Goal: Task Accomplishment & Management: Complete application form

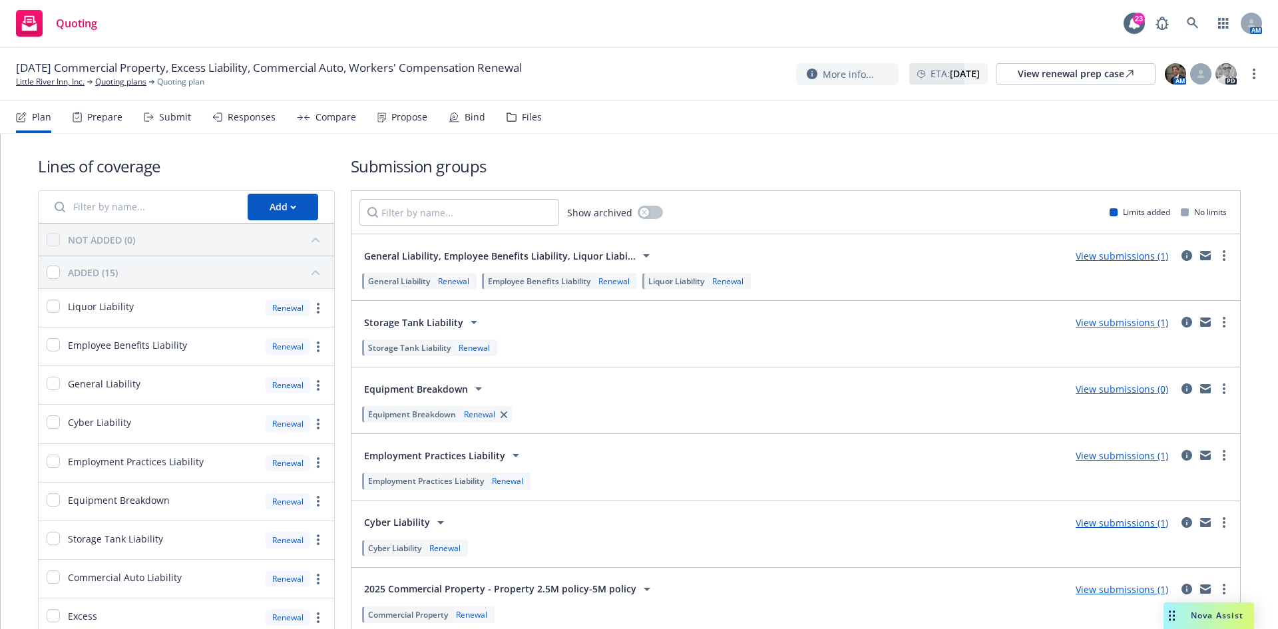
click at [1103, 395] on link "View submissions (0)" at bounding box center [1122, 389] width 93 height 13
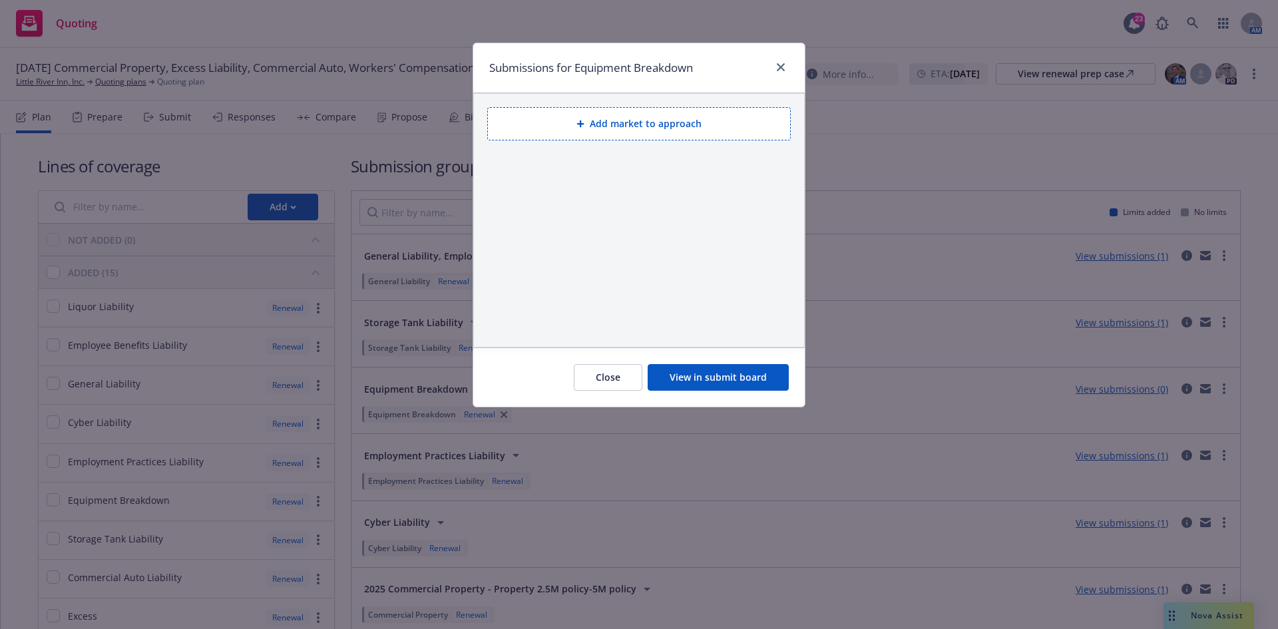
click at [662, 132] on button "Add market to approach" at bounding box center [639, 123] width 304 height 33
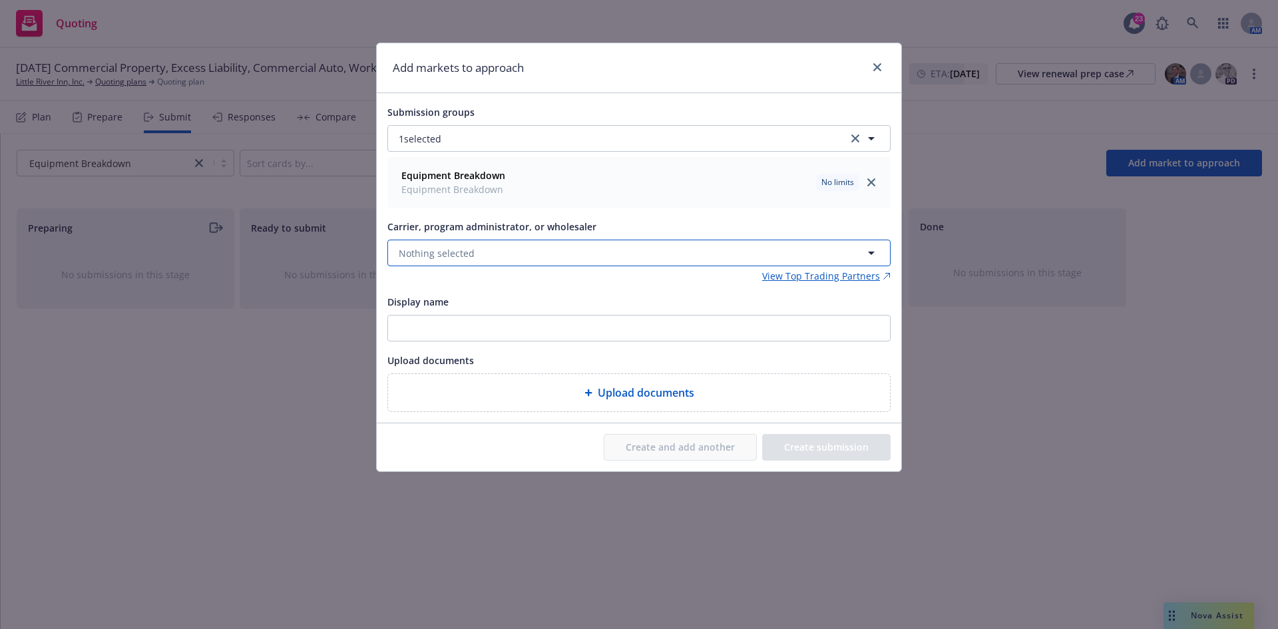
click at [561, 249] on button "Nothing selected" at bounding box center [639, 253] width 503 height 27
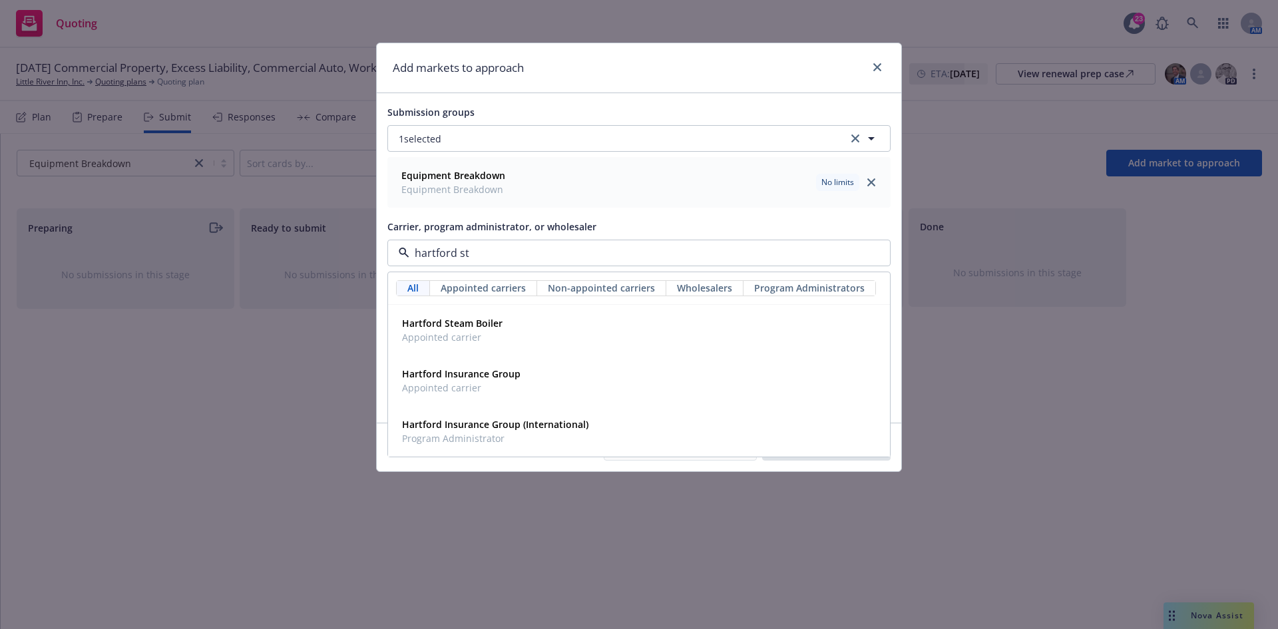
type input "hartford ste"
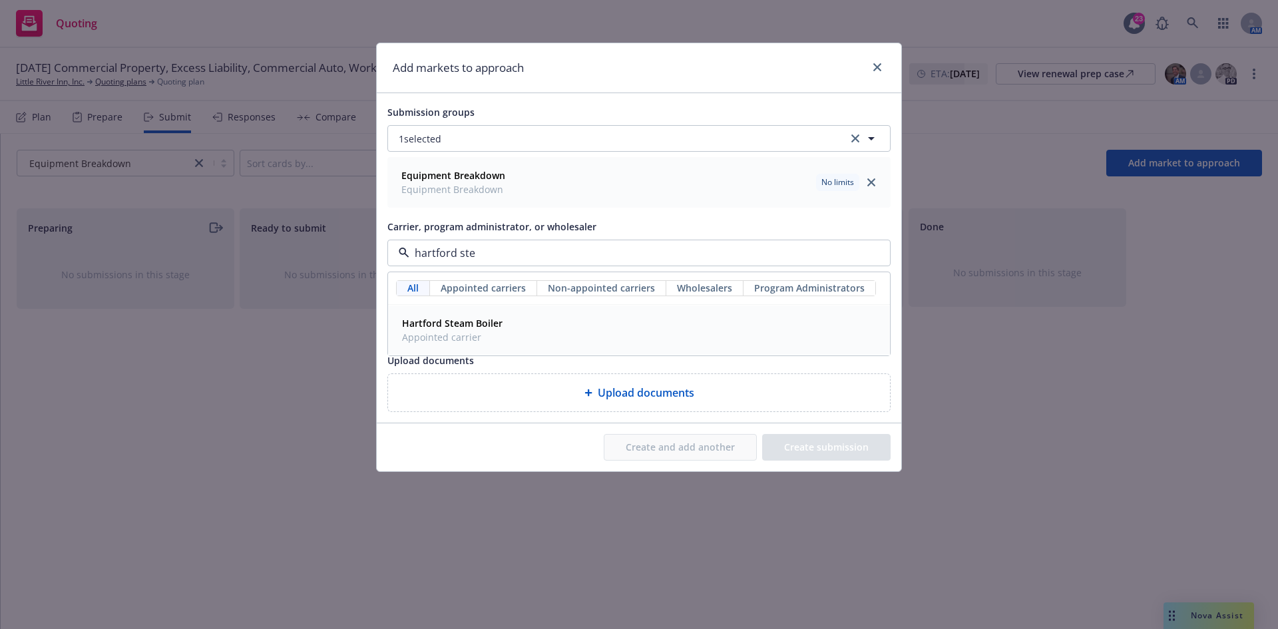
click at [552, 326] on div "Hartford Steam Boiler Appointed carrier" at bounding box center [639, 330] width 485 height 33
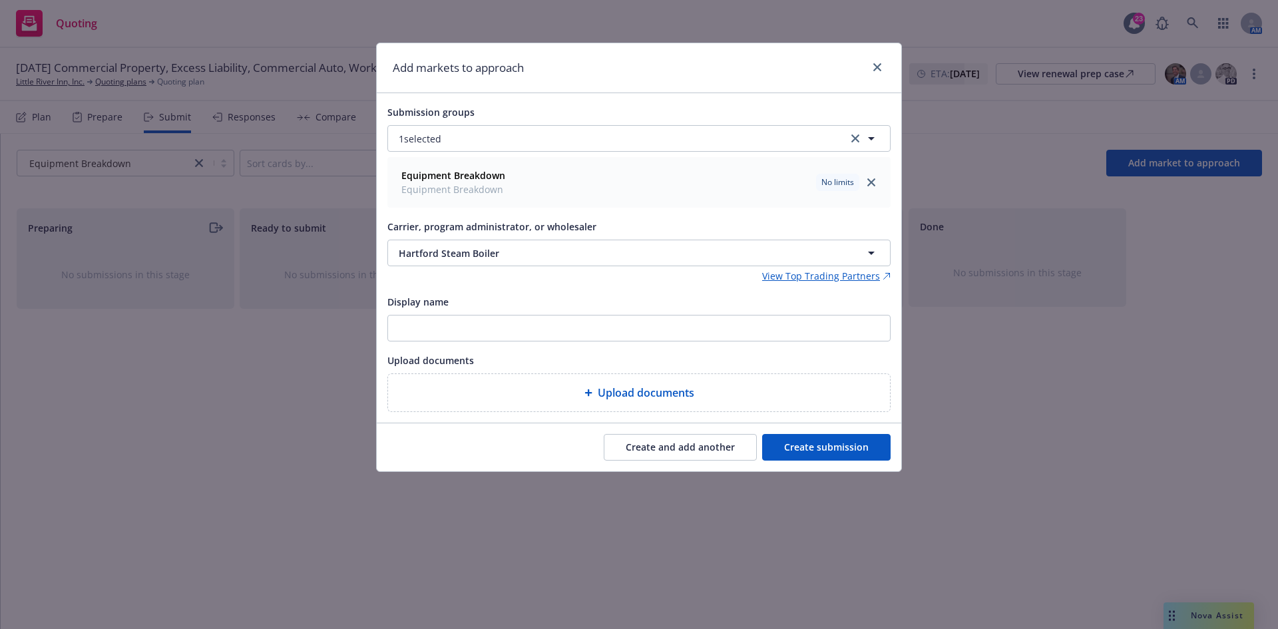
click at [830, 447] on button "Create submission" at bounding box center [826, 447] width 129 height 27
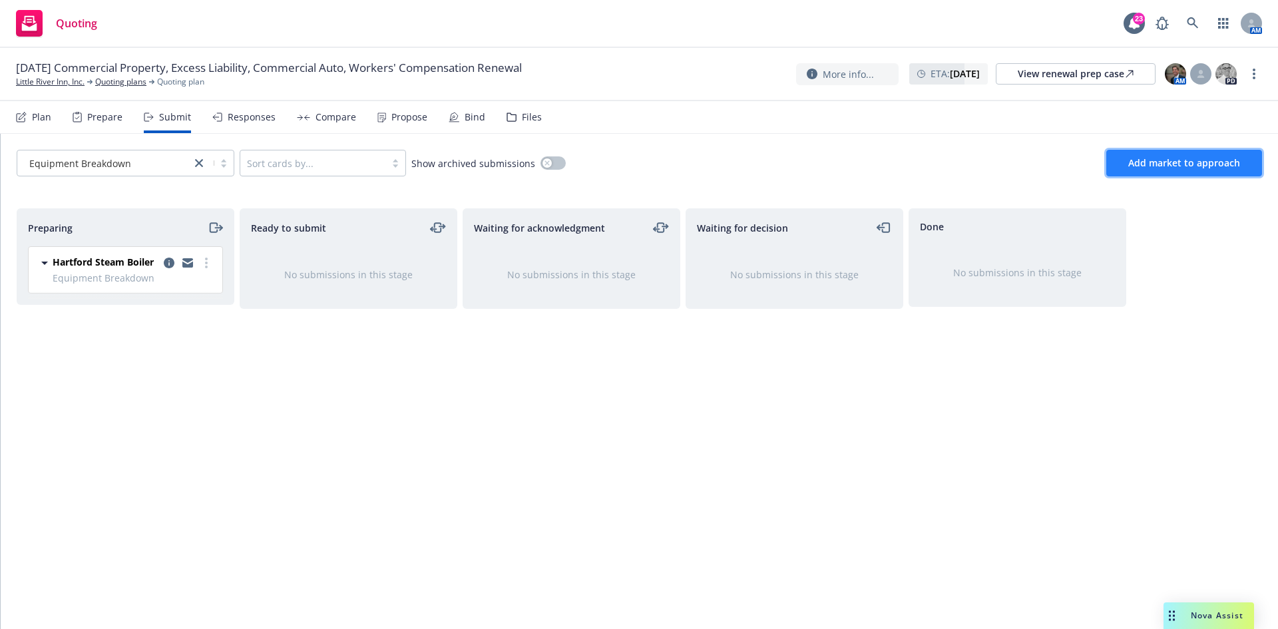
click at [1165, 174] on button "Add market to approach" at bounding box center [1185, 163] width 156 height 27
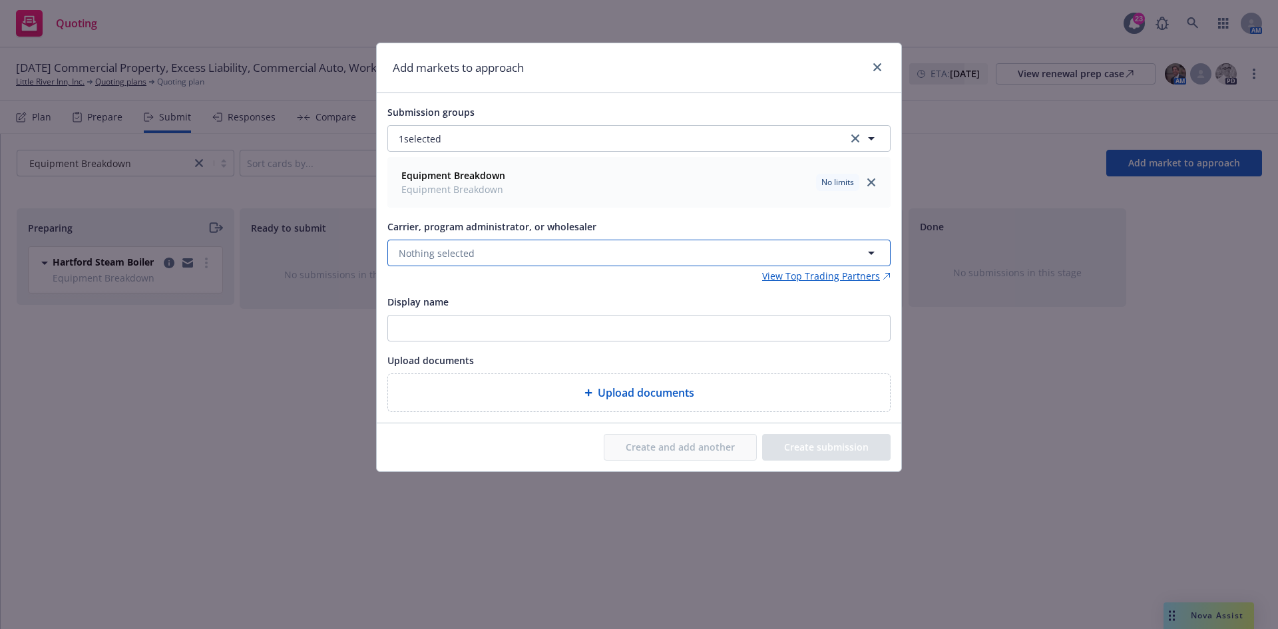
click at [513, 251] on button "Nothing selected" at bounding box center [639, 253] width 503 height 27
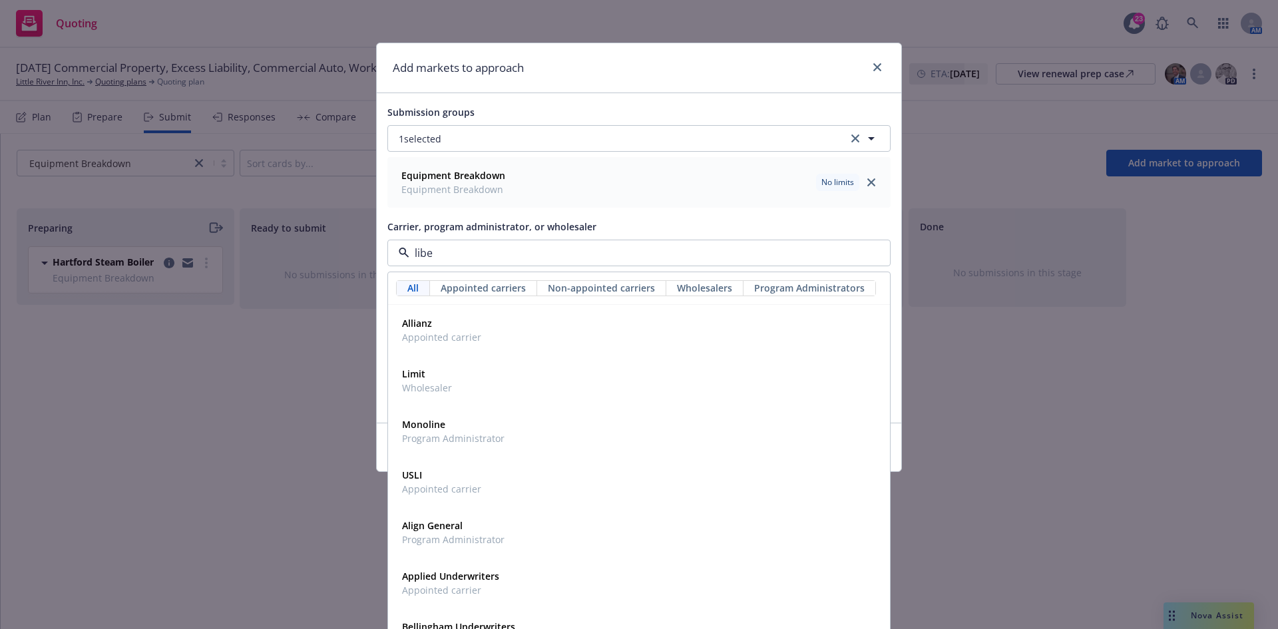
type input "liber"
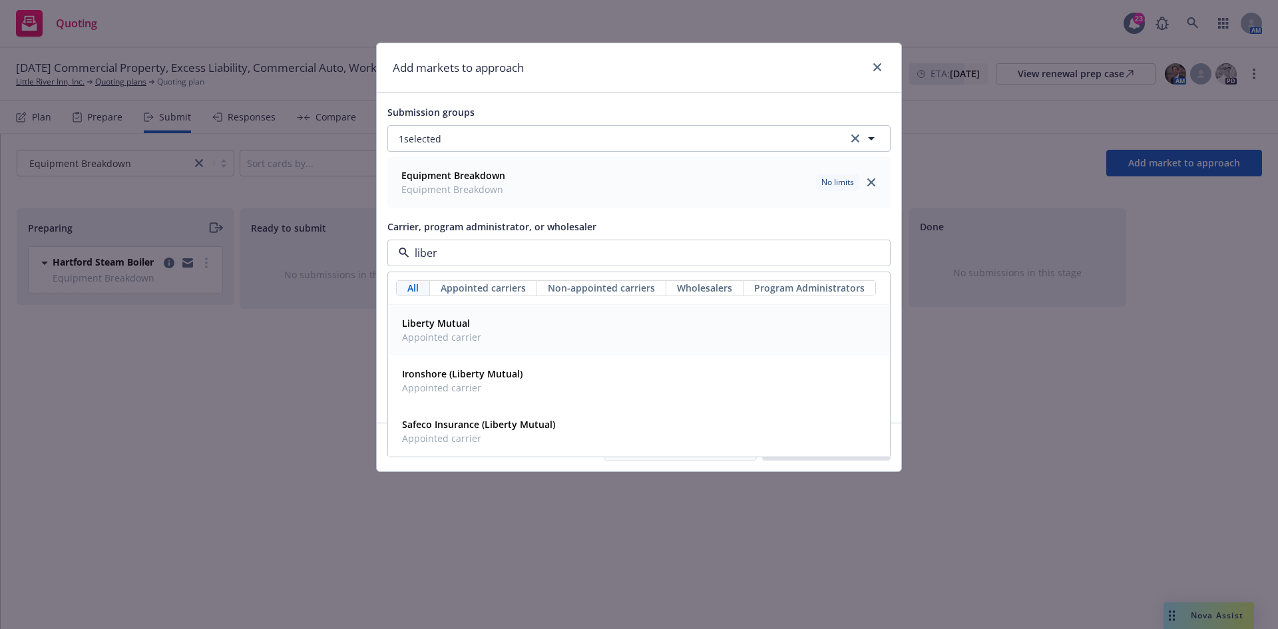
click at [485, 338] on div "Liberty Mutual Appointed carrier" at bounding box center [639, 330] width 485 height 33
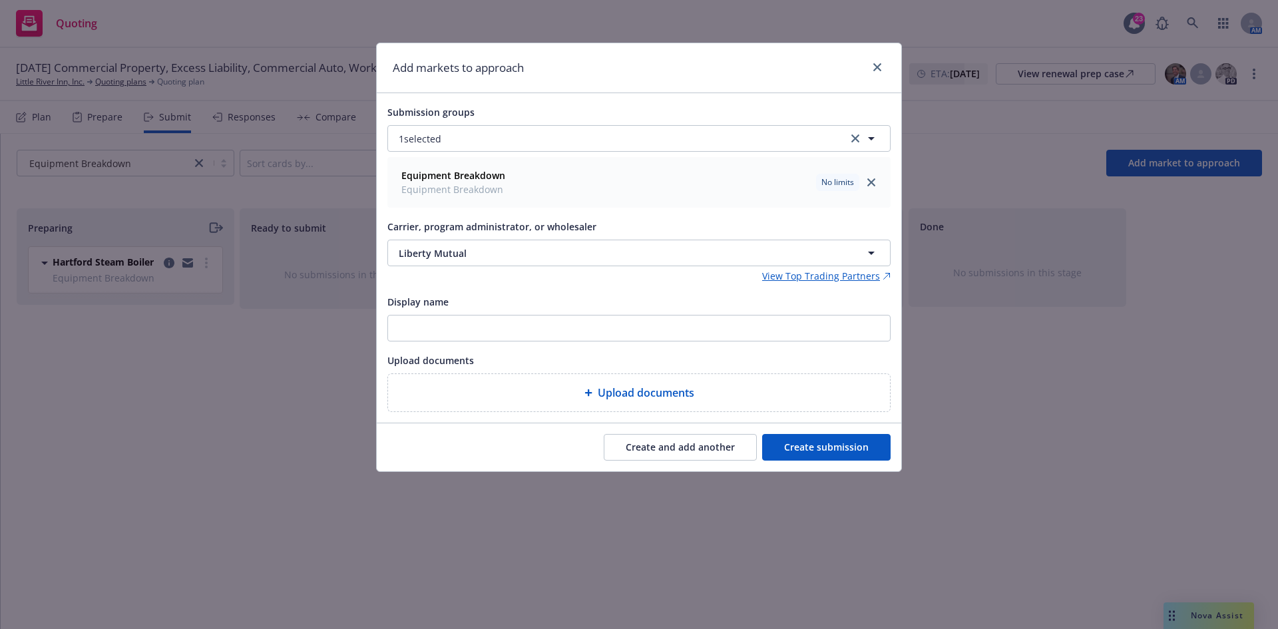
click at [844, 451] on button "Create submission" at bounding box center [826, 447] width 129 height 27
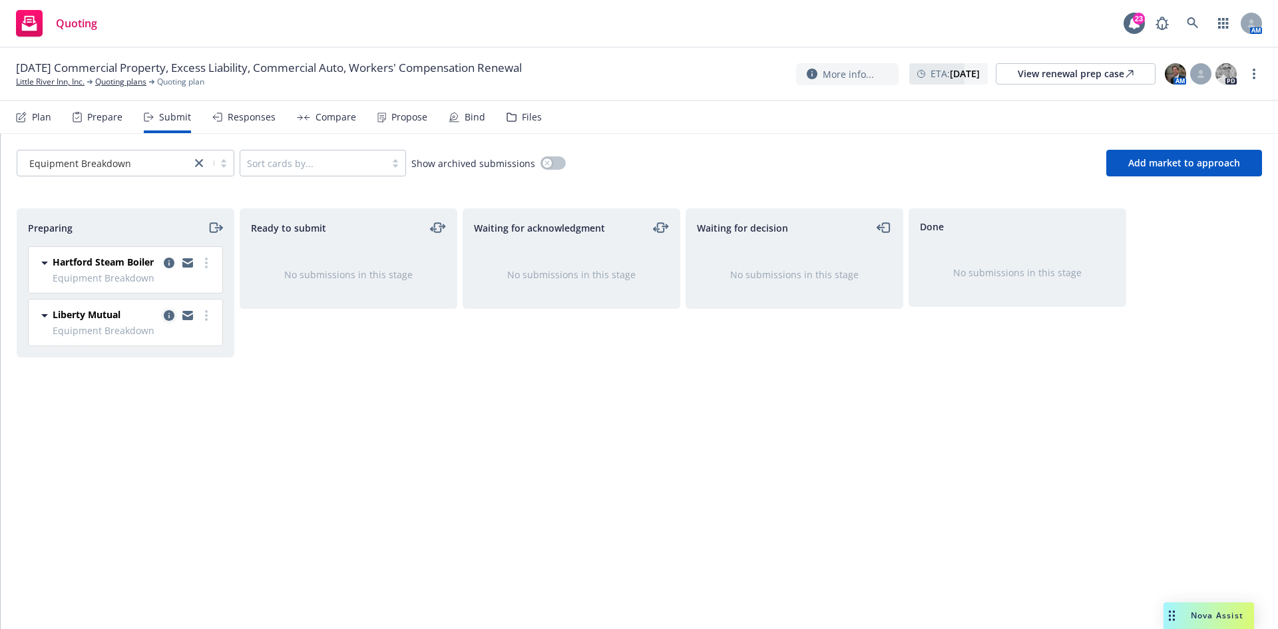
click at [169, 318] on icon "copy logging email" at bounding box center [169, 315] width 11 height 11
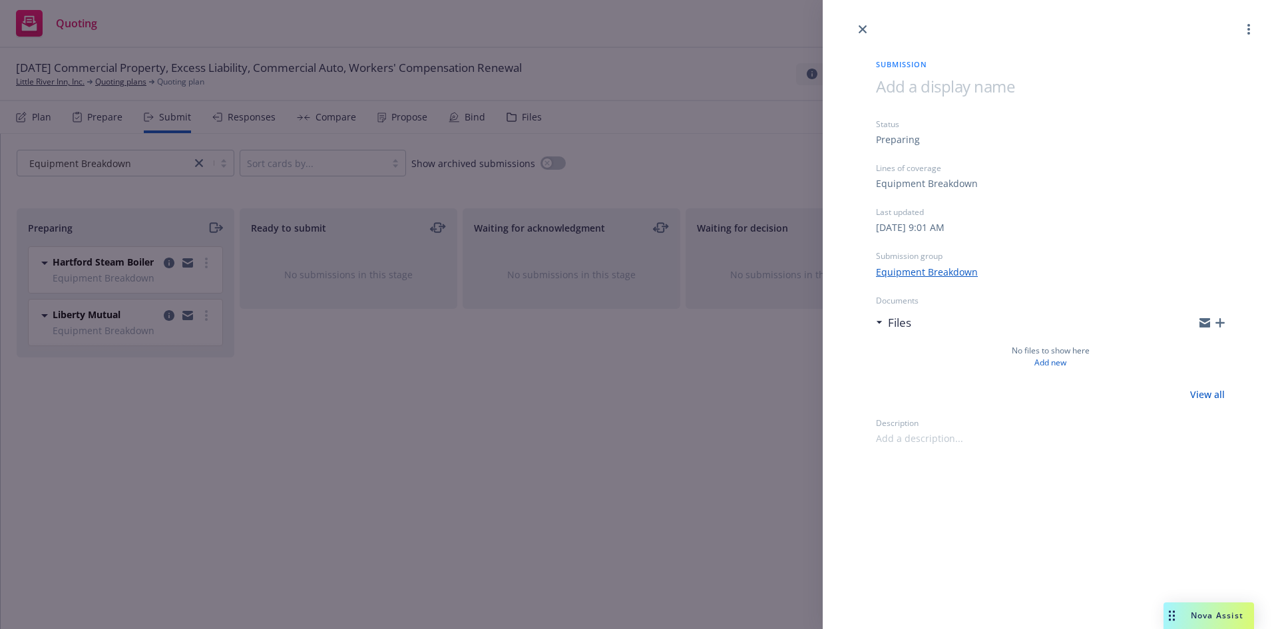
click at [475, 372] on div "Submission Status Preparing Lines of coverage Equipment Breakdown Last updated …" at bounding box center [639, 314] width 1278 height 629
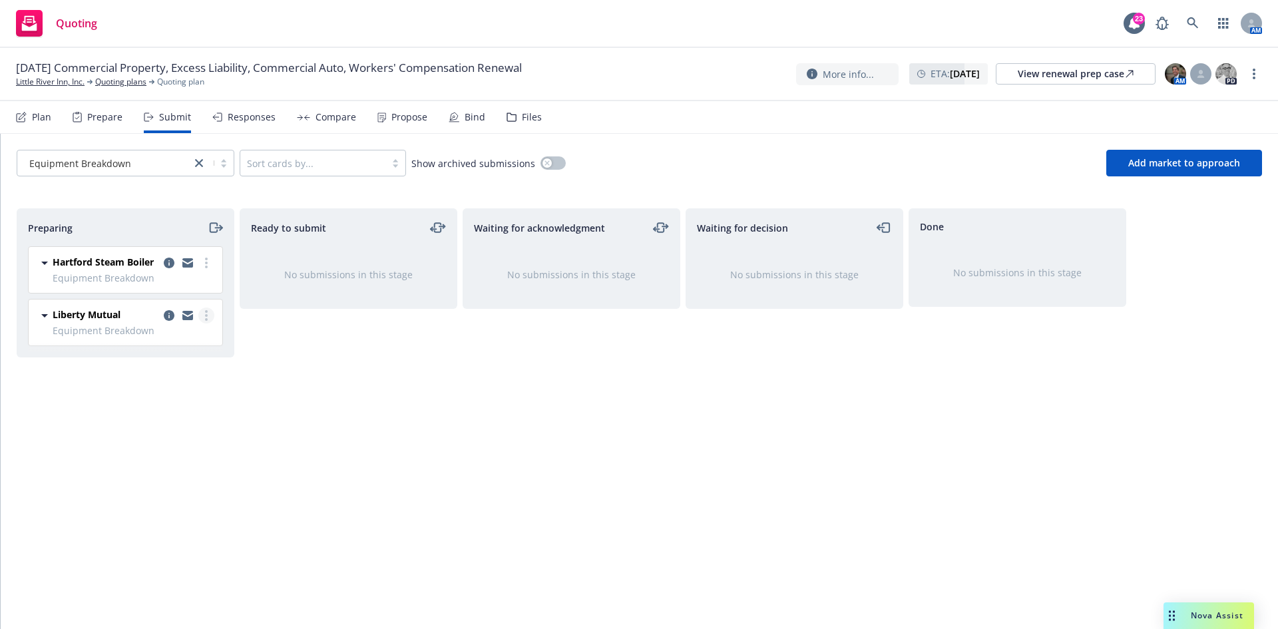
click at [204, 323] on link "more" at bounding box center [206, 316] width 16 height 16
click at [156, 421] on span "Add accepted decision" at bounding box center [147, 422] width 133 height 13
select select "12"
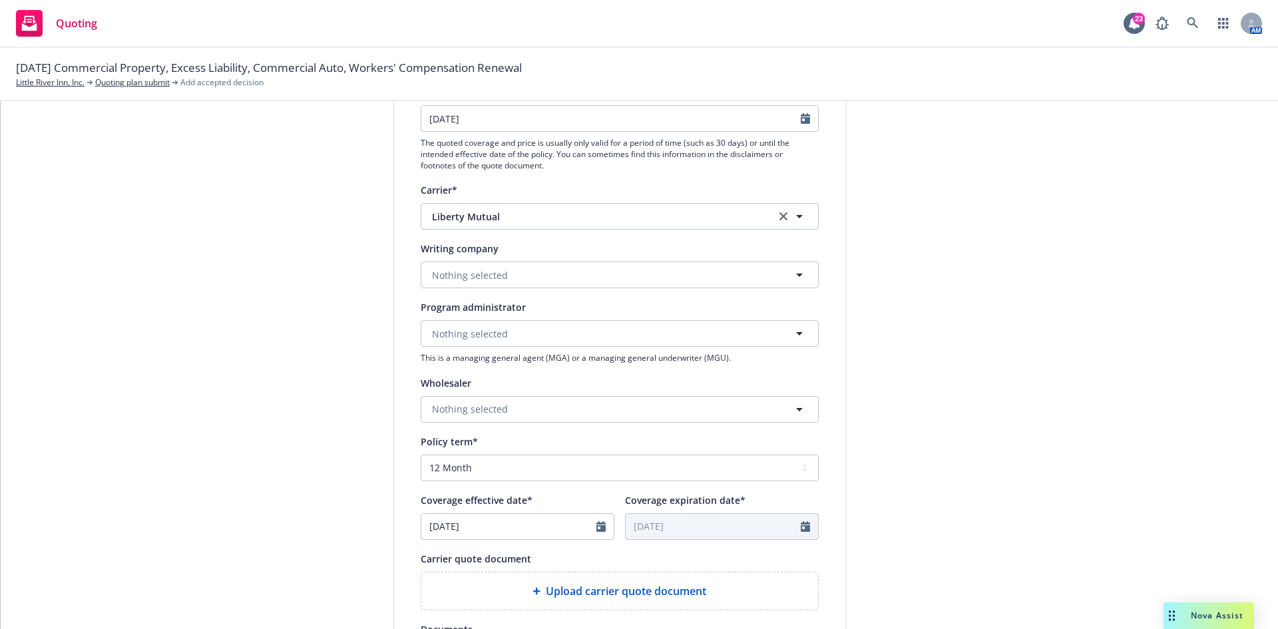
scroll to position [266, 0]
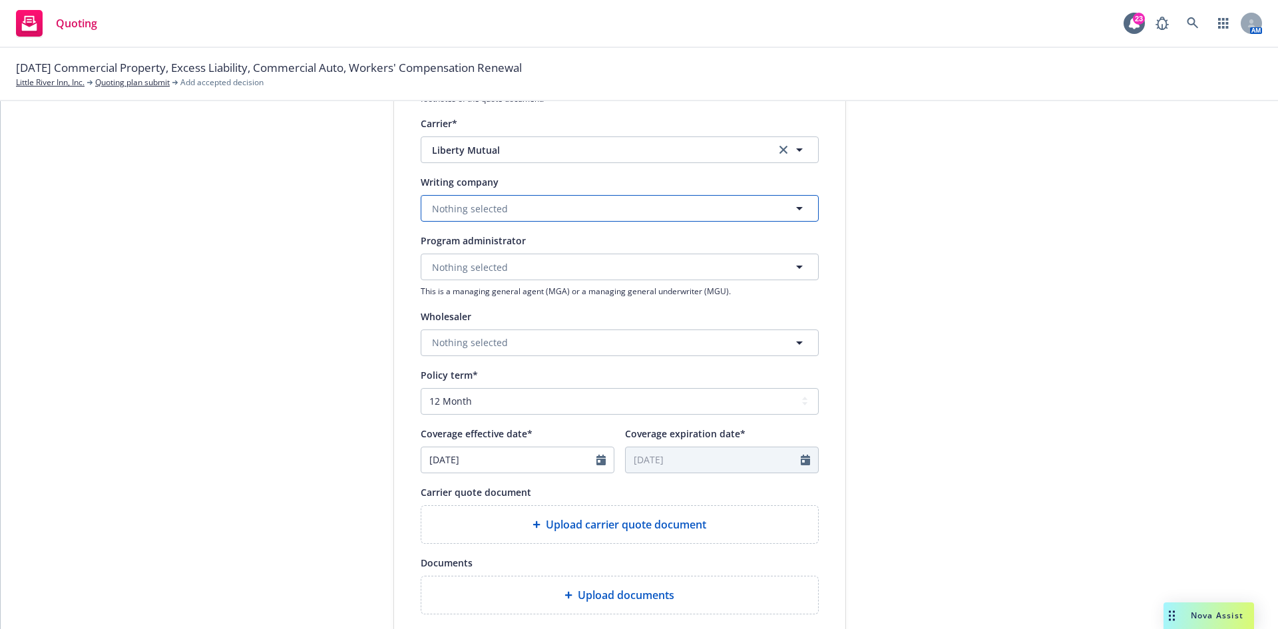
click at [569, 206] on button "Nothing selected" at bounding box center [620, 208] width 398 height 27
type input "liberty mu"
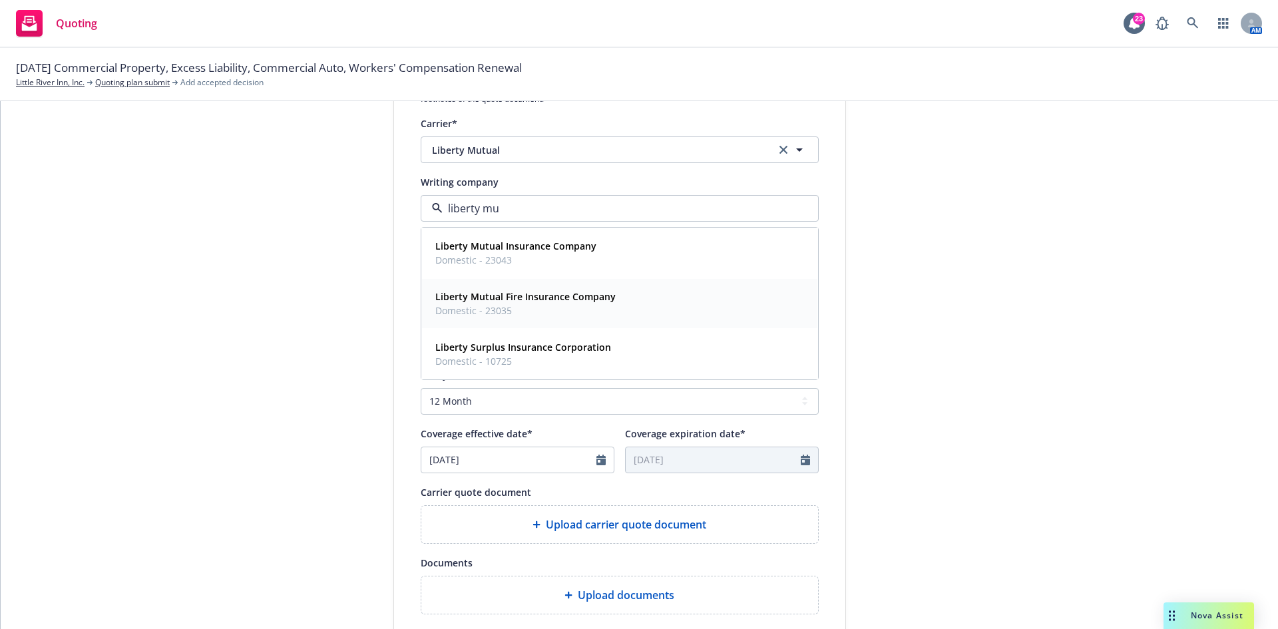
click at [551, 298] on strong "Liberty Mutual Fire Insurance Company" at bounding box center [525, 296] width 180 height 13
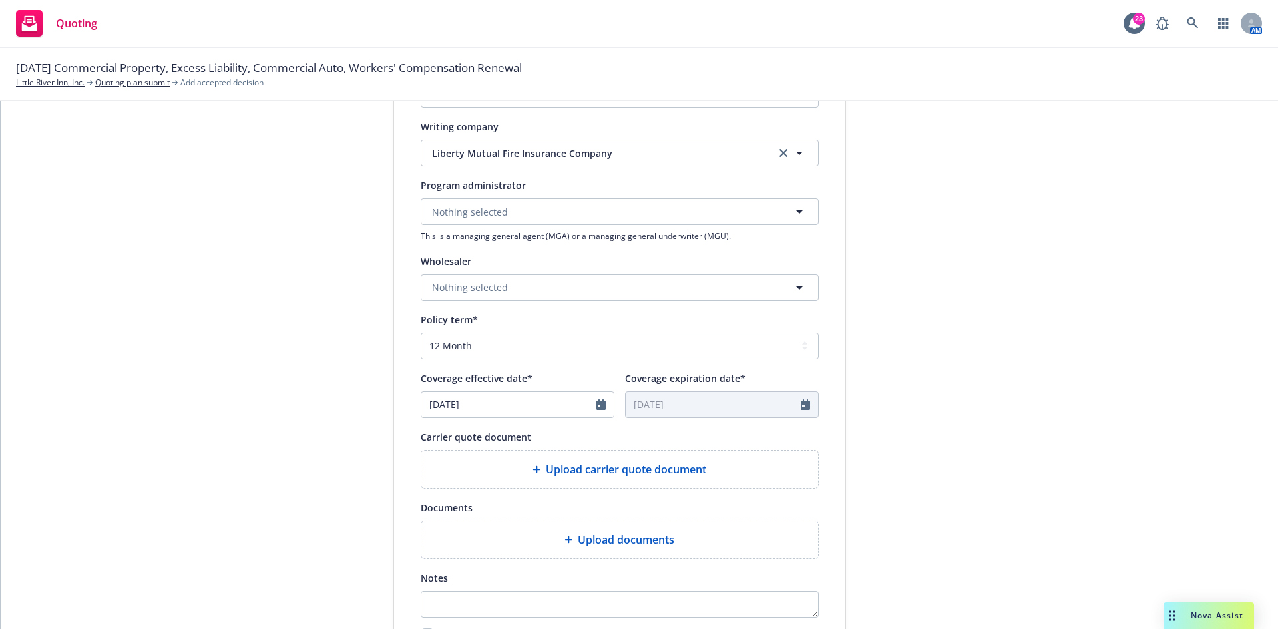
scroll to position [399, 0]
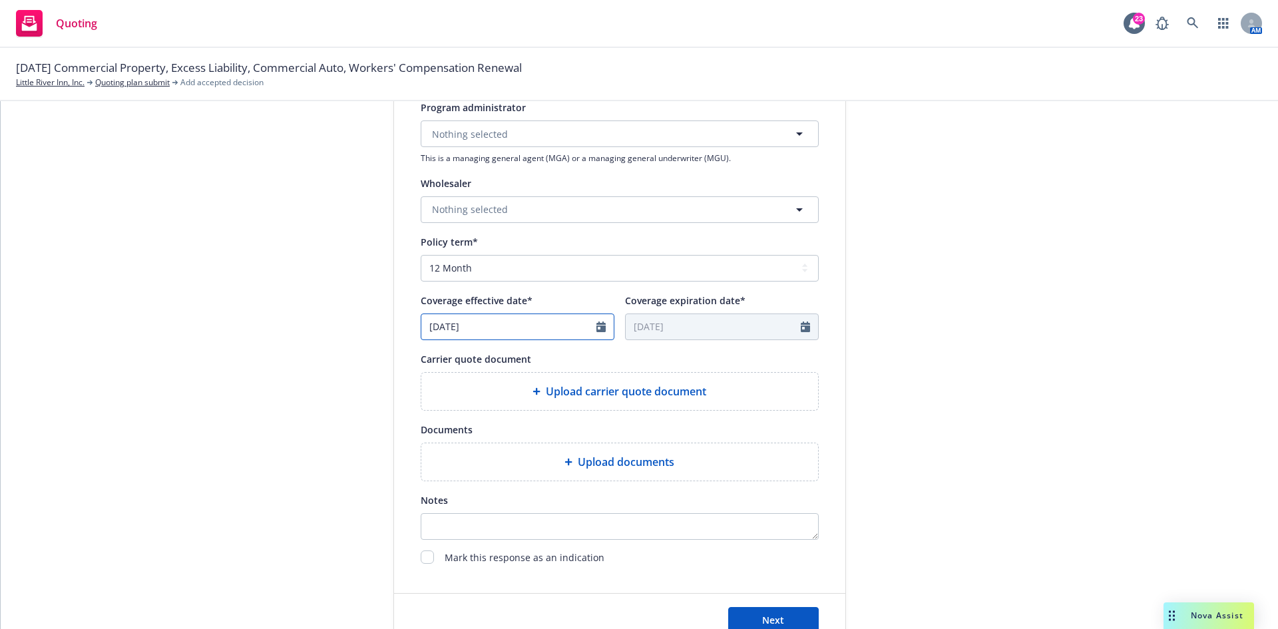
click at [598, 326] on icon "Calendar" at bounding box center [601, 327] width 9 height 11
select select "10"
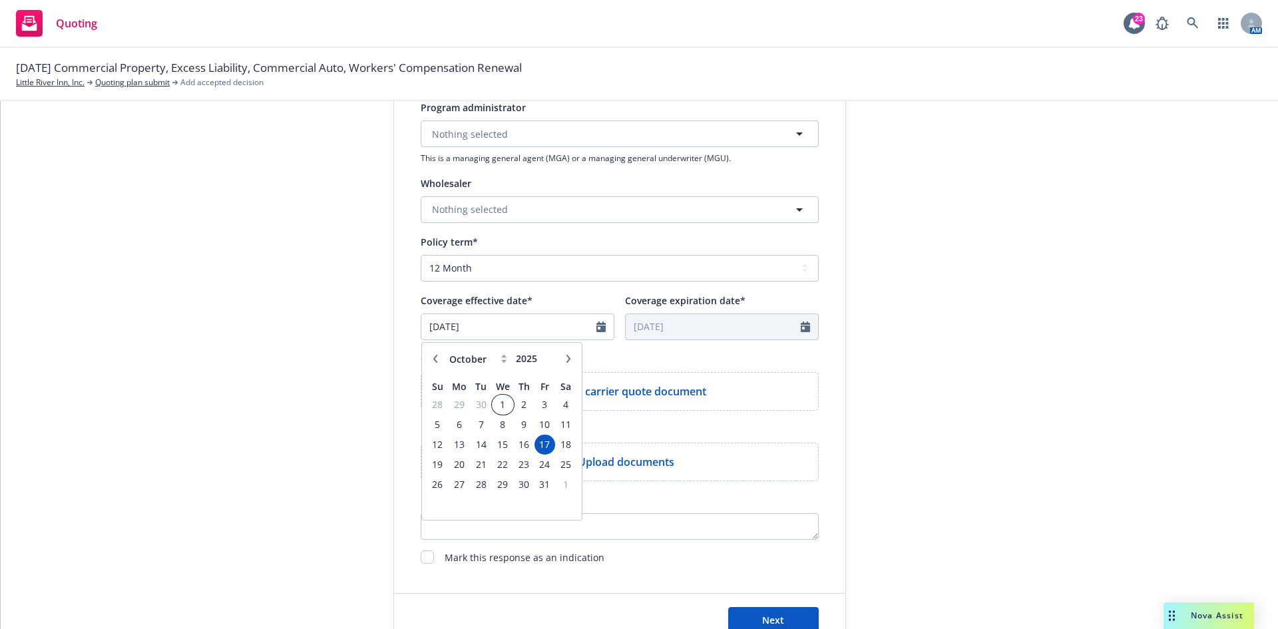
click at [496, 400] on span "1" at bounding box center [502, 404] width 19 height 17
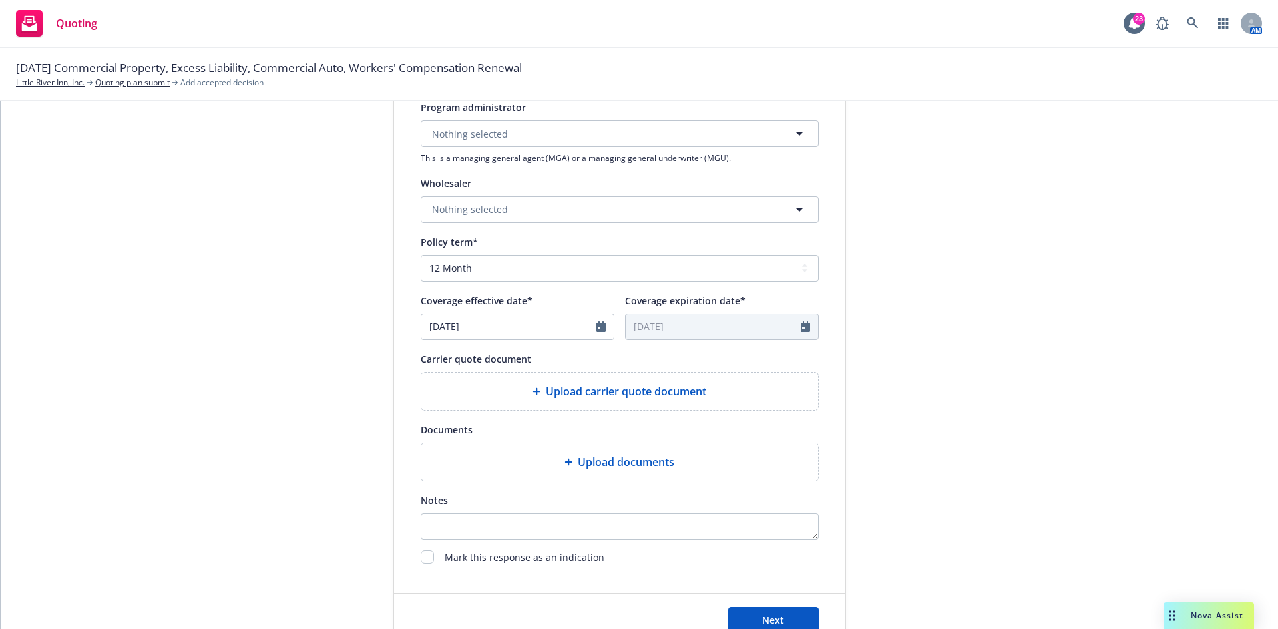
type input "[DATE]"
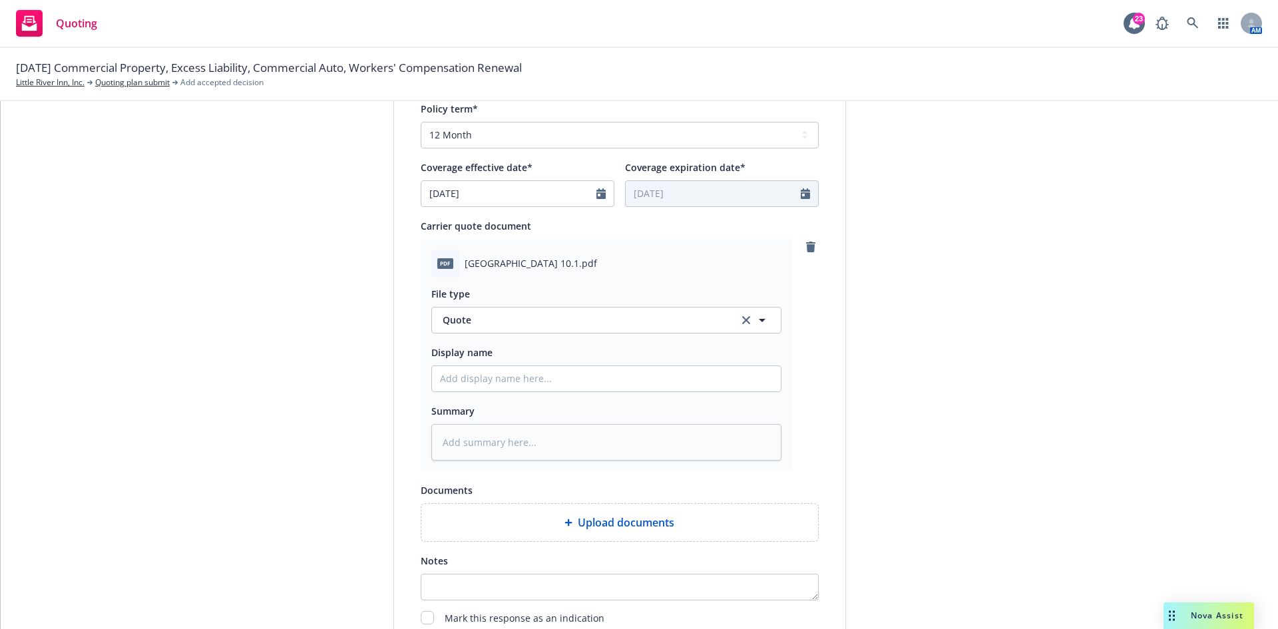
scroll to position [543, 0]
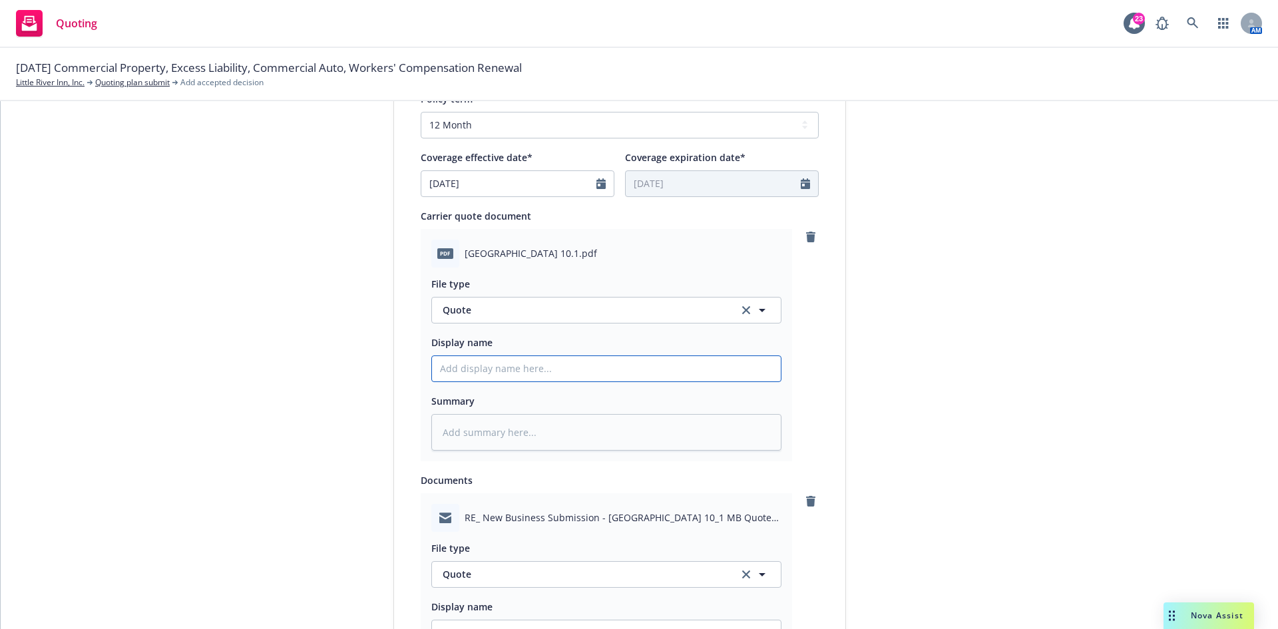
click at [472, 380] on input "Display name" at bounding box center [606, 368] width 349 height 25
type textarea "x"
type input "2"
type textarea "x"
type input "25"
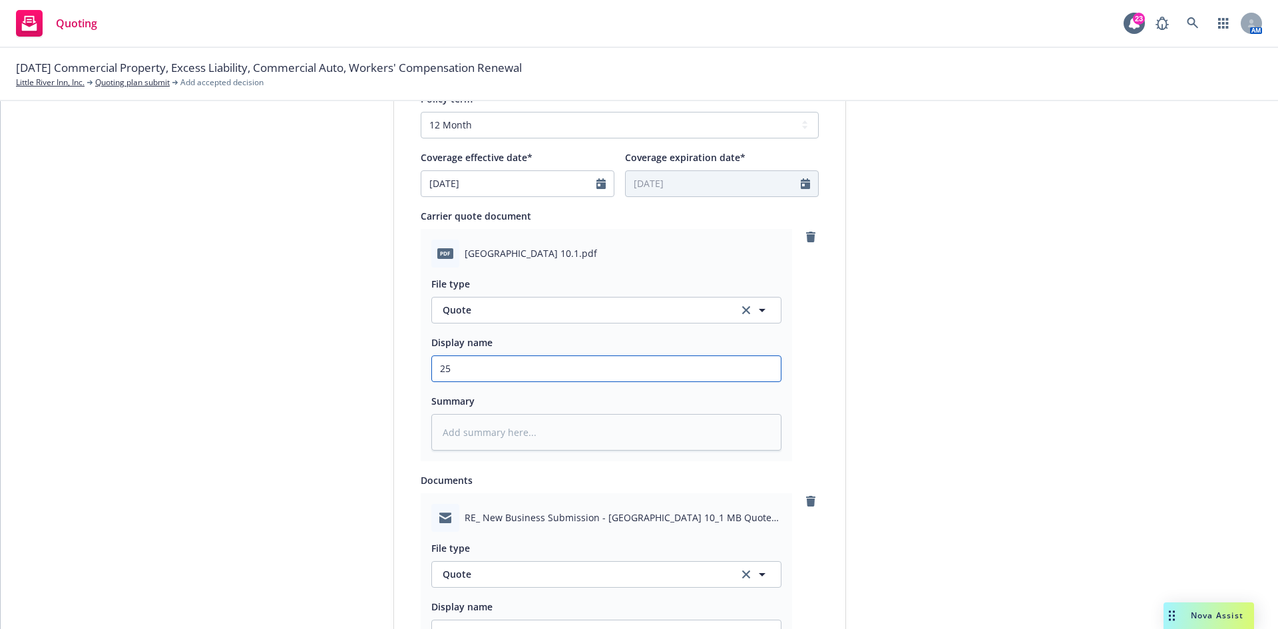
type textarea "x"
type input "25/"
type textarea "x"
type input "25/2"
type textarea "x"
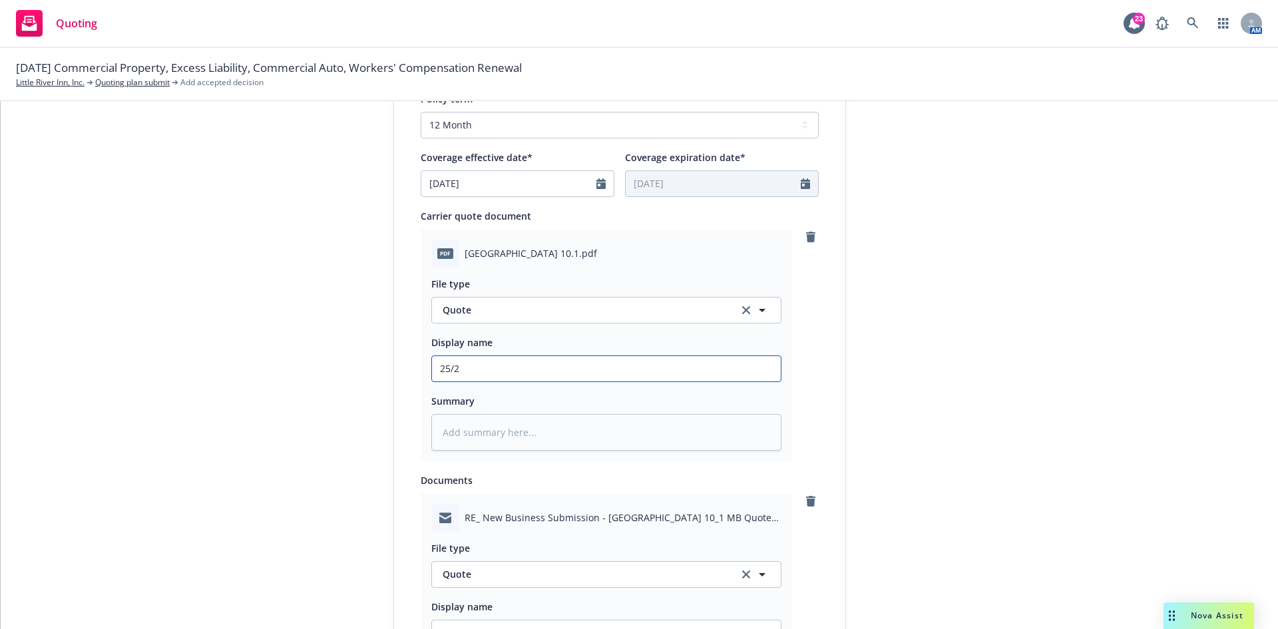
type input "25/26"
type textarea "x"
type input "25/26"
type textarea "x"
type input "25/26 L"
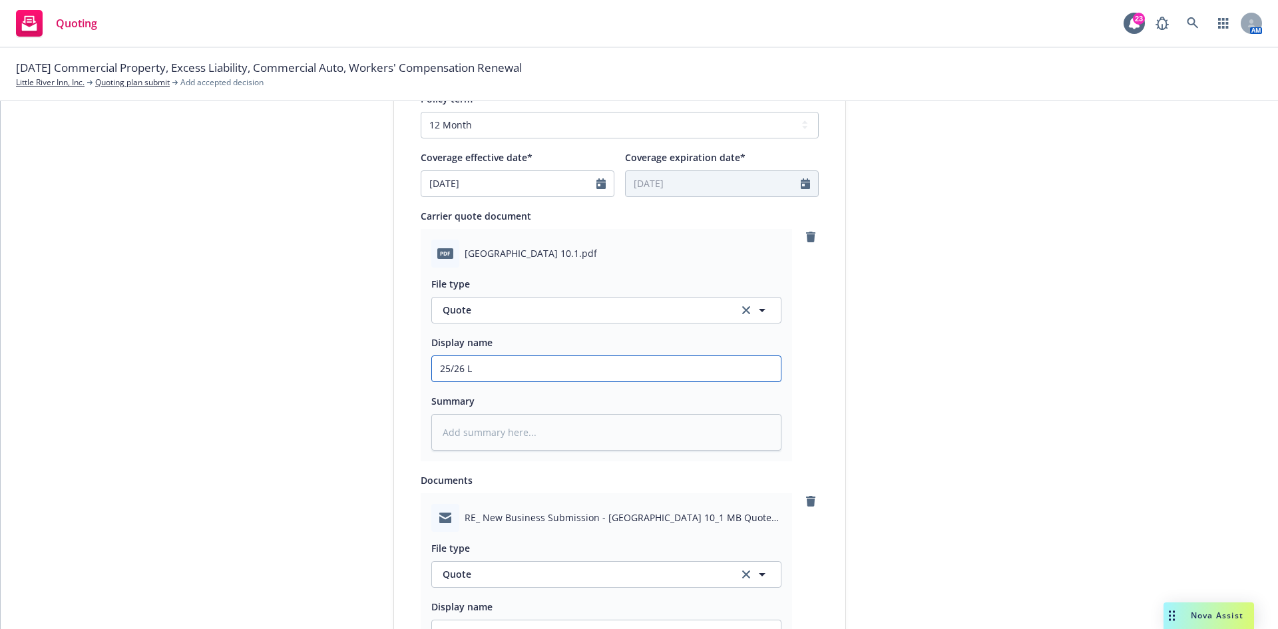
type textarea "x"
type input "25/26 Li"
type textarea "x"
type input "25/26 Lib"
type textarea "x"
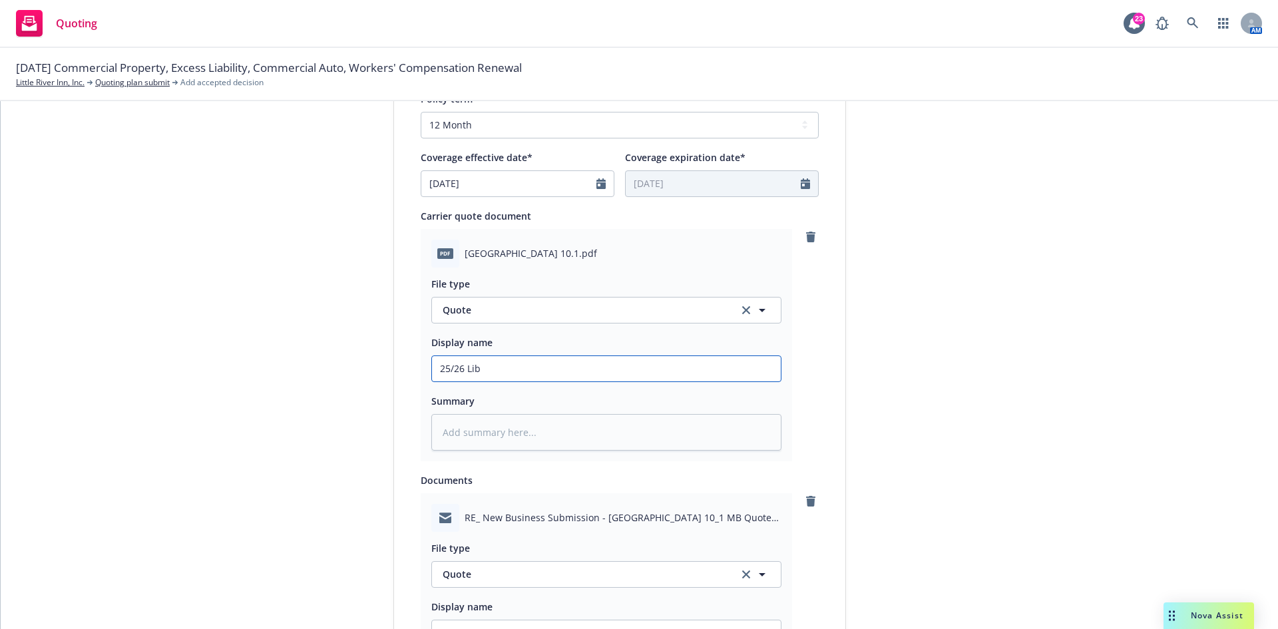
type input "25/26 Libe"
type textarea "x"
type input "25/26 Libery"
type textarea "x"
type input "25/26 Liberyt"
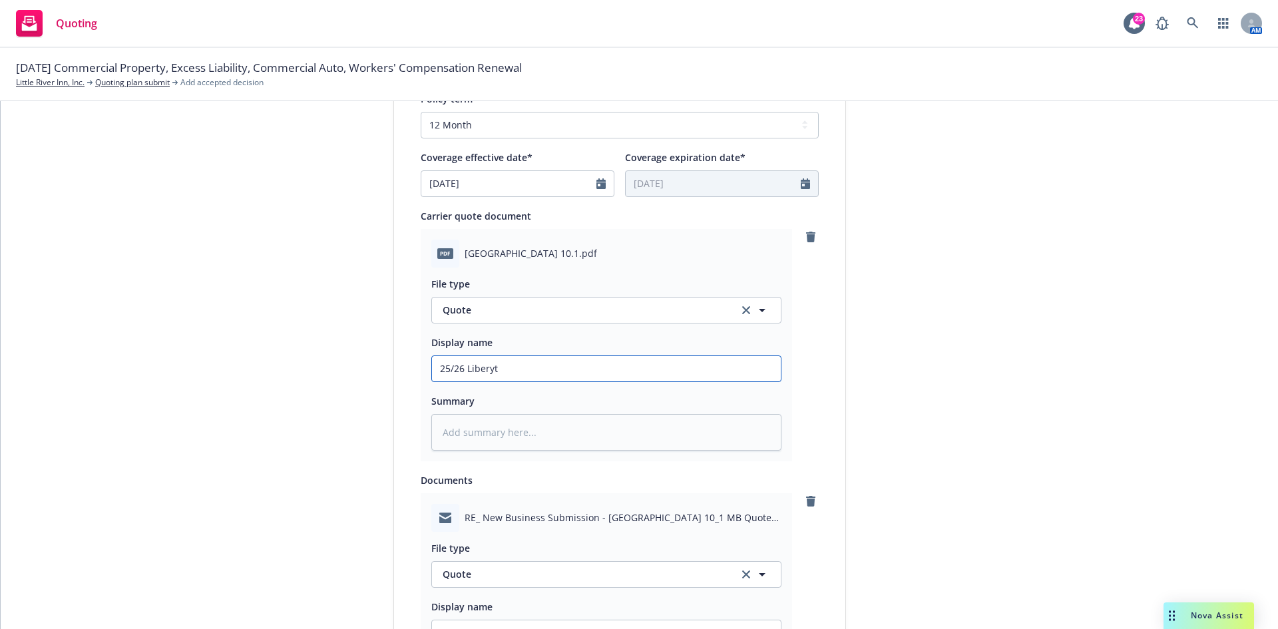
type textarea "x"
type input "25/26 Libery"
type textarea "x"
type input "25/26 Liber"
type textarea "x"
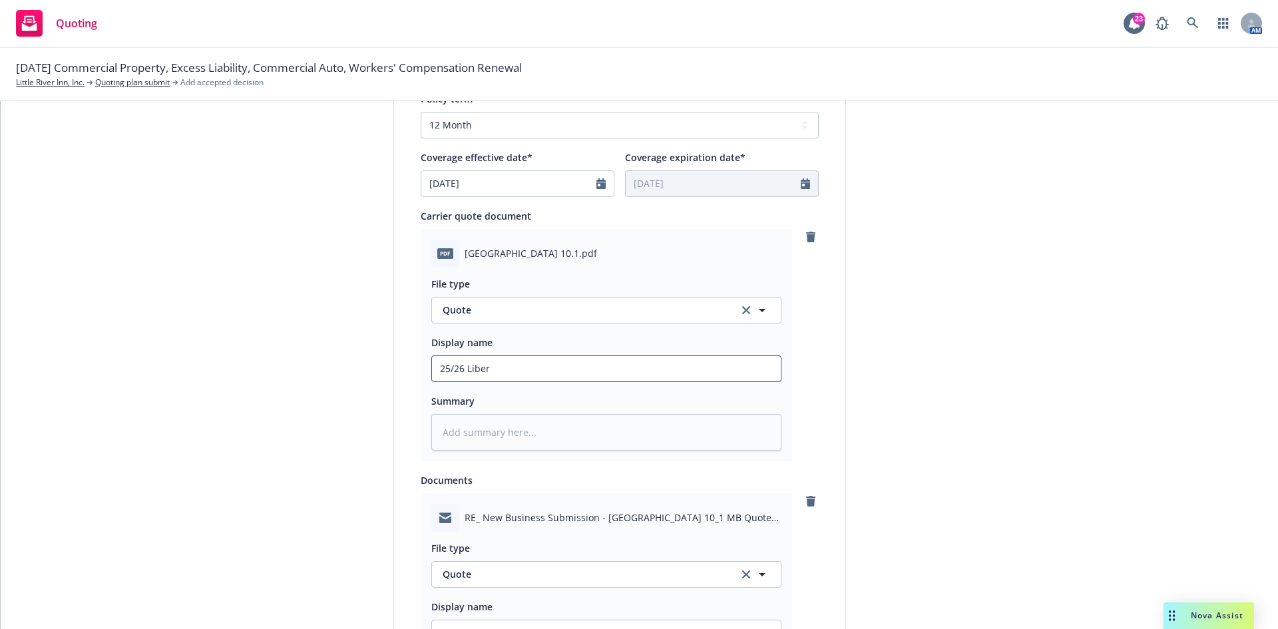
type input "25/26 [PERSON_NAME]"
type textarea "x"
type input "25/26 Liberty"
type textarea "x"
type input "25/26 Liberty"
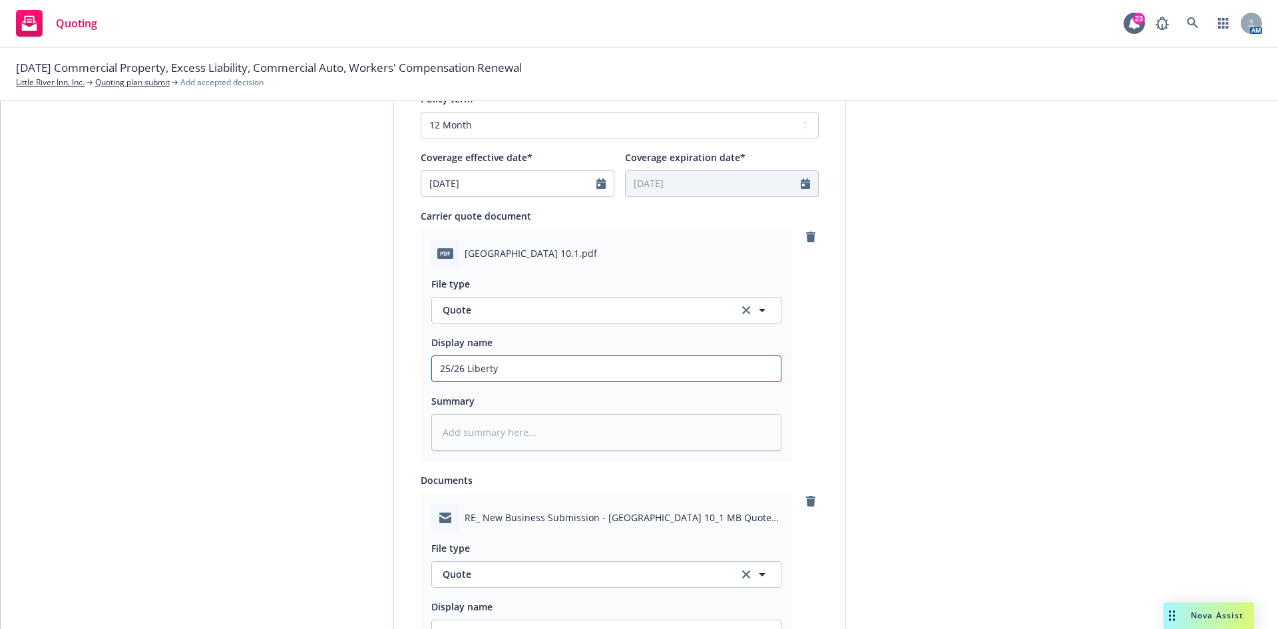
type textarea "x"
type input "25/26 Liberty M"
type textarea "x"
type input "25/26 Liberty Mu"
type textarea "x"
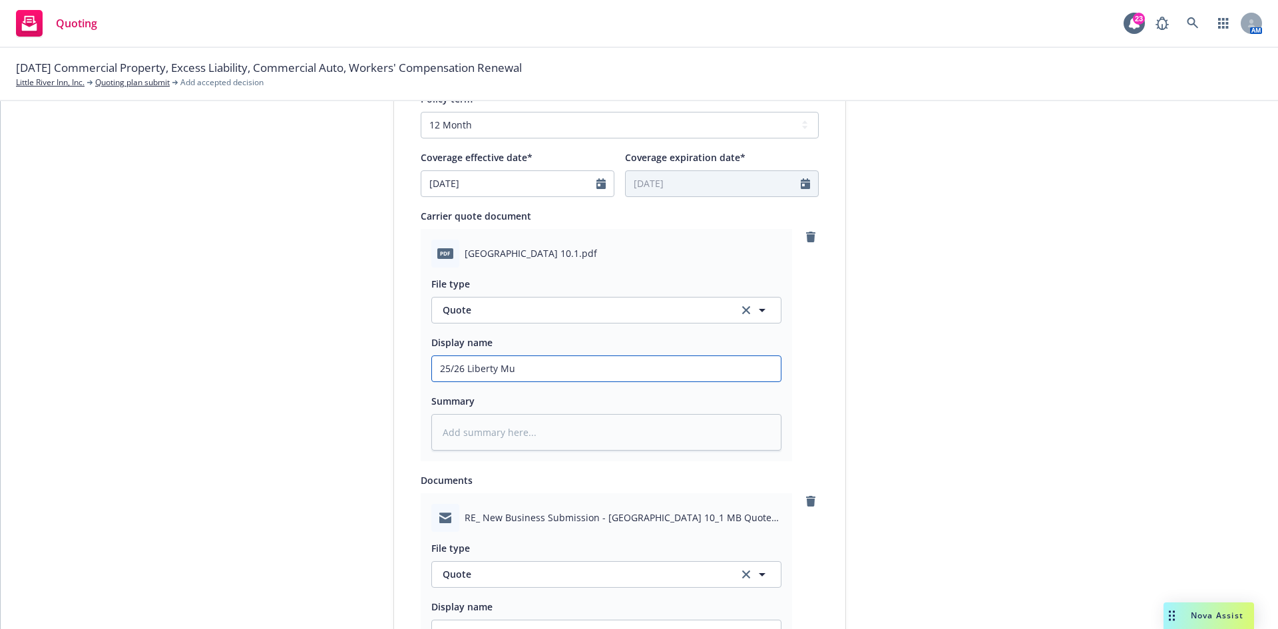
type input "25/26 Liberty Mut"
type textarea "x"
type input "25/26 Liberty Mutu"
type textarea "x"
type input "25/26 Liberty Mutua"
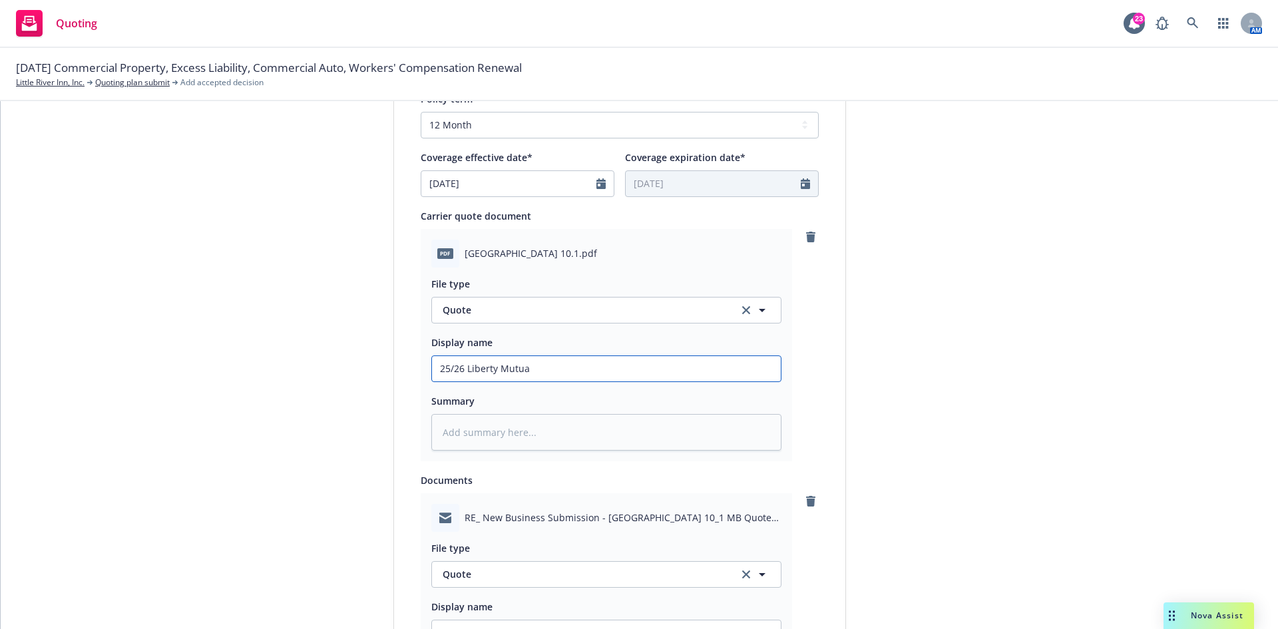
type textarea "x"
type input "25/26 Liberty Mutual"
type textarea "x"
type input "25/26 Liberty Mutual"
type textarea "x"
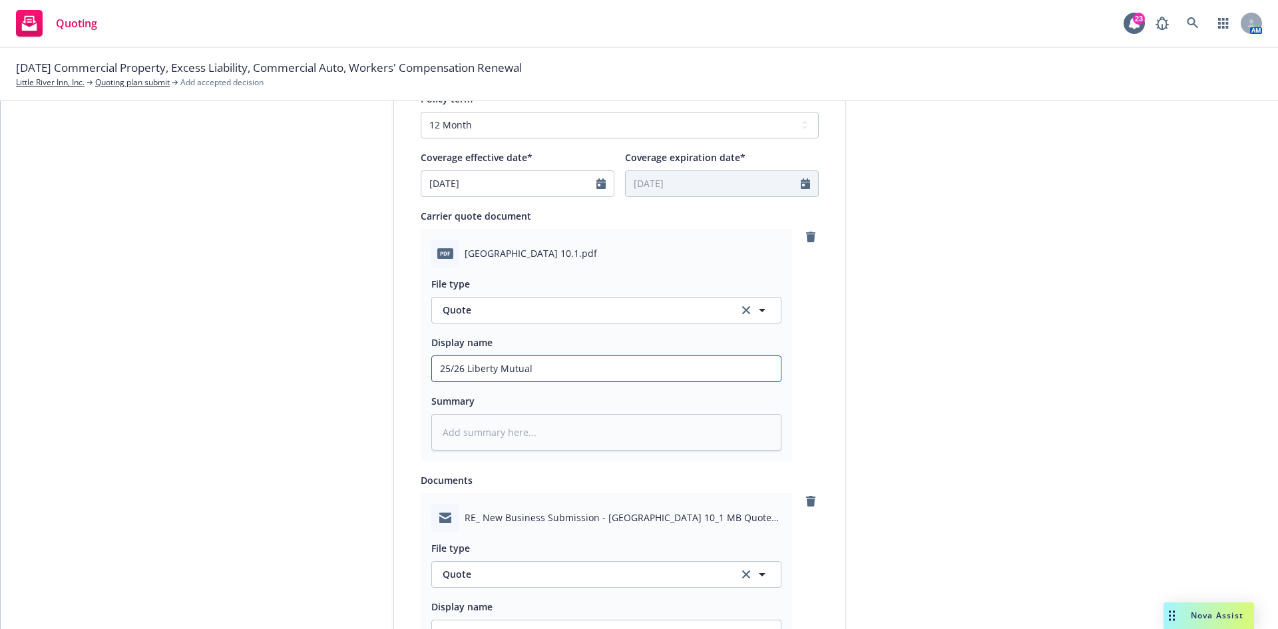
type input "25/26 Liberty Mutual E"
type textarea "x"
type input "25/26 Liberty Mutual Eq"
type textarea "x"
type input "25/26 Liberty Mutual Equ"
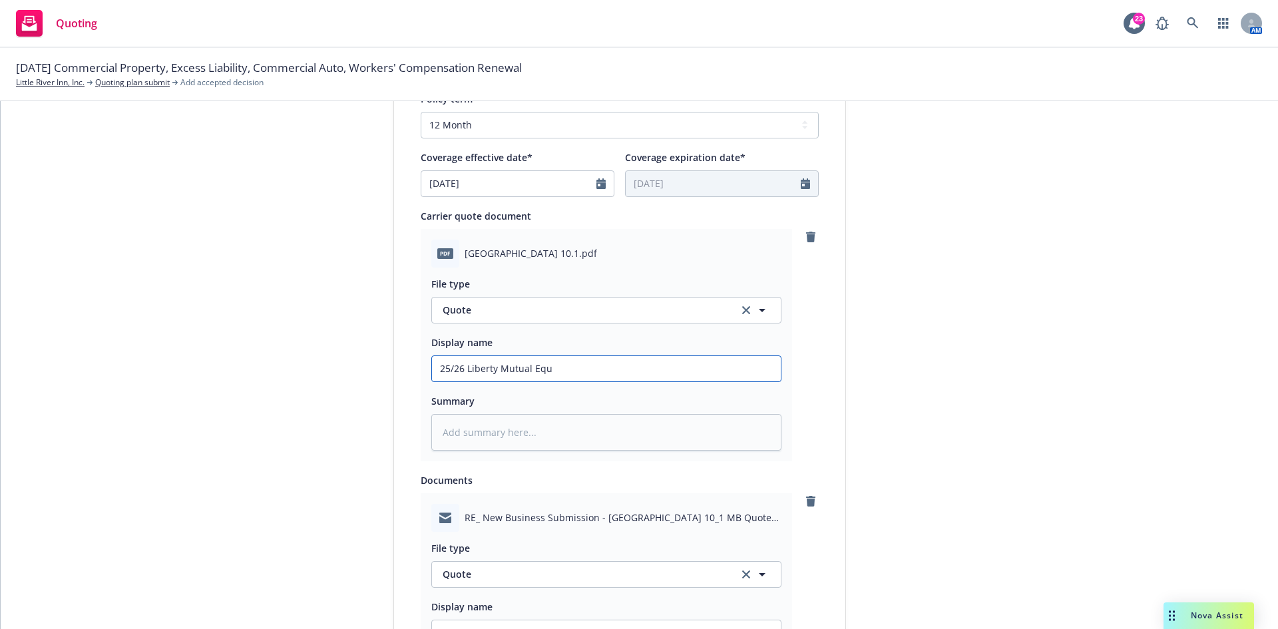
type textarea "x"
type input "25/26 Liberty Mutual Equi"
type textarea "x"
type input "25/26 Liberty Mutual Equip"
type textarea "x"
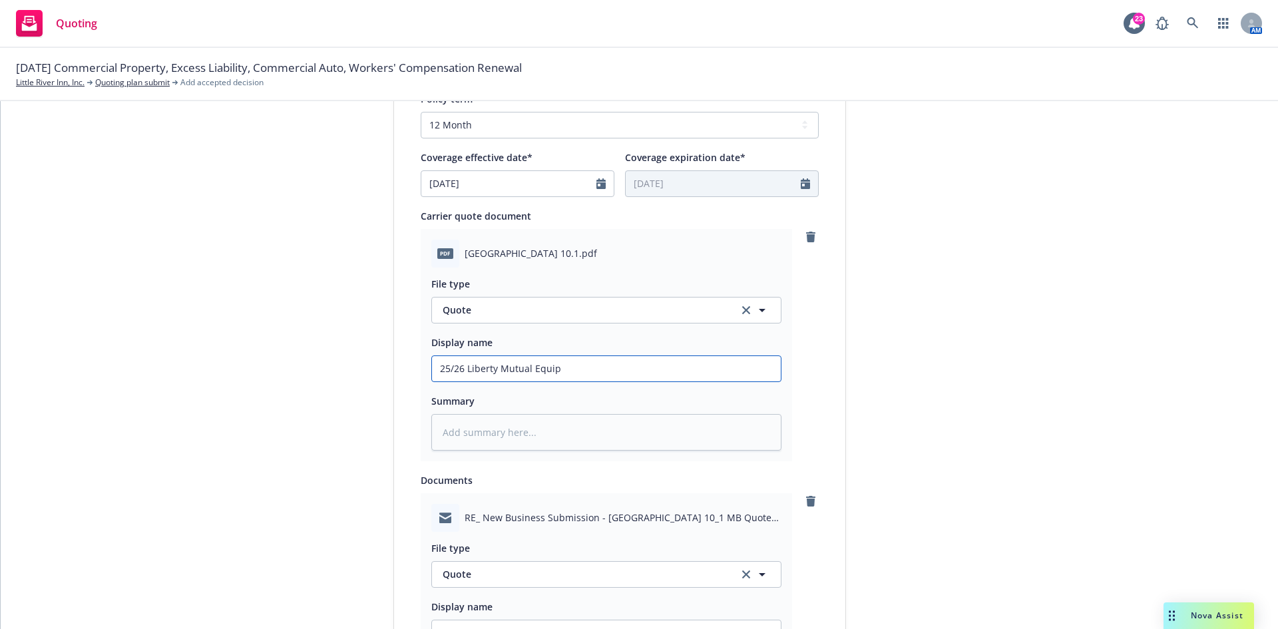
type input "25/26 Liberty Mutual Equipm"
type textarea "x"
type input "25/26 Liberty Mutual Equipme"
type textarea "x"
type input "25/26 Liberty Mutual Equipmen"
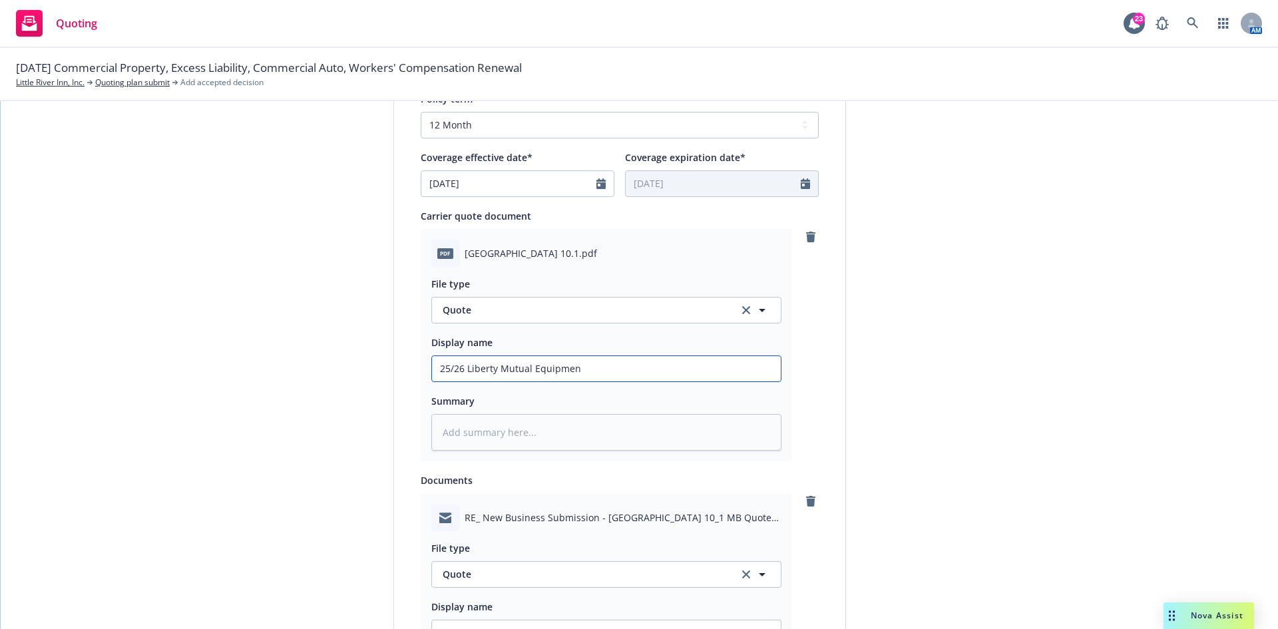
type textarea "x"
type input "25/26 Liberty Mutual Equipment"
type textarea "x"
type input "25/26 Liberty Mutual Equipment"
type textarea "x"
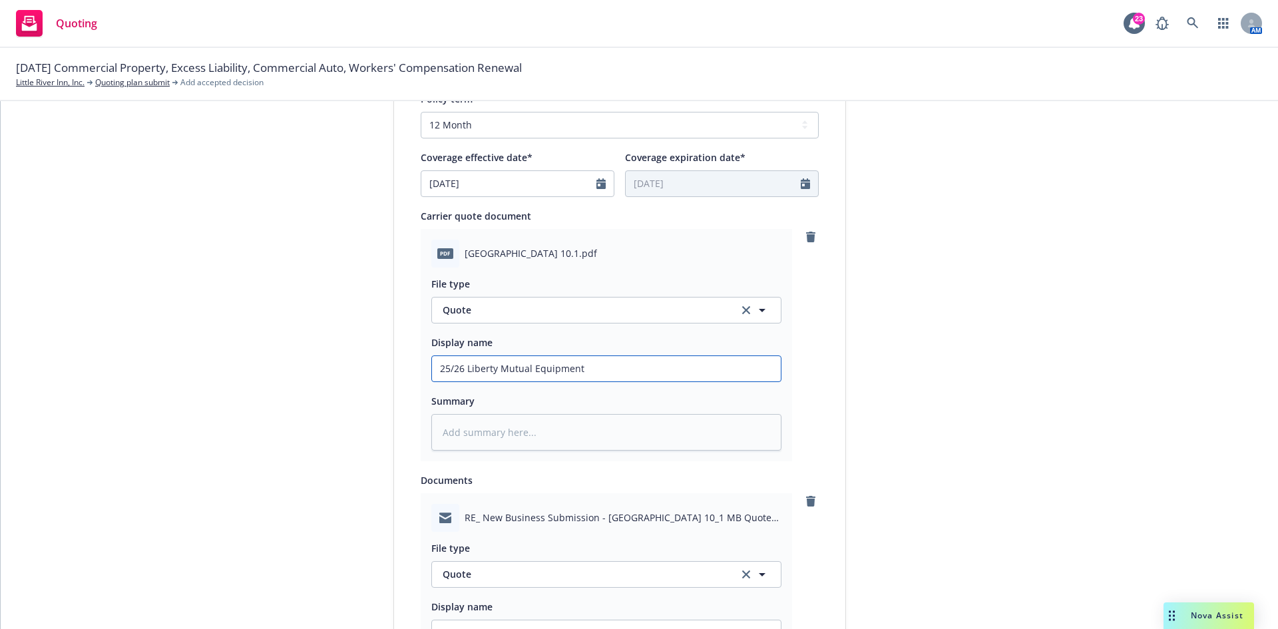
type input "25/26 Liberty Mutual Equipment B"
type textarea "x"
type input "25/26 Liberty Mutual Equipment Br"
type textarea "x"
type input "25/26 Liberty Mutual Equipment Bre"
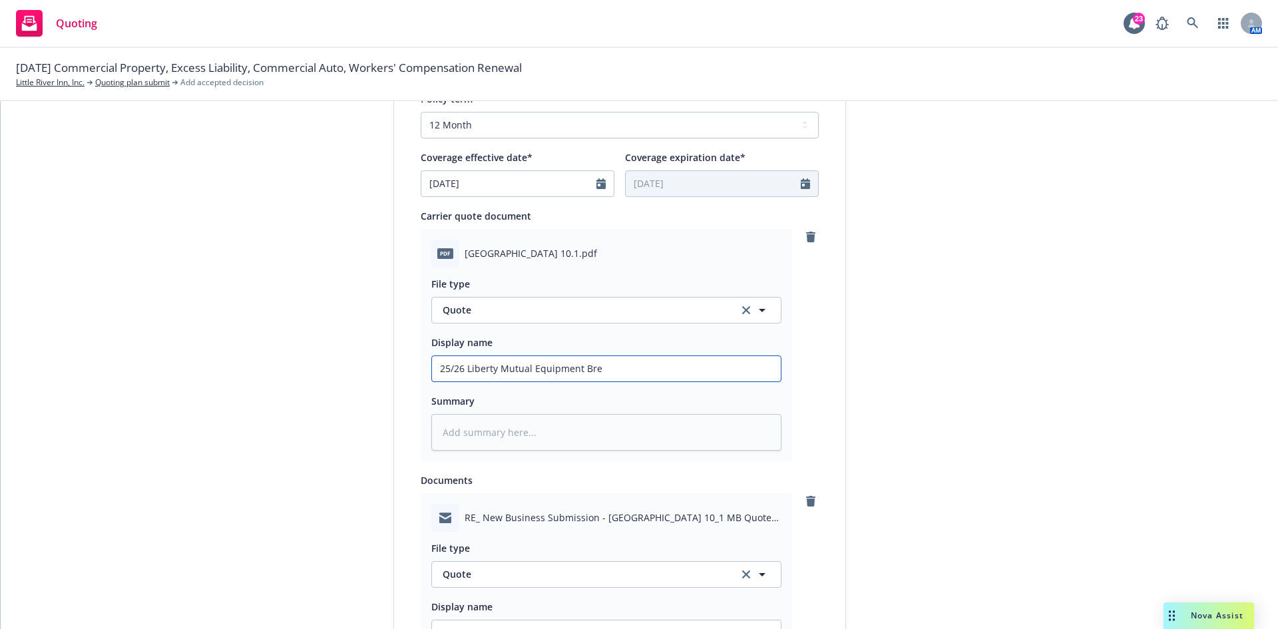
type textarea "x"
type input "25/26 Liberty Mutual Equipment Brea"
type textarea "x"
type input "25/26 Liberty Mutual Equipment Break"
type textarea "x"
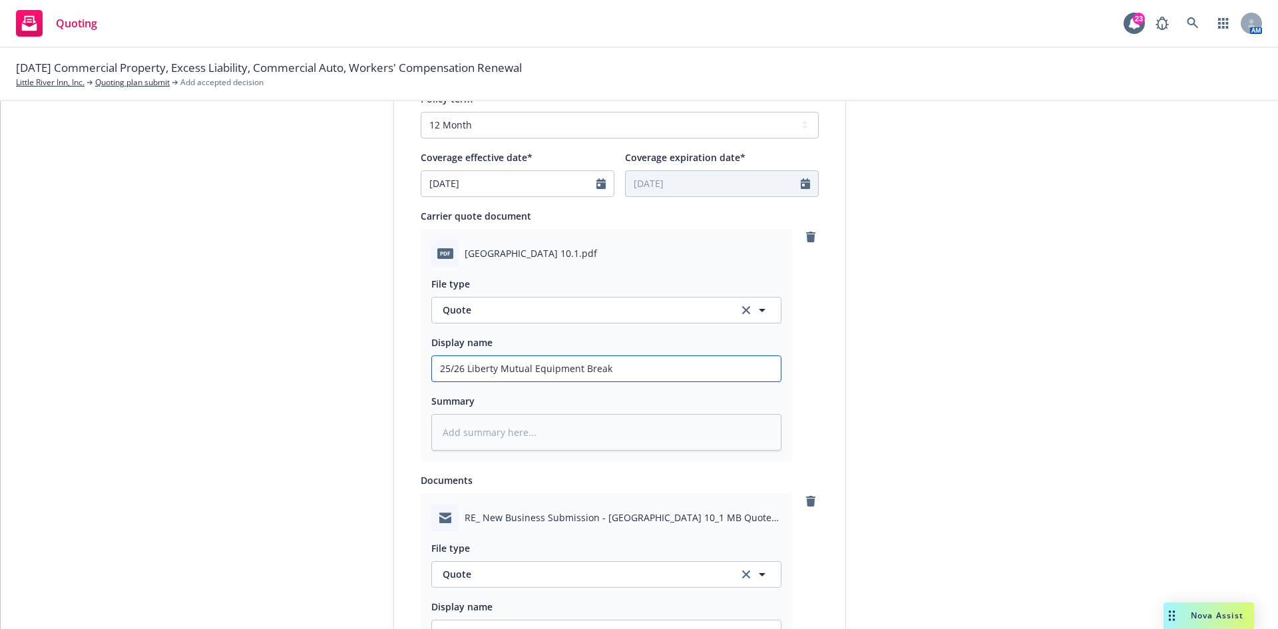
type input "25/26 Liberty Mutual Equipment Breakd"
type textarea "x"
type input "25/26 Liberty Mutual Equipment Breakdo"
type textarea "x"
type input "25/26 Liberty Mutual Equipment Breakdow"
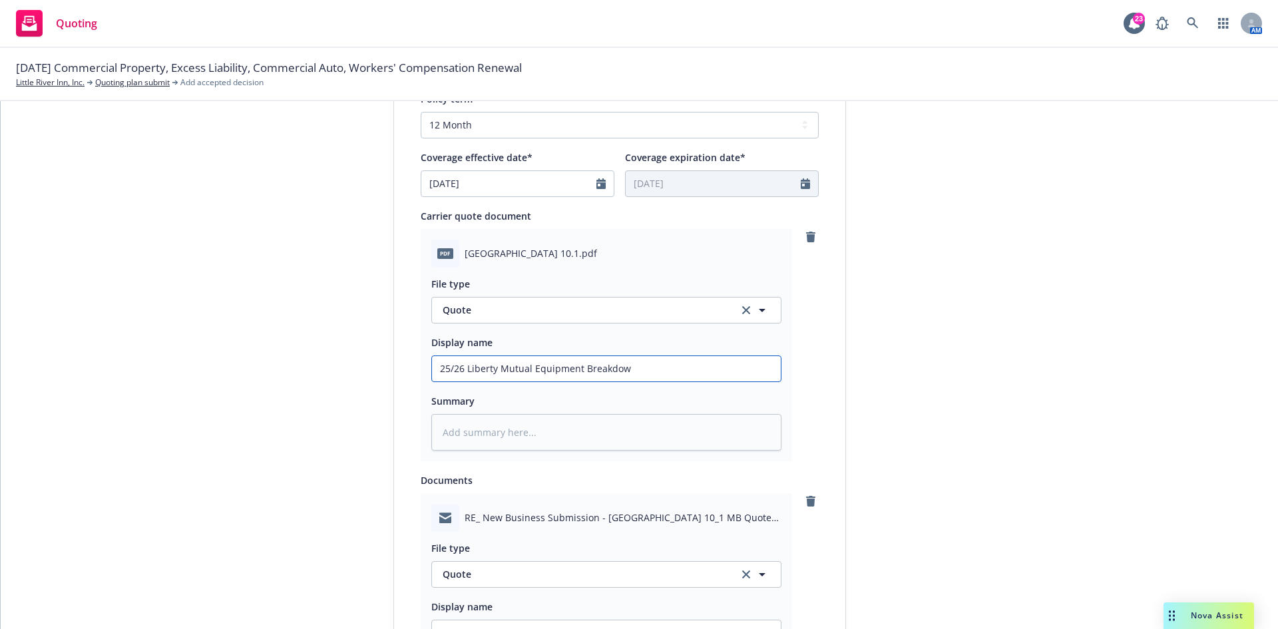
type textarea "x"
type input "25/26 Liberty Mutual Equipment Breakdown"
type textarea "x"
type input "25/26 Liberty Mutual Equipment Breakdown"
type textarea "x"
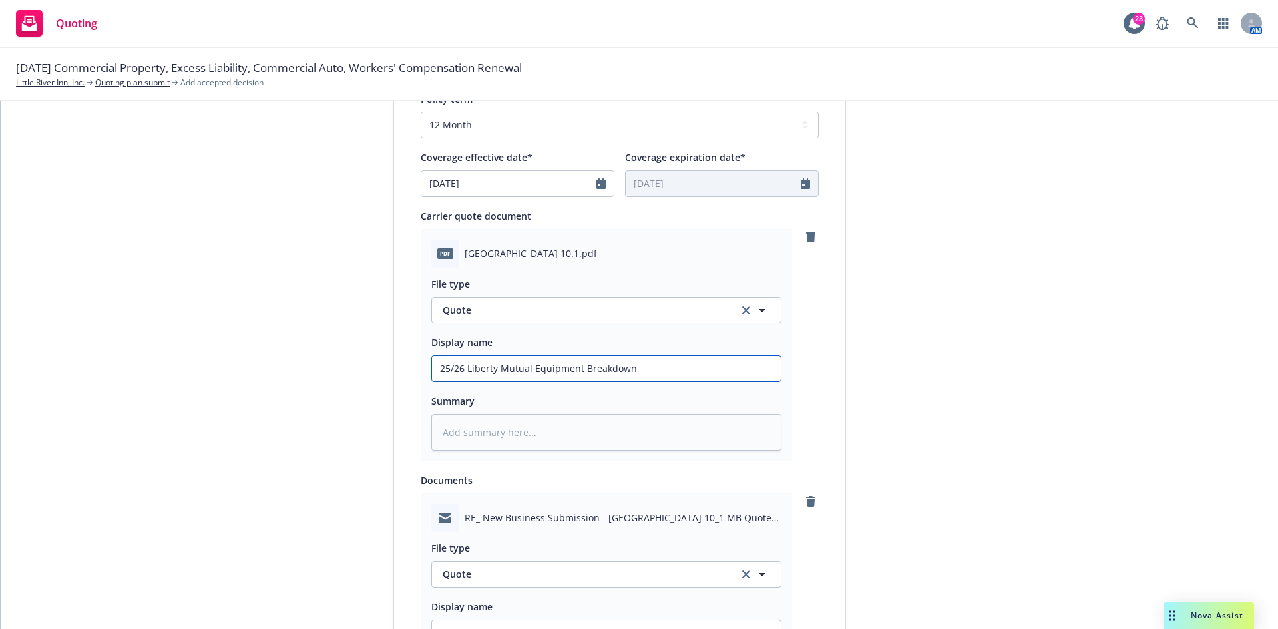
type input "25/26 Liberty Mutual Equipment Breakdown Q"
type textarea "x"
type input "25/26 Liberty Mutual Equipment Breakdown Qu"
type textarea "x"
type input "25/26 Liberty Mutual Equipment Breakdown Quo"
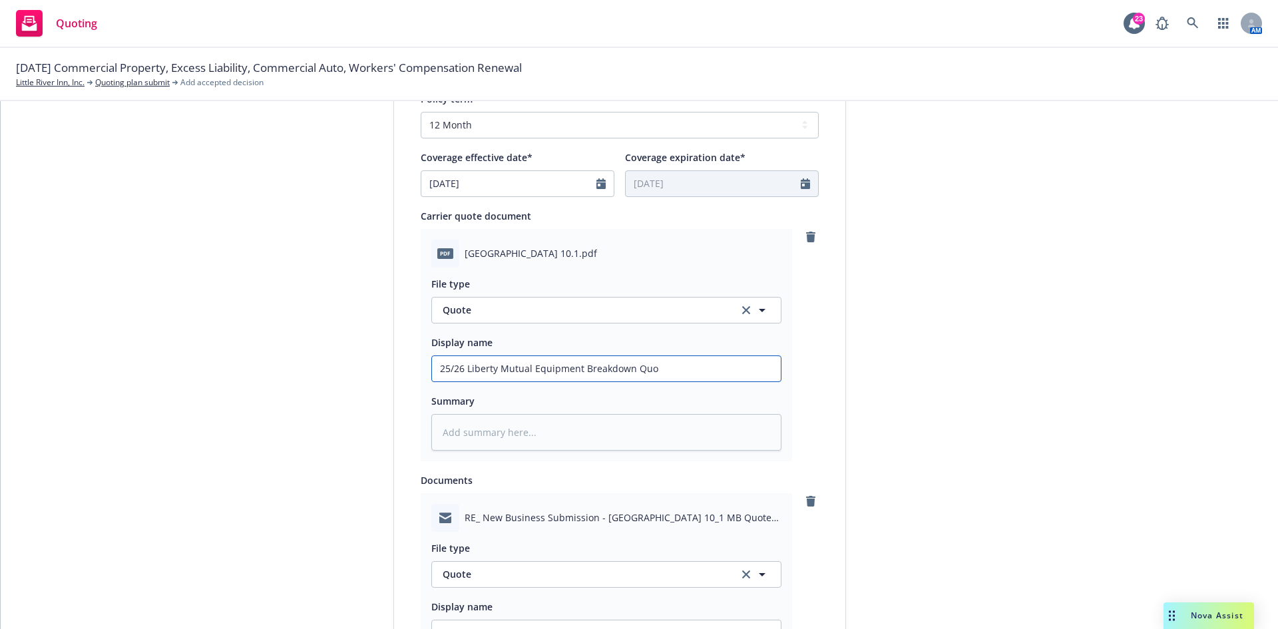
type textarea "x"
type input "25/26 Liberty Mutual Equipment Breakdown Quot"
type textarea "x"
drag, startPoint x: 700, startPoint y: 368, endPoint x: 354, endPoint y: 370, distance: 346.2
click at [354, 370] on div "1 Quote initiation 2 Coverage selection 3 Billing info Quote initiation Display…" at bounding box center [640, 275] width 1246 height 1327
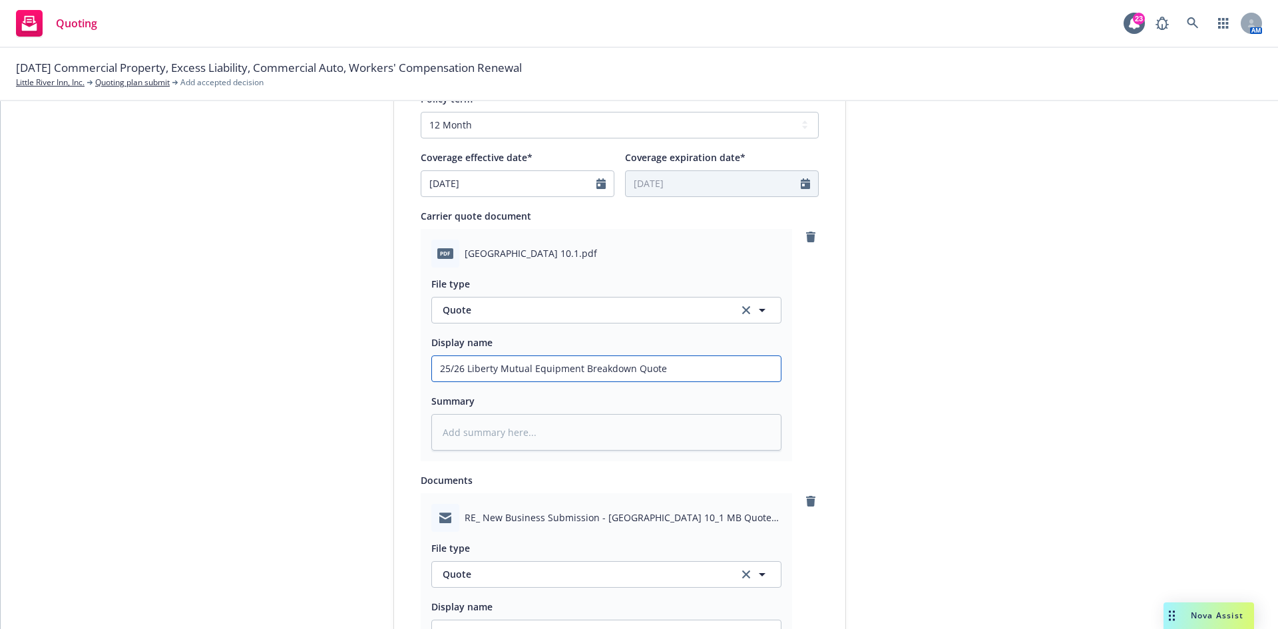
type input "25/26 Liberty Mutual Equipment Breakdown Quote"
click at [523, 430] on textarea at bounding box center [606, 432] width 350 height 37
paste textarea "25/26 Liberty Mutual Equipment Breakdown Quote"
type textarea "x"
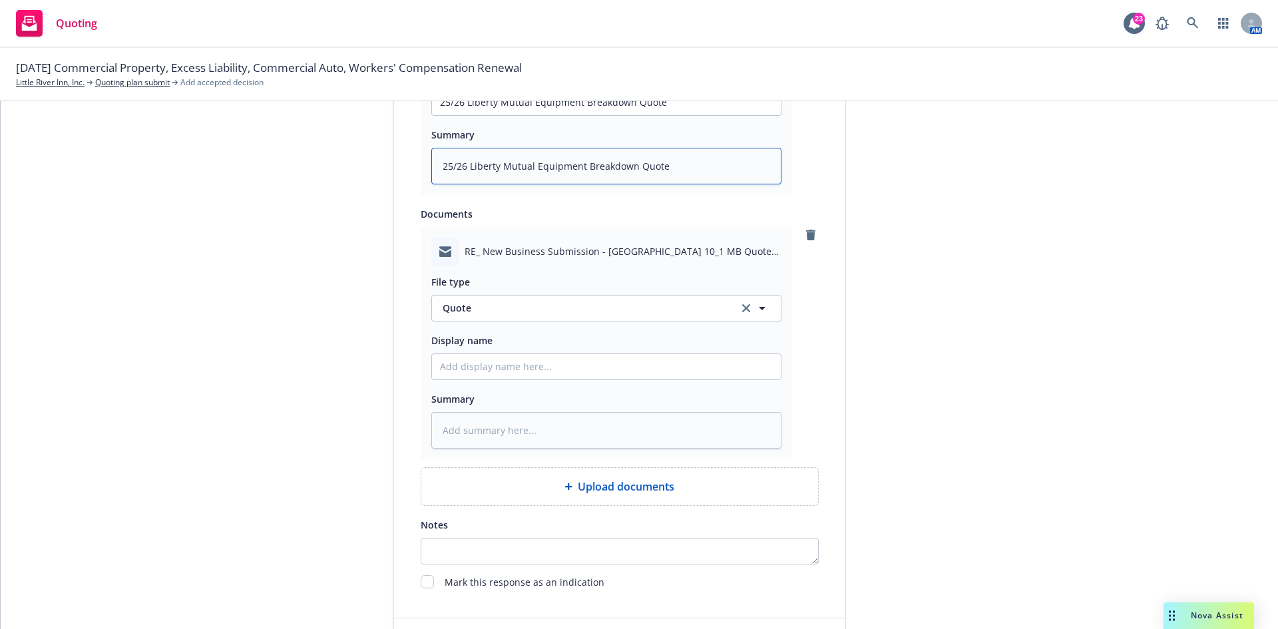
type textarea "25/26 Liberty Mutual Equipment Breakdown Quote"
click at [483, 299] on button "Quote" at bounding box center [606, 308] width 350 height 27
type input "email"
click at [493, 348] on div "Email" at bounding box center [606, 345] width 333 height 19
click at [489, 372] on input "Display name" at bounding box center [606, 366] width 349 height 25
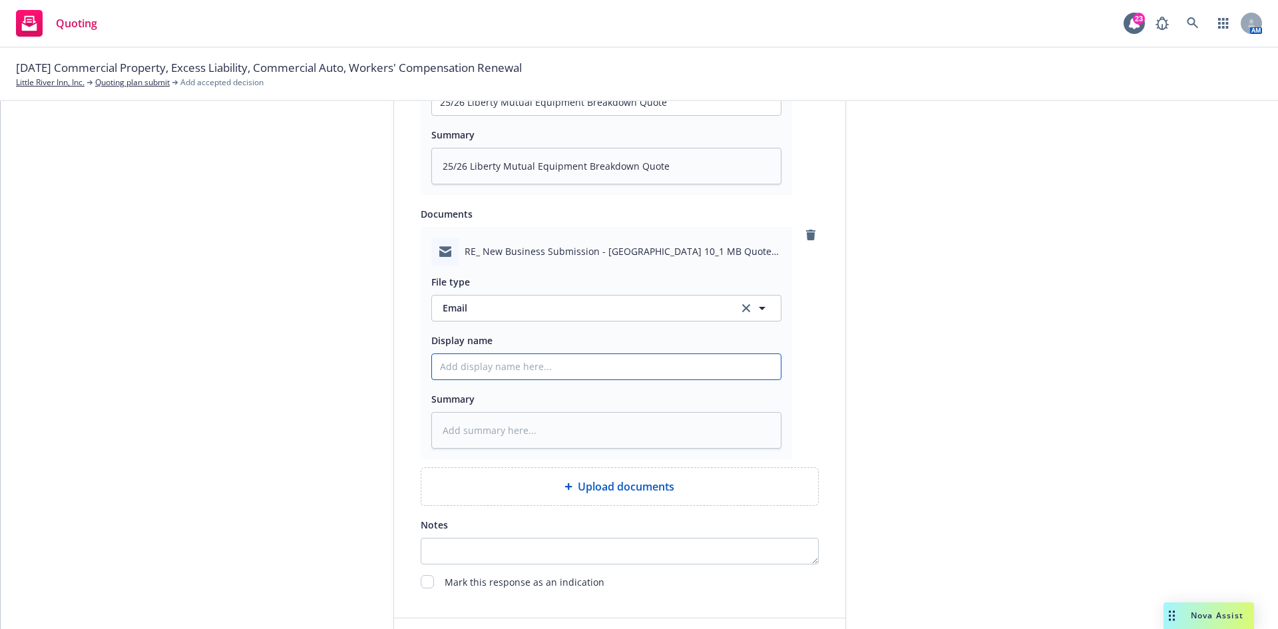
type textarea "x"
type input "E"
type textarea "x"
type input "EM"
type textarea "x"
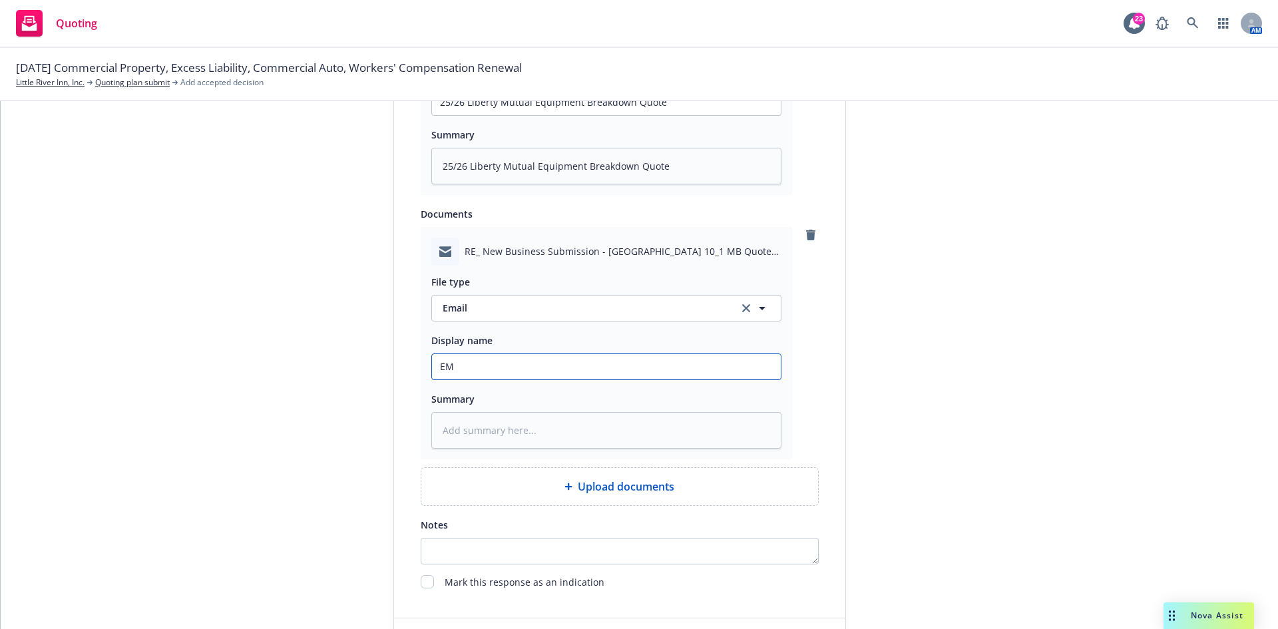
type input "EMF"
type textarea "x"
type input "EMF"
type textarea "x"
type input "EMF L"
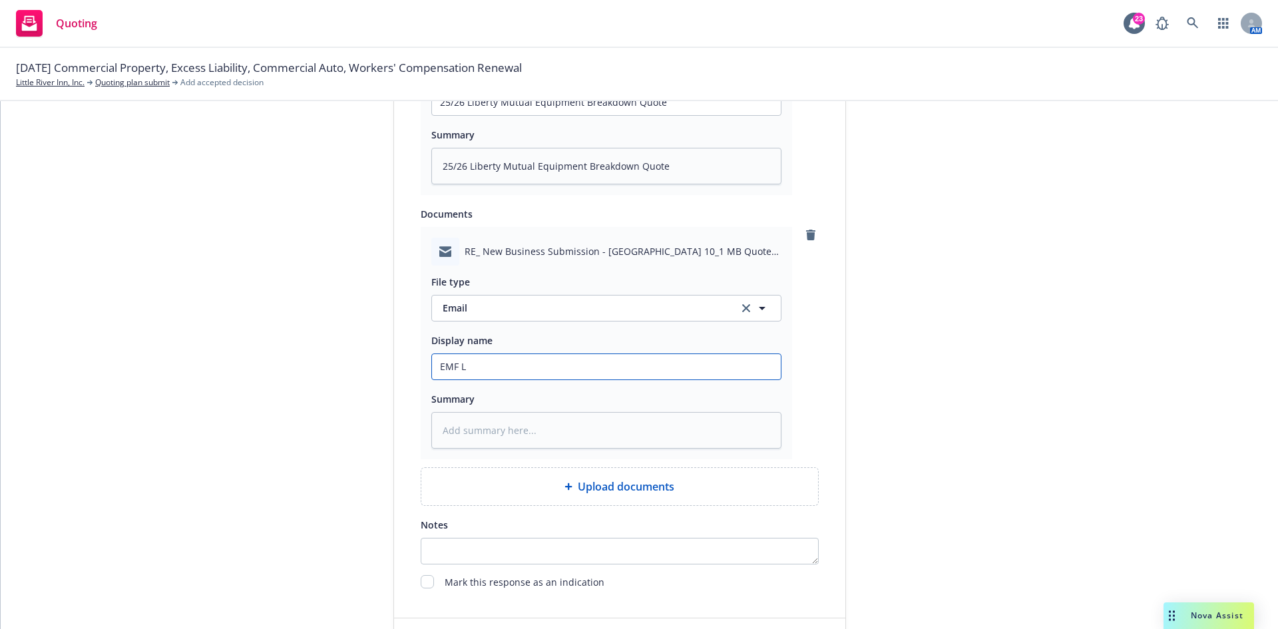
type textarea "x"
type input "EMF Li"
type textarea "x"
type input "EMF Lib"
type textarea "x"
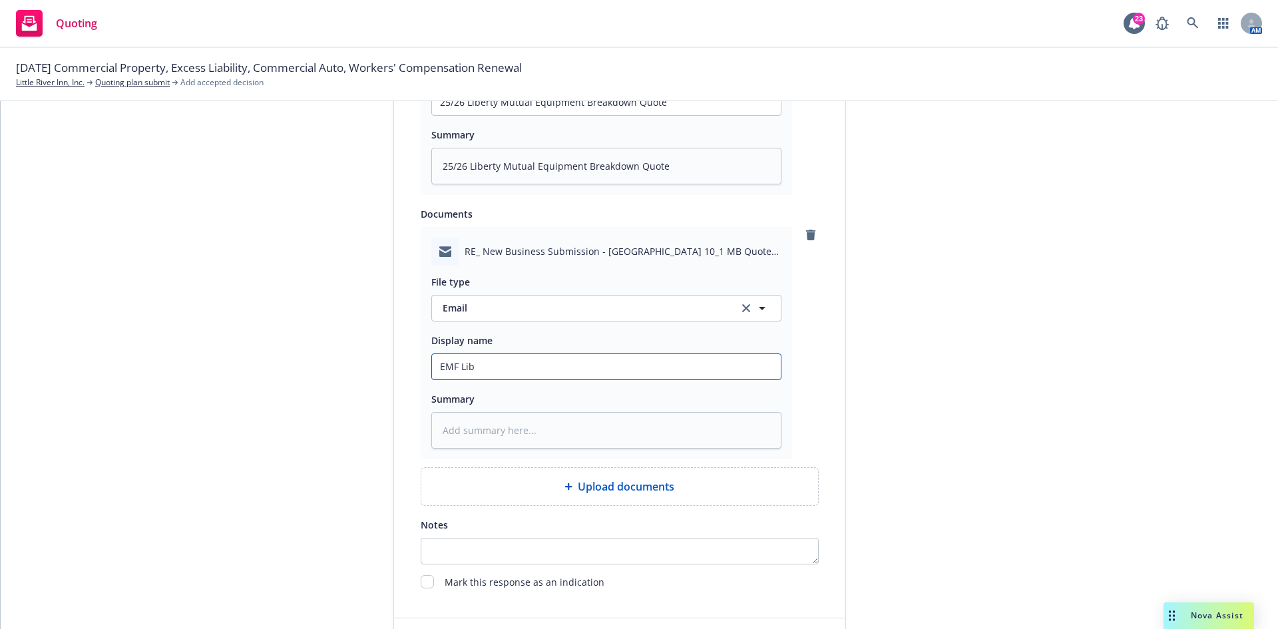
type input "EMF Libe"
type textarea "x"
type input "EMF Liber"
type textarea "x"
type input "EMF [PERSON_NAME]"
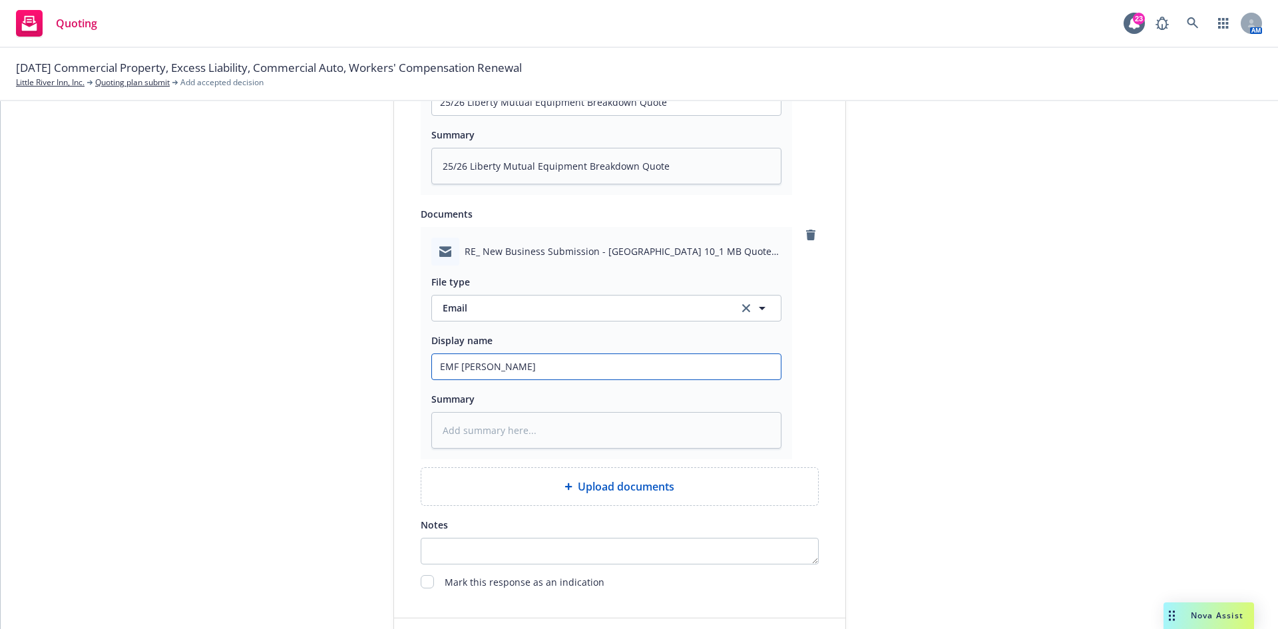
type textarea "x"
type input "EMF Liberty"
type textarea "x"
type input "EMF Liberty"
type textarea "x"
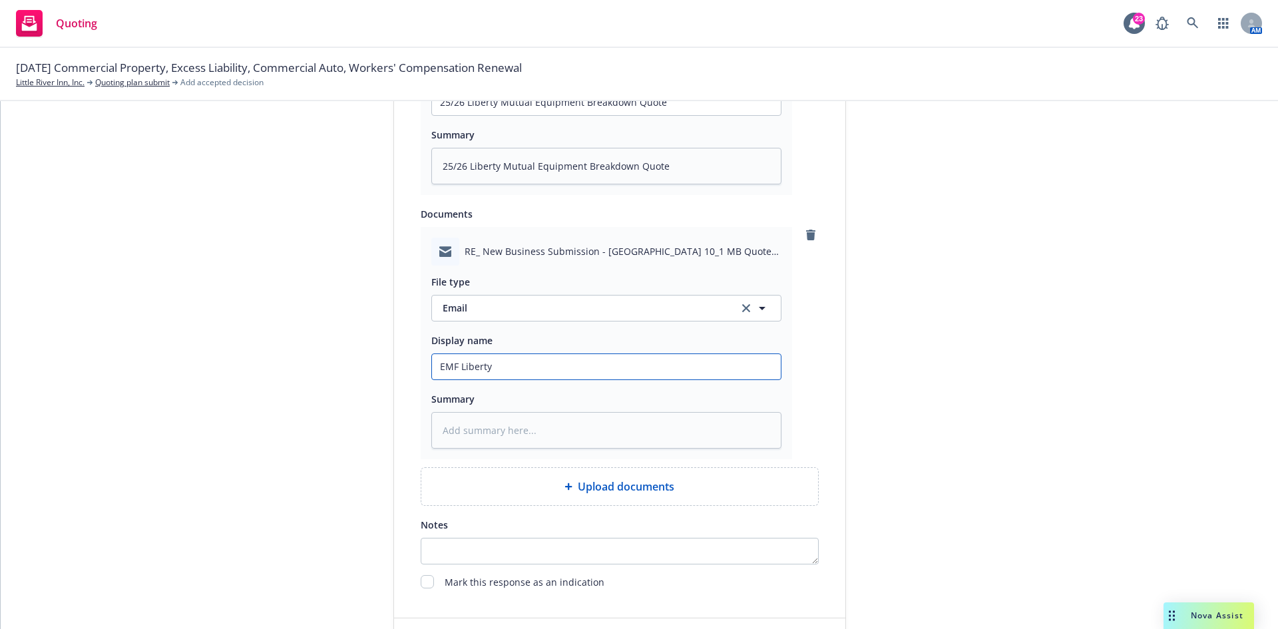
type input "EMF Liberty L"
type textarea "x"
type input "EMF Liberty"
type textarea "x"
type input "EMF Liberty m"
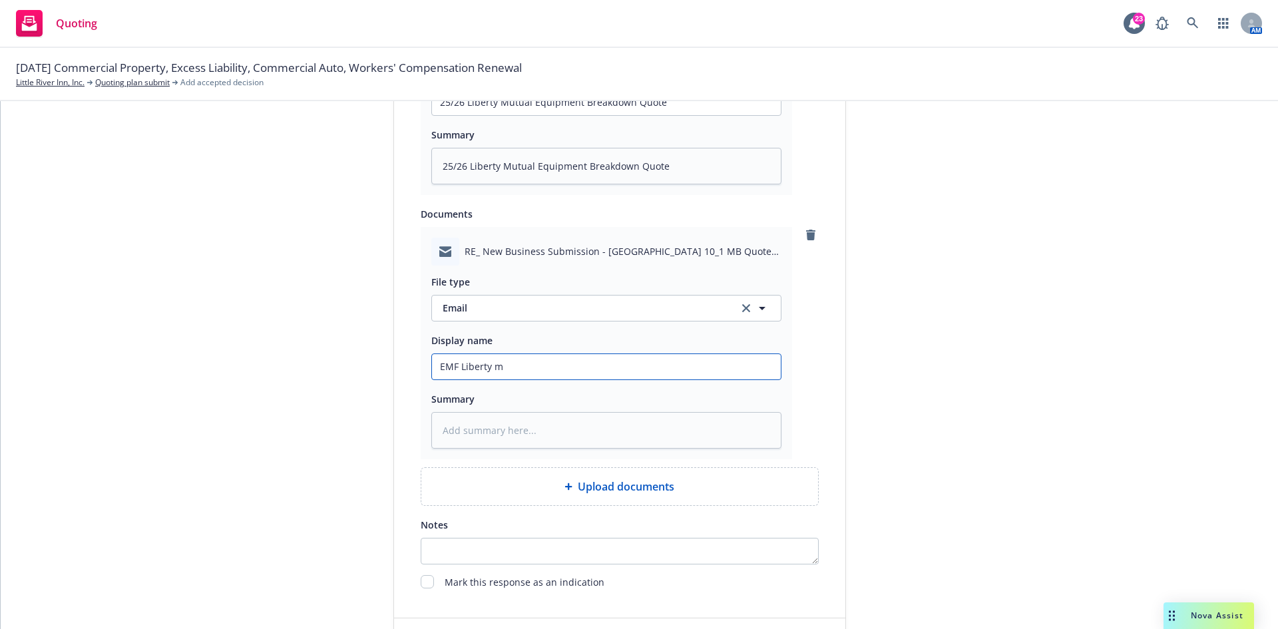
type textarea "x"
type input "EMF Liberty mu"
type textarea "x"
type input "EMF Liberty mut"
type textarea "x"
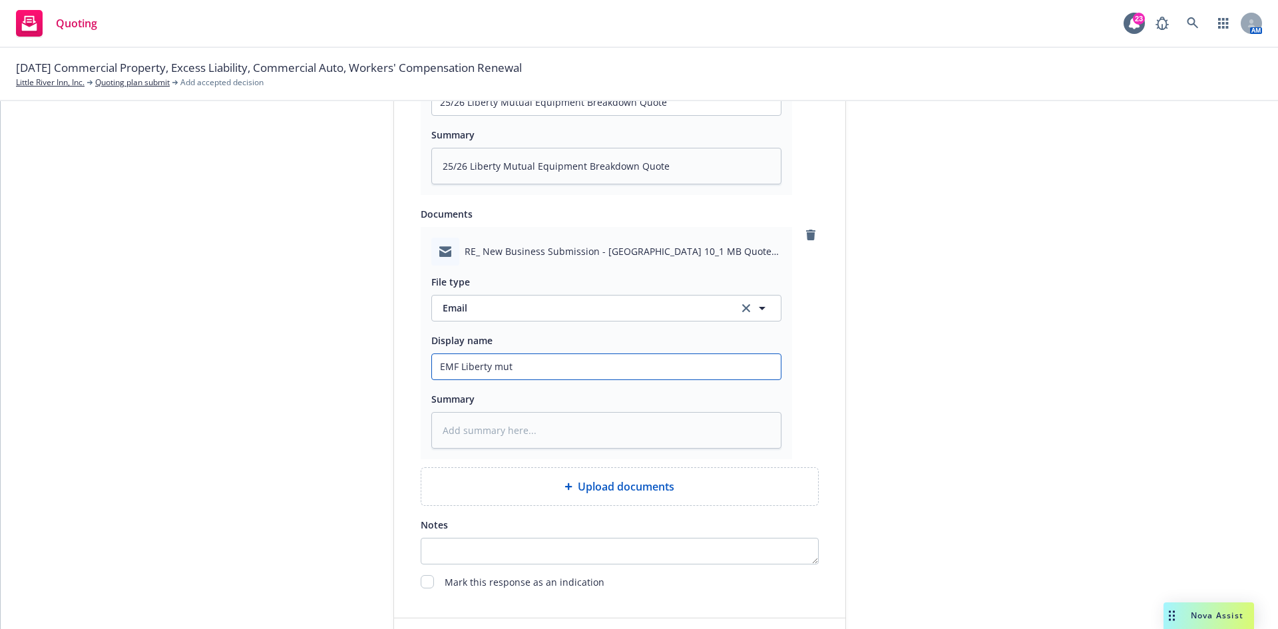
type input "EMF Liberty mutu"
type textarea "x"
type input "EMF Liberty mutua"
type textarea "x"
type input "EMF Liberty mutual"
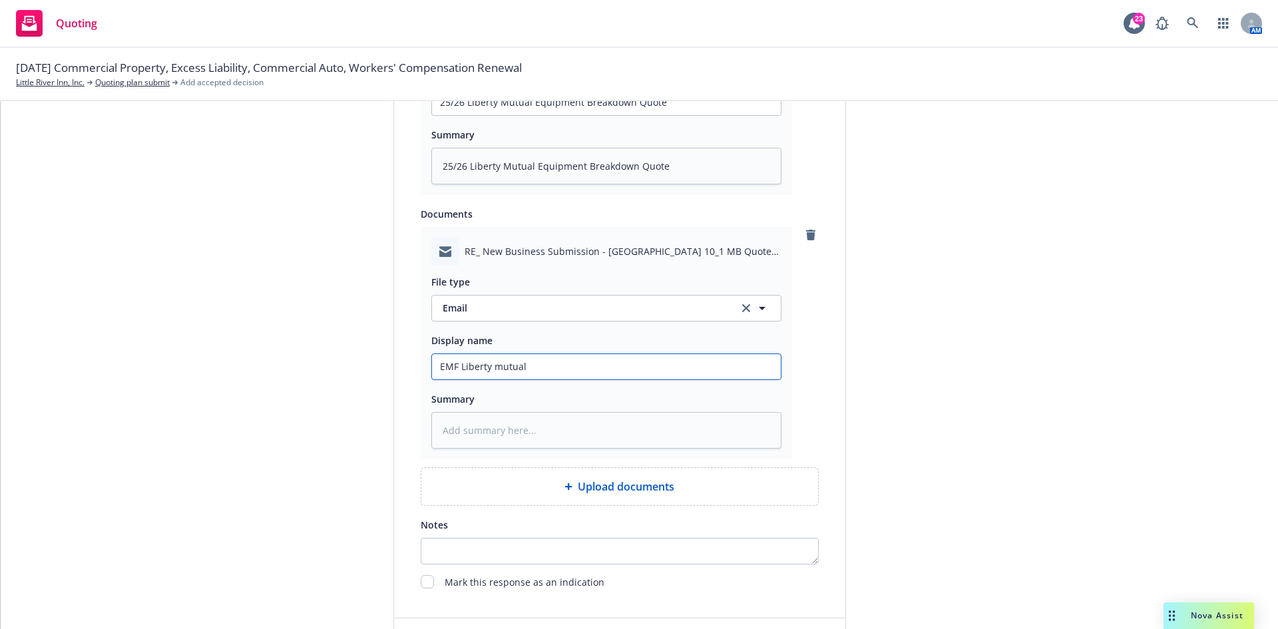
type textarea "x"
type input "EMF Liberty mutual"
type textarea "x"
type input "EMF Liberty mutual -"
type textarea "x"
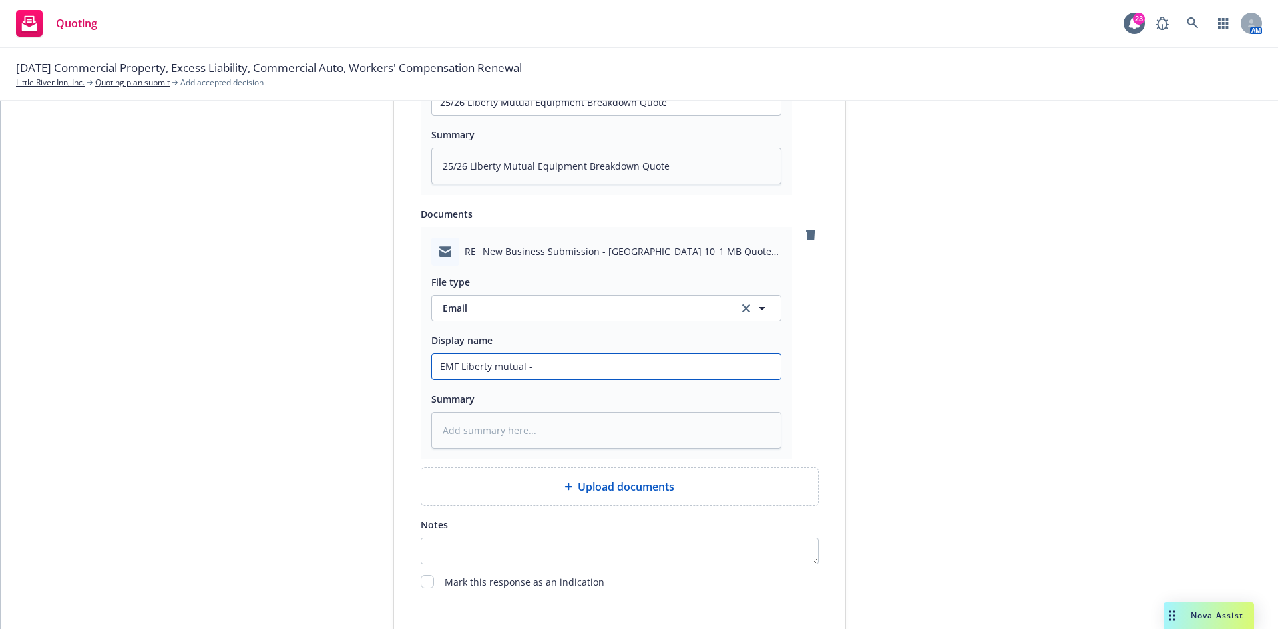
type input "EMF Liberty mutual -"
type textarea "x"
type input "EMF Liberty mutual -"
type textarea "x"
type input "EMF Liberty mutual"
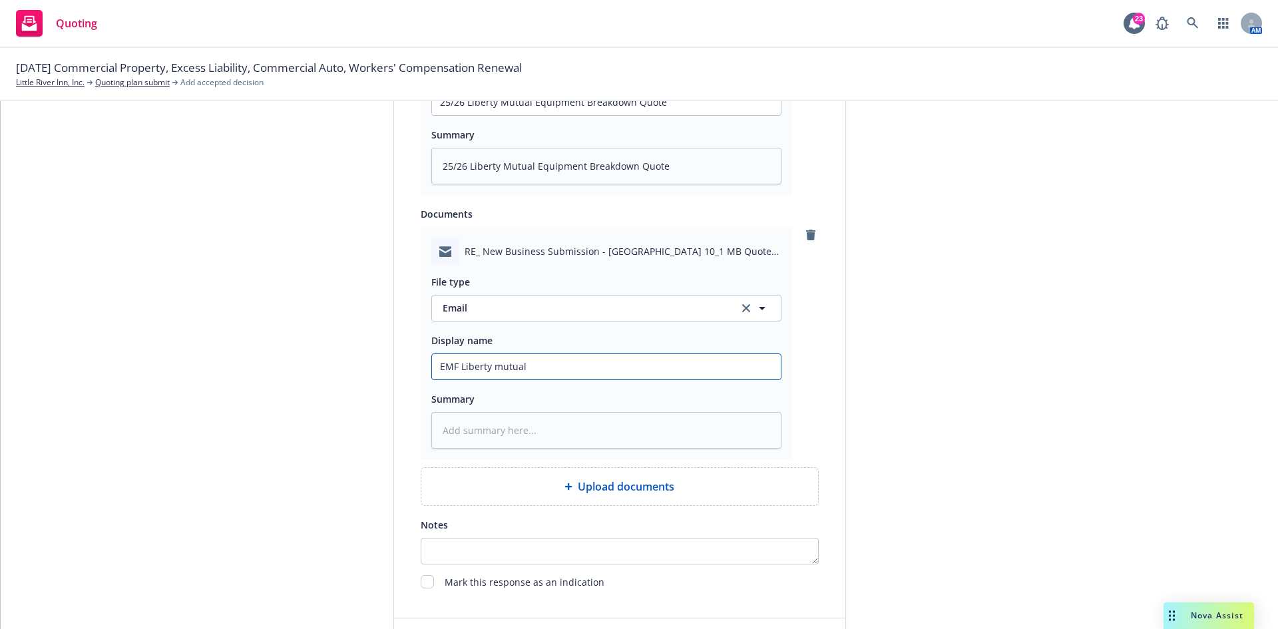
type textarea "x"
type input "EMF Liberty mutual"
type textarea "x"
type input "EMF Liberty mutua"
type textarea "x"
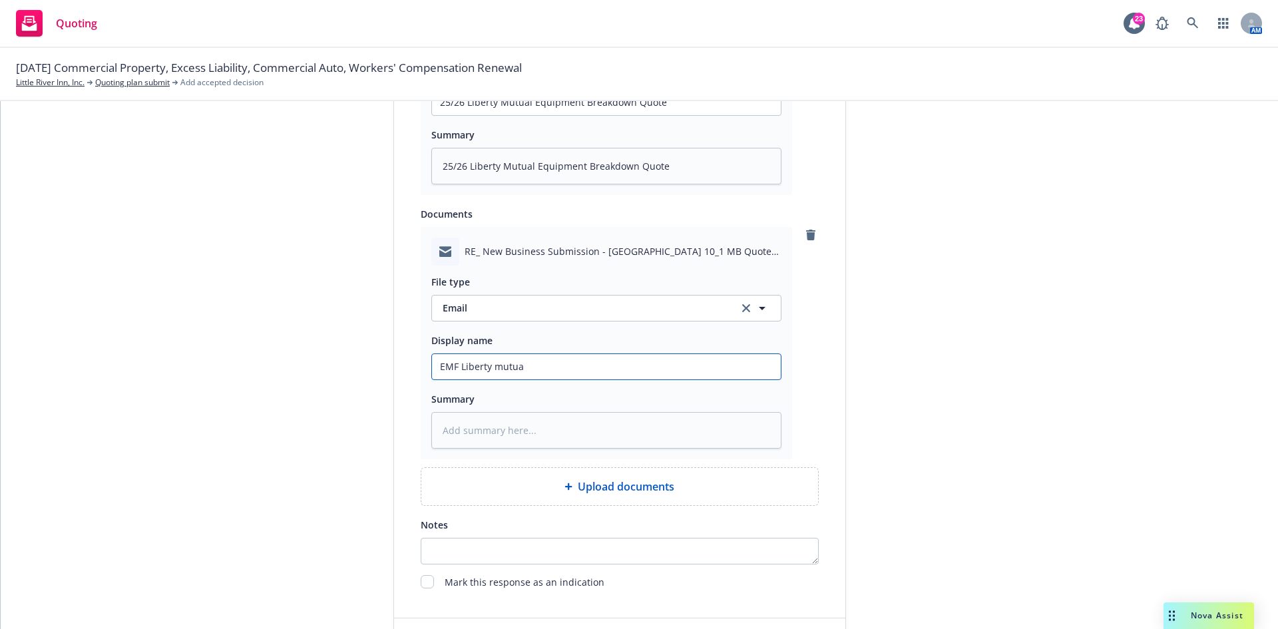
type input "EMF Liberty mutu"
type textarea "x"
type input "EMF Liberty mut"
type textarea "x"
type input "EMF Liberty mu"
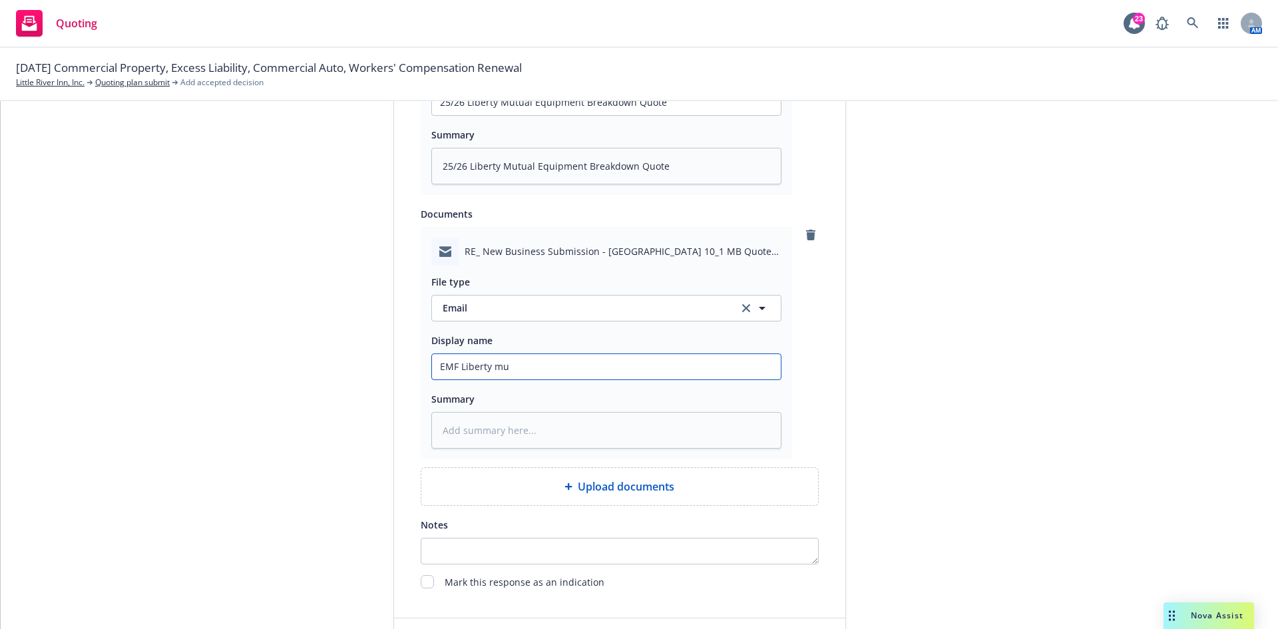
type textarea "x"
type input "EMF Liberty m"
type textarea "x"
type input "EMF Liberty"
type textarea "x"
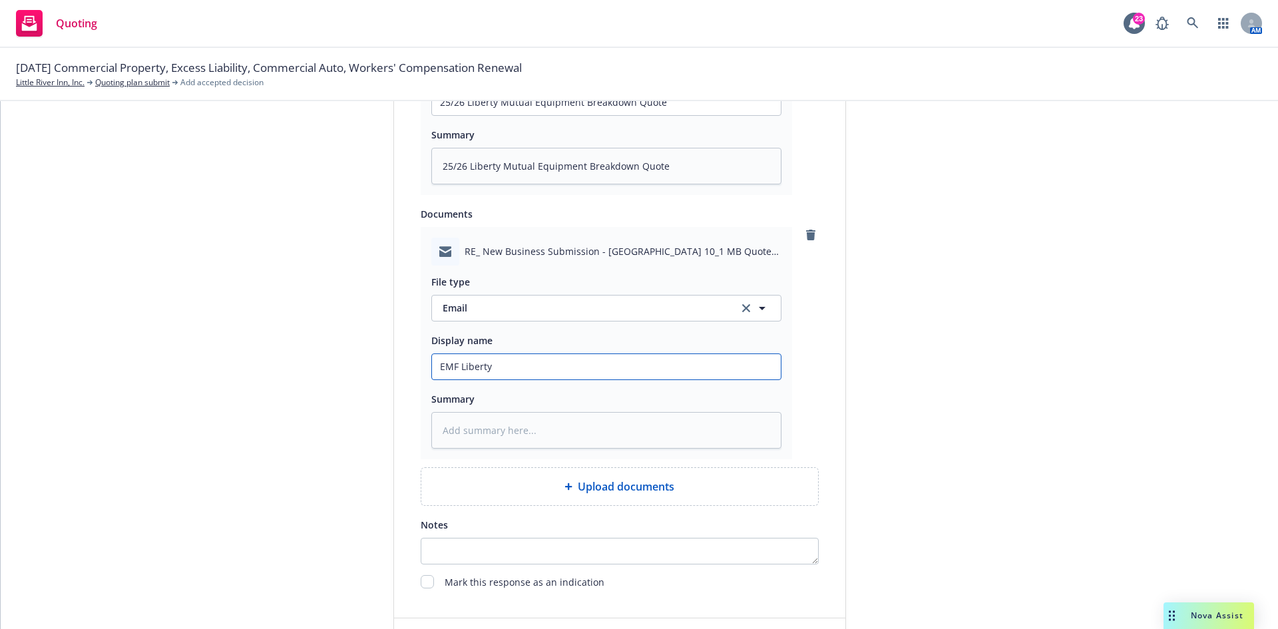
type input "EMF Liberty M"
type textarea "x"
type input "EMF Liberty Mu"
type textarea "x"
type input "EMF Liberty Mut"
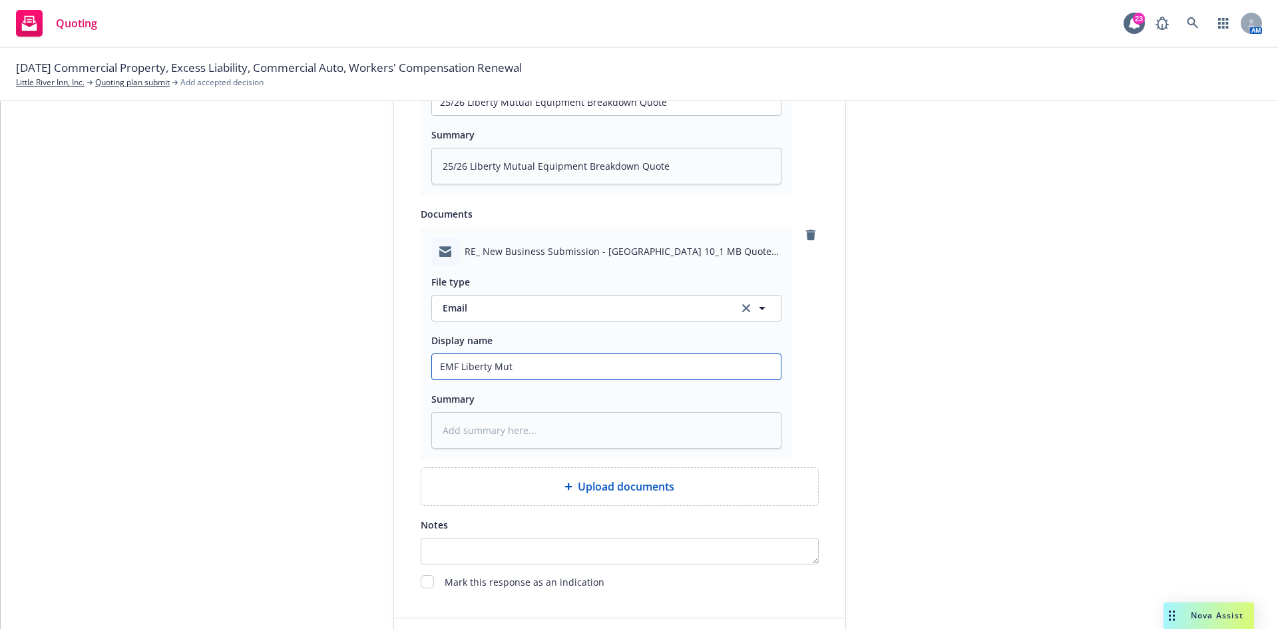
type textarea "x"
type input "EMF Liberty Mutu"
type textarea "x"
type input "EMF Liberty Mutua"
type textarea "x"
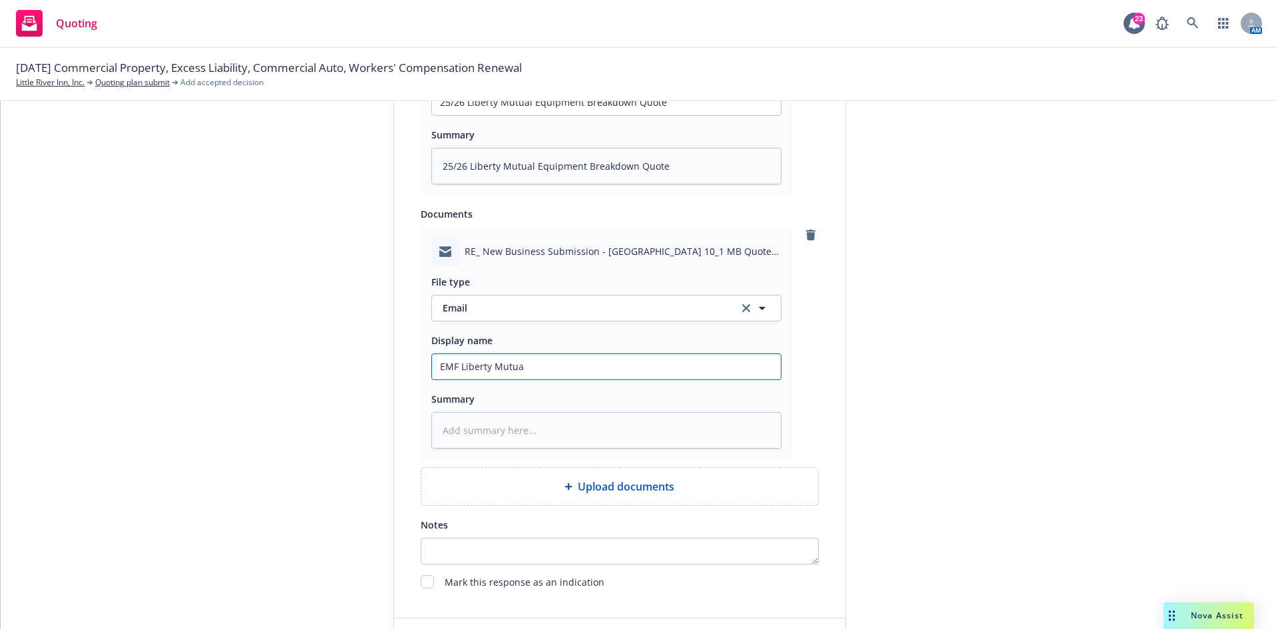
type input "EMF Liberty Mutual"
type textarea "x"
type input "EMF Liberty Mutual"
type textarea "x"
type input "EMF Liberty Mutual -"
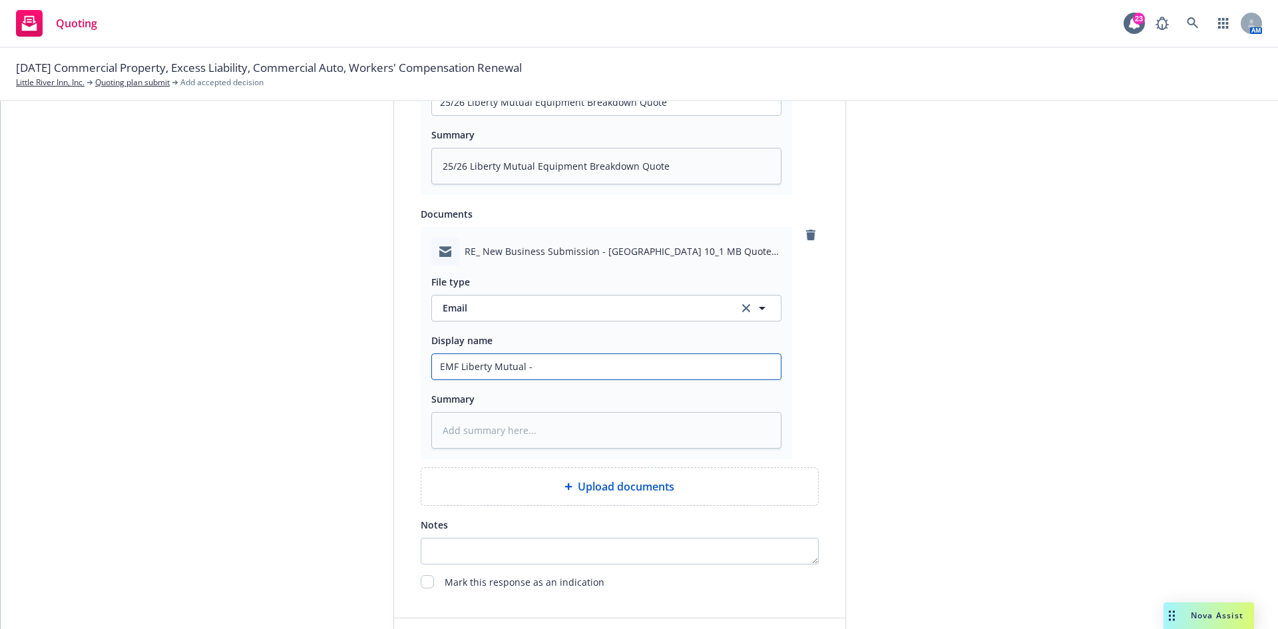
type textarea "x"
type input "EMF Liberty Mutual -"
type textarea "x"
type input "EMF Liberty Mutual - 2"
type textarea "x"
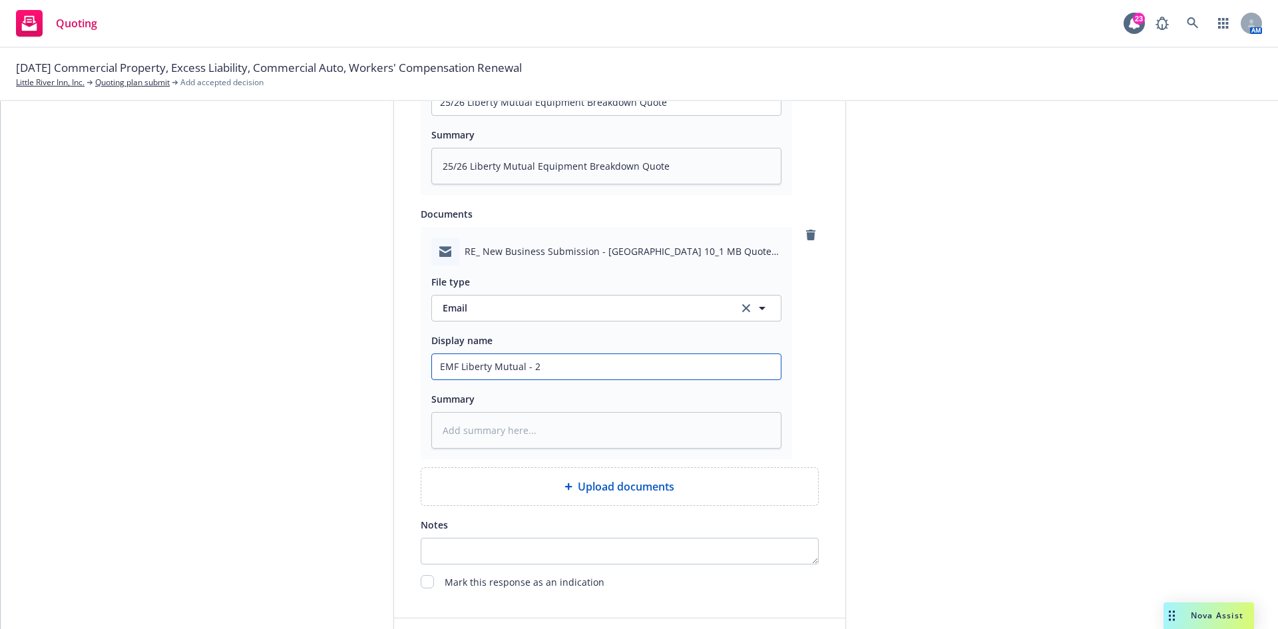
type input "EMF Liberty Mutual - 25"
type textarea "x"
type input "EMF Liberty Mutual - 25/"
type textarea "x"
type input "EMF Liberty Mutual - 25/2"
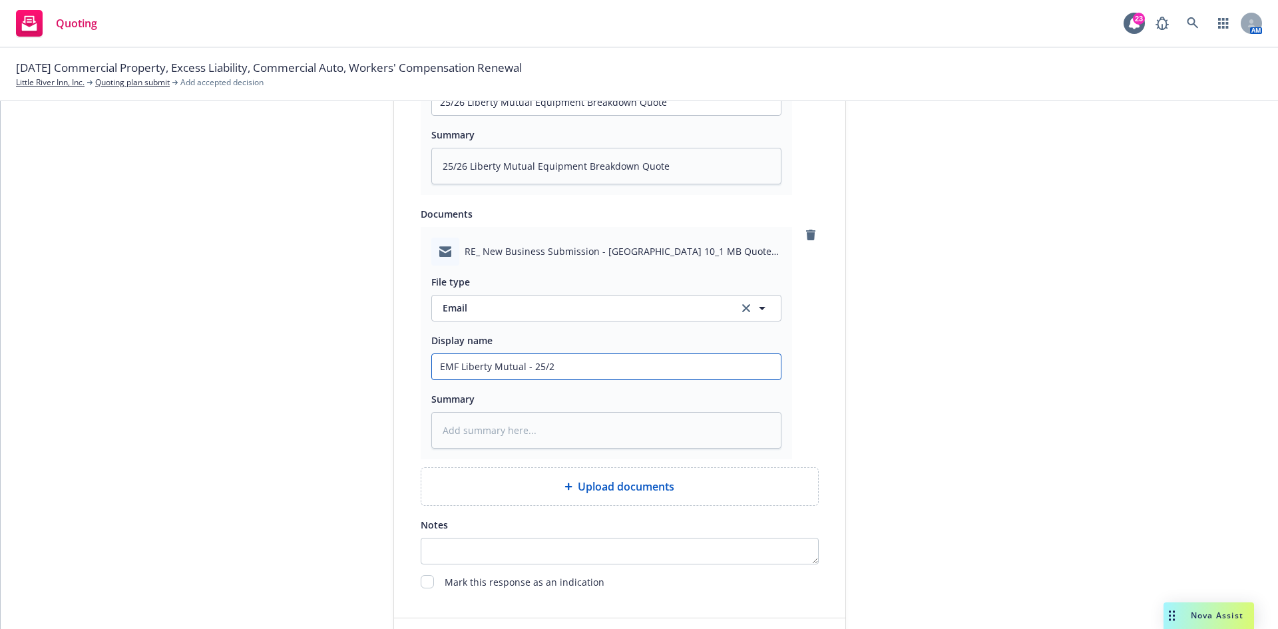
type textarea "x"
type input "EMF Liberty Mutual - 25/26"
drag, startPoint x: 623, startPoint y: 370, endPoint x: 420, endPoint y: 375, distance: 202.5
click at [421, 375] on div "RE_ New Business Submission - [GEOGRAPHIC_DATA] 10_1 MB Quote Needed.msg File t…" at bounding box center [607, 343] width 372 height 232
click at [454, 432] on textarea at bounding box center [606, 430] width 350 height 37
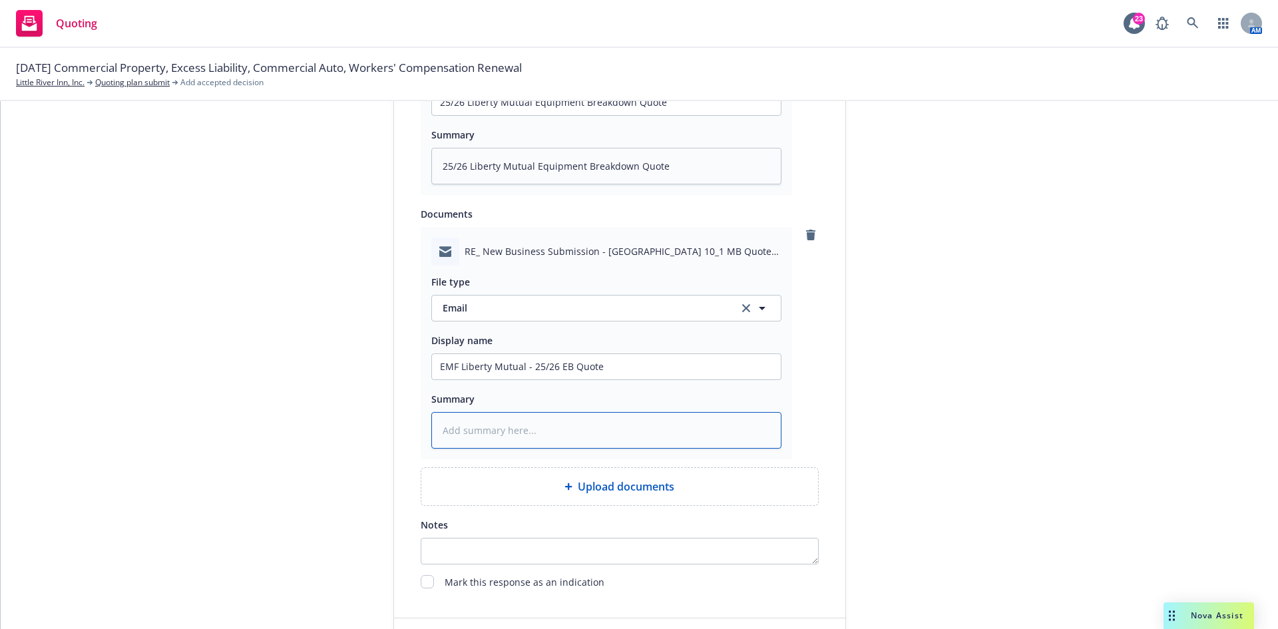
paste textarea "EMF Liberty Mutual - 25/26 EB Quote"
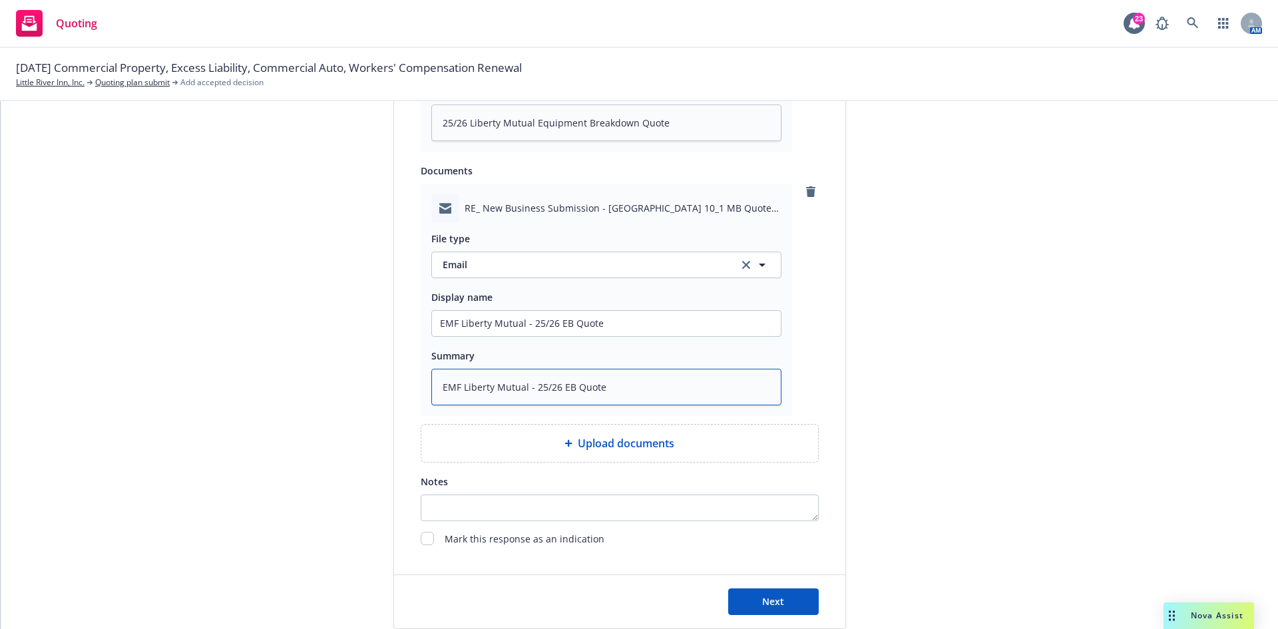
scroll to position [906, 0]
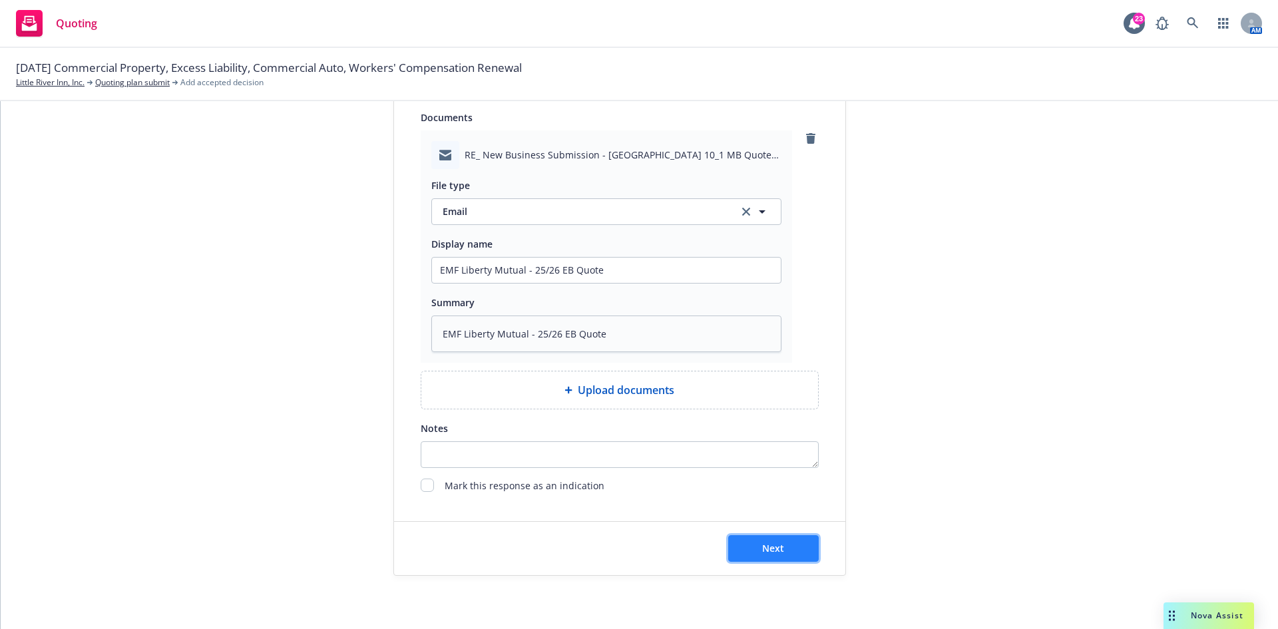
click at [752, 541] on button "Next" at bounding box center [773, 548] width 91 height 27
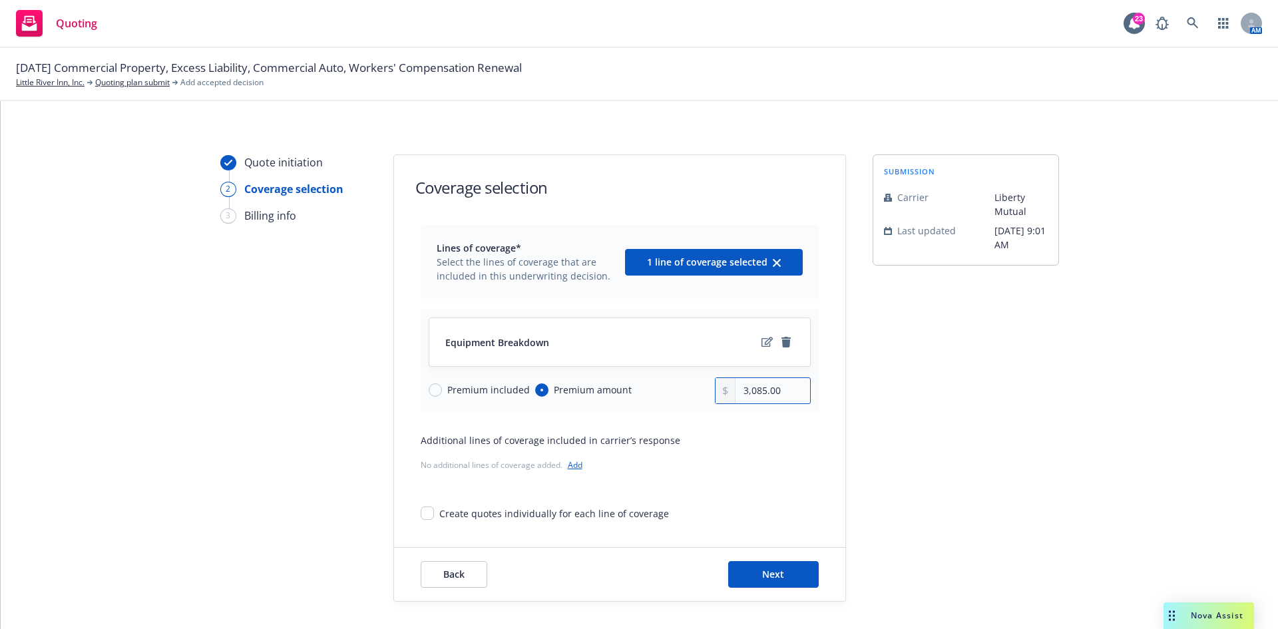
click at [772, 393] on input "3,085.00" at bounding box center [773, 390] width 74 height 25
drag, startPoint x: 786, startPoint y: 397, endPoint x: 697, endPoint y: 397, distance: 89.2
click at [697, 397] on div "Premium included Premium amount 3,085.00" at bounding box center [620, 391] width 382 height 27
click at [766, 581] on button "Next" at bounding box center [773, 574] width 91 height 27
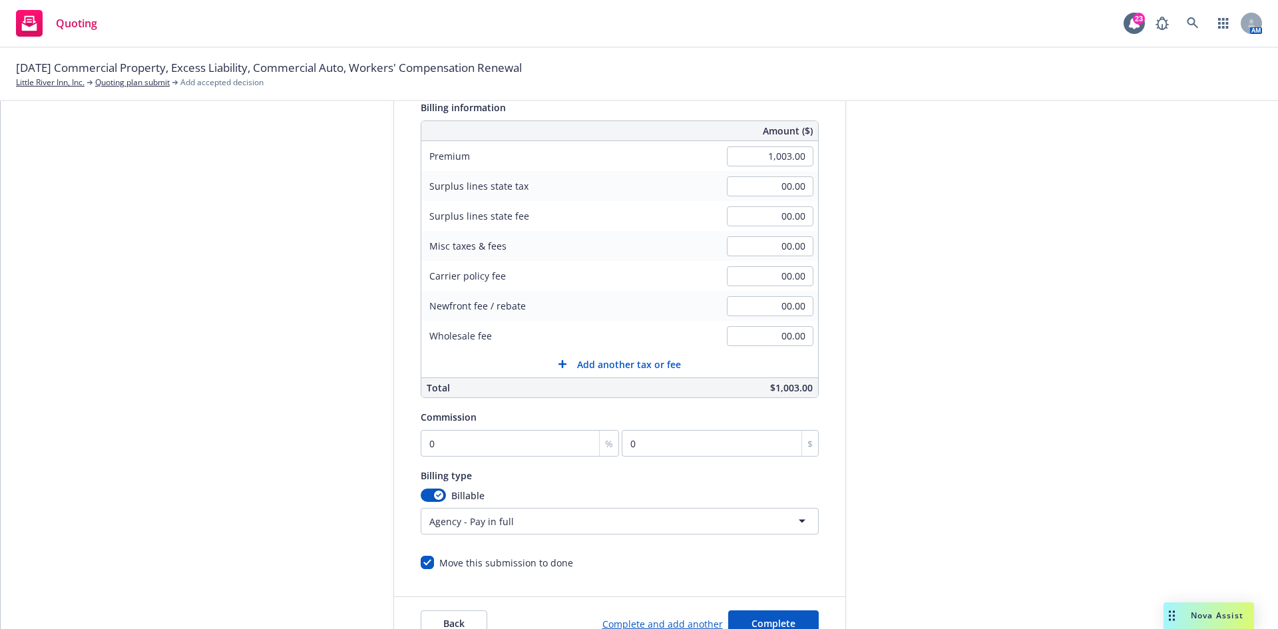
scroll to position [200, 0]
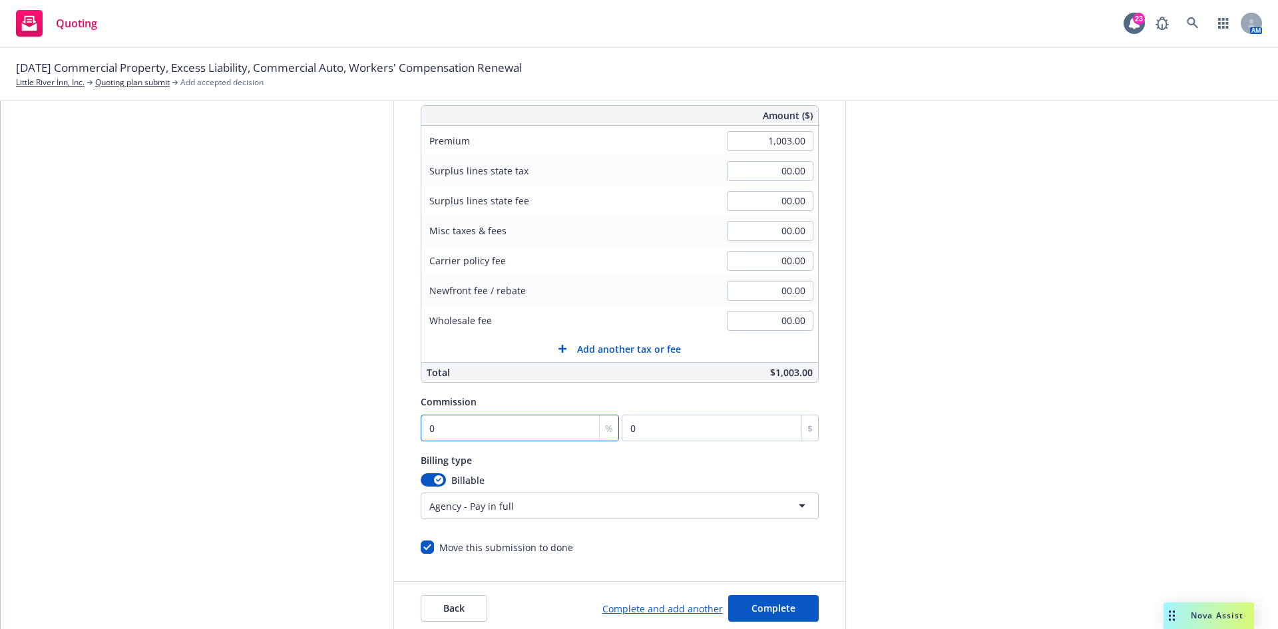
click at [455, 419] on input "0" at bounding box center [520, 428] width 199 height 27
click at [683, 458] on div "Billing type" at bounding box center [620, 460] width 398 height 16
click at [768, 602] on span "Complete" at bounding box center [774, 608] width 44 height 13
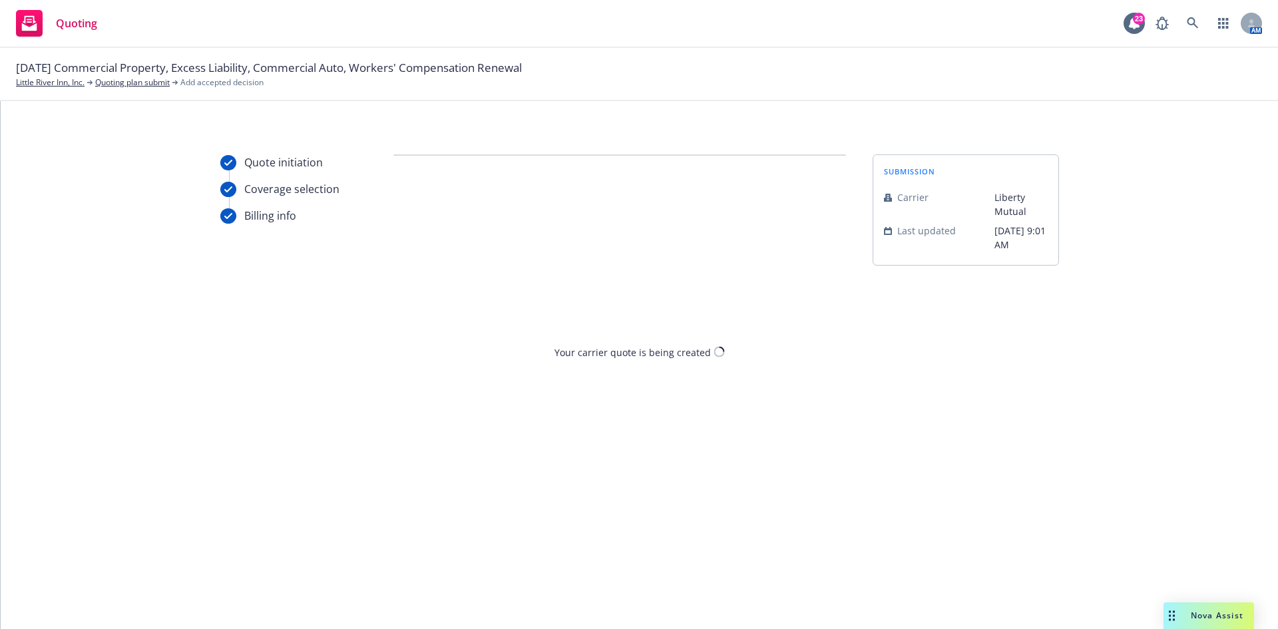
scroll to position [0, 0]
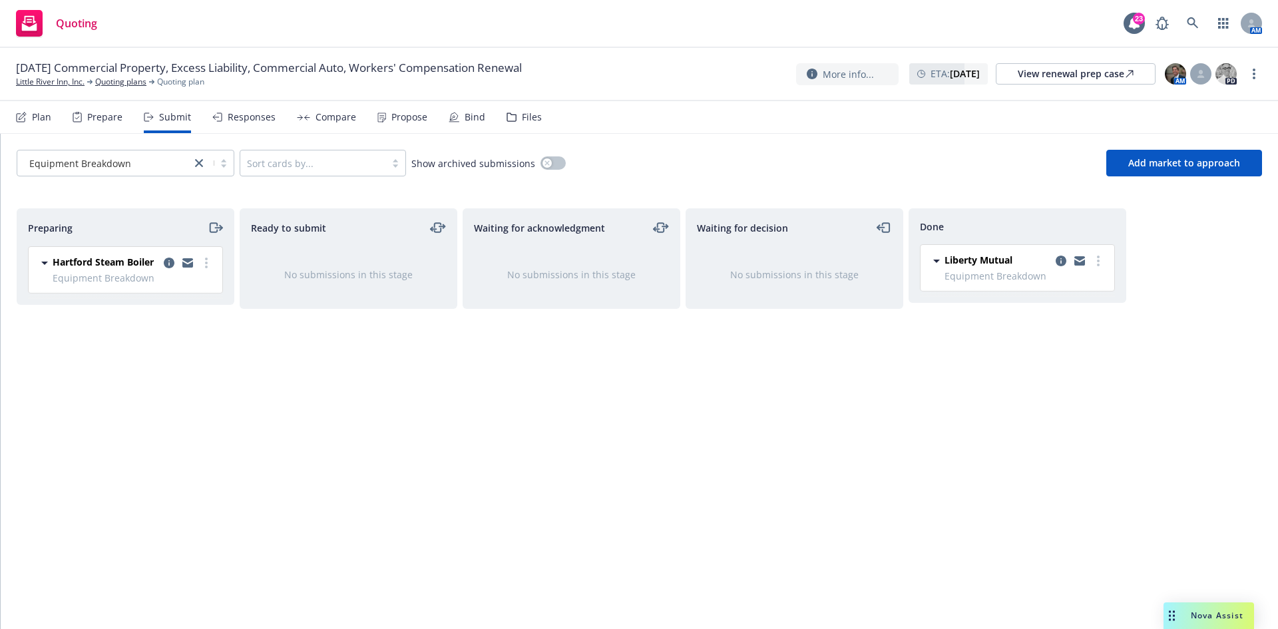
click at [313, 123] on div "Compare" at bounding box center [326, 117] width 59 height 32
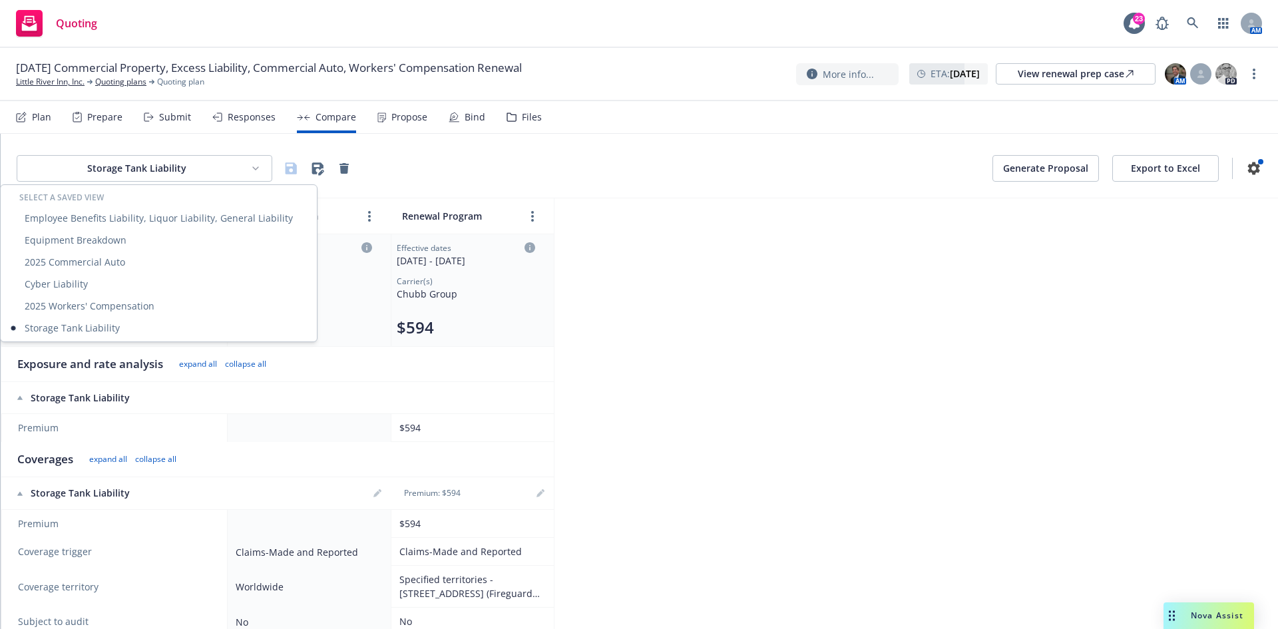
click at [134, 166] on html "Quoting 23 AM [DATE] Commercial Property, Excess Liability, Commercial Auto, Wo…" at bounding box center [639, 314] width 1278 height 629
click at [95, 244] on div "Equipment Breakdown" at bounding box center [158, 240] width 311 height 22
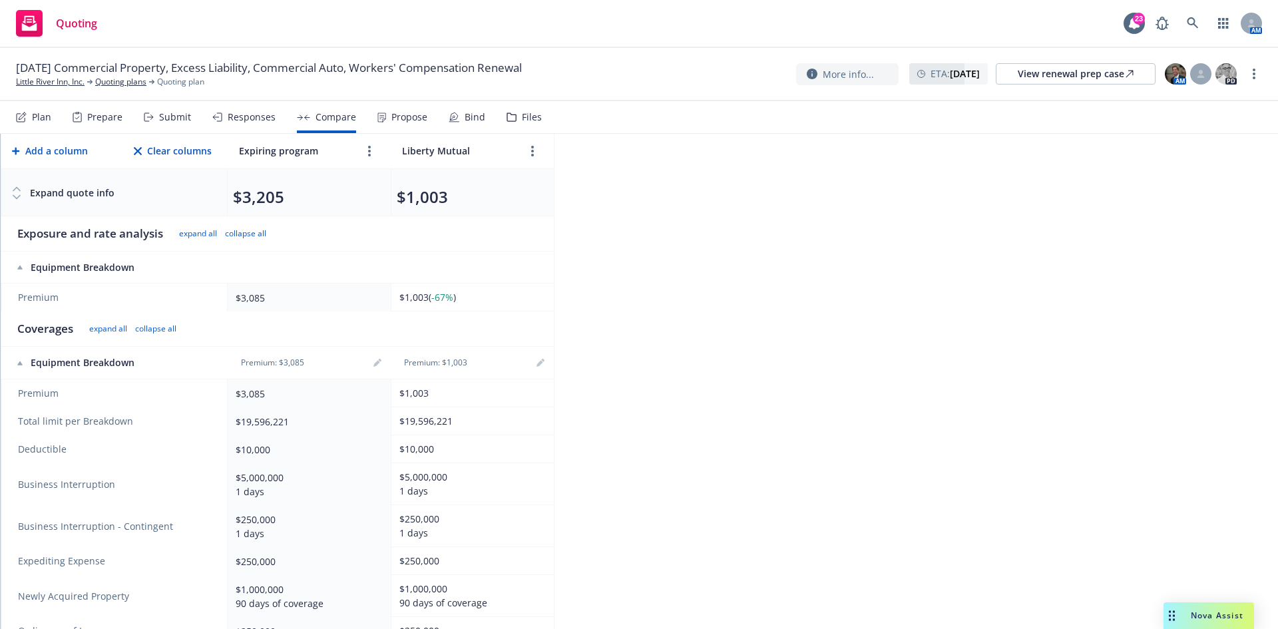
scroll to position [200, 0]
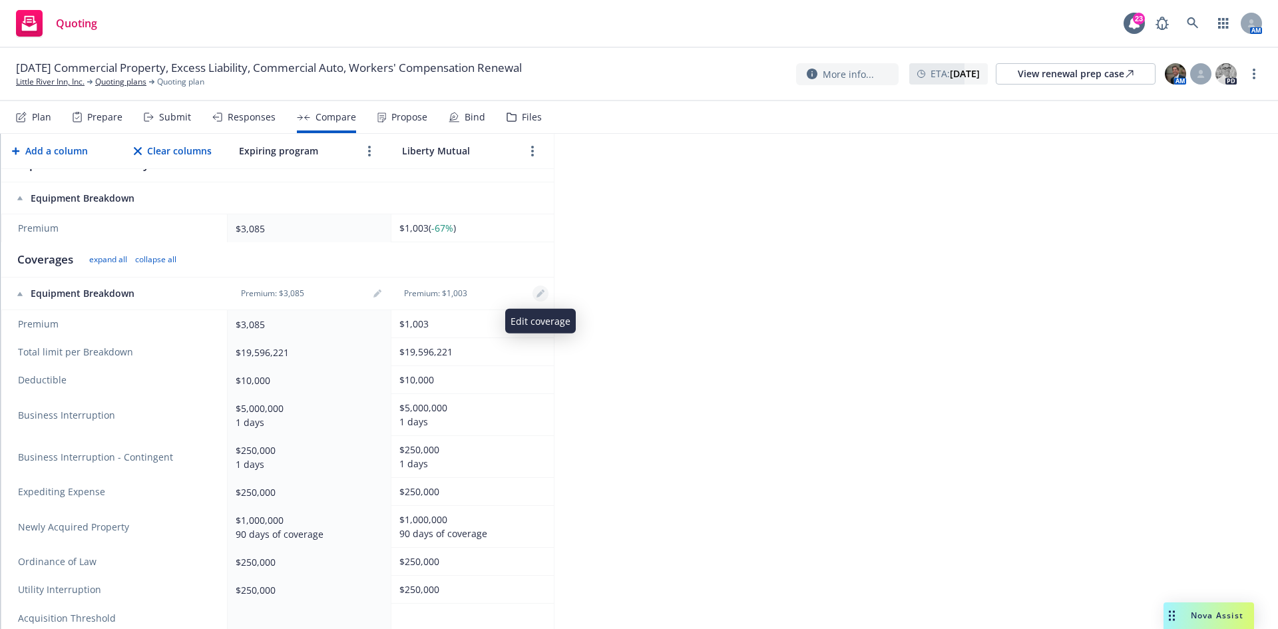
click at [542, 296] on icon "editPencil" at bounding box center [541, 294] width 8 height 8
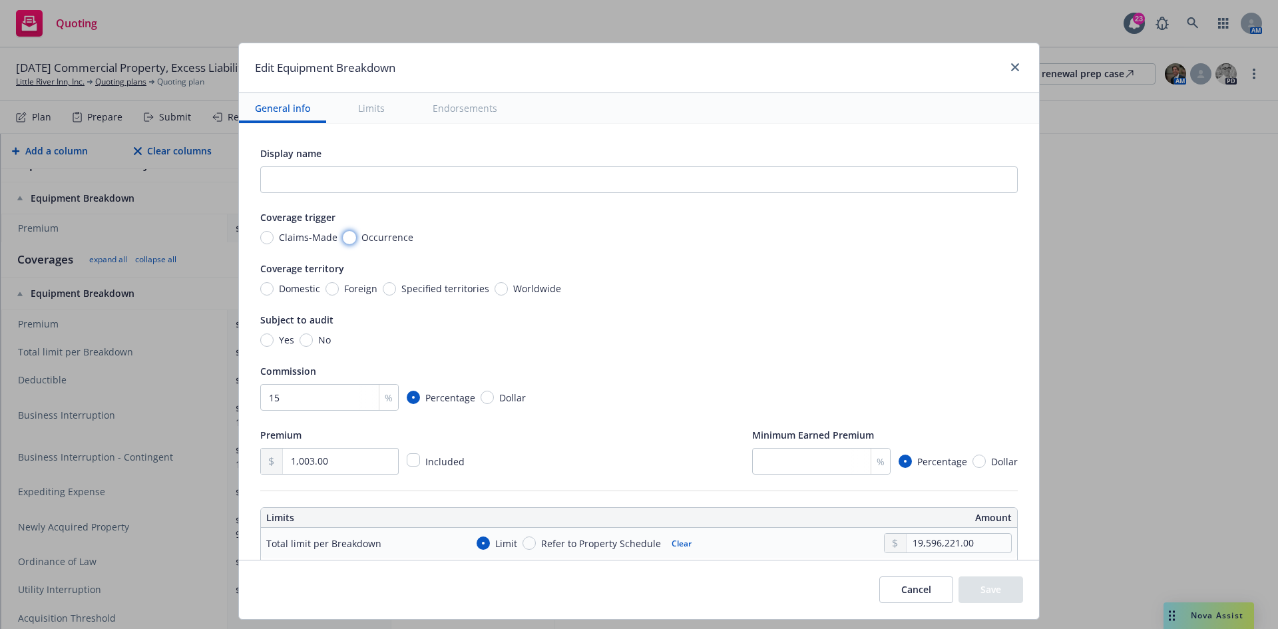
click at [343, 239] on input "Occurrence" at bounding box center [349, 237] width 13 height 13
drag, startPoint x: 322, startPoint y: 399, endPoint x: 229, endPoint y: 390, distance: 93.0
click at [224, 395] on div "Edit Equipment Breakdown General info Limits Endorsements Display name Coverage…" at bounding box center [639, 314] width 1278 height 629
click at [547, 452] on div "Premium 1,003.00 Included Minimum Earned Premium % Percentage Dollar" at bounding box center [639, 451] width 758 height 48
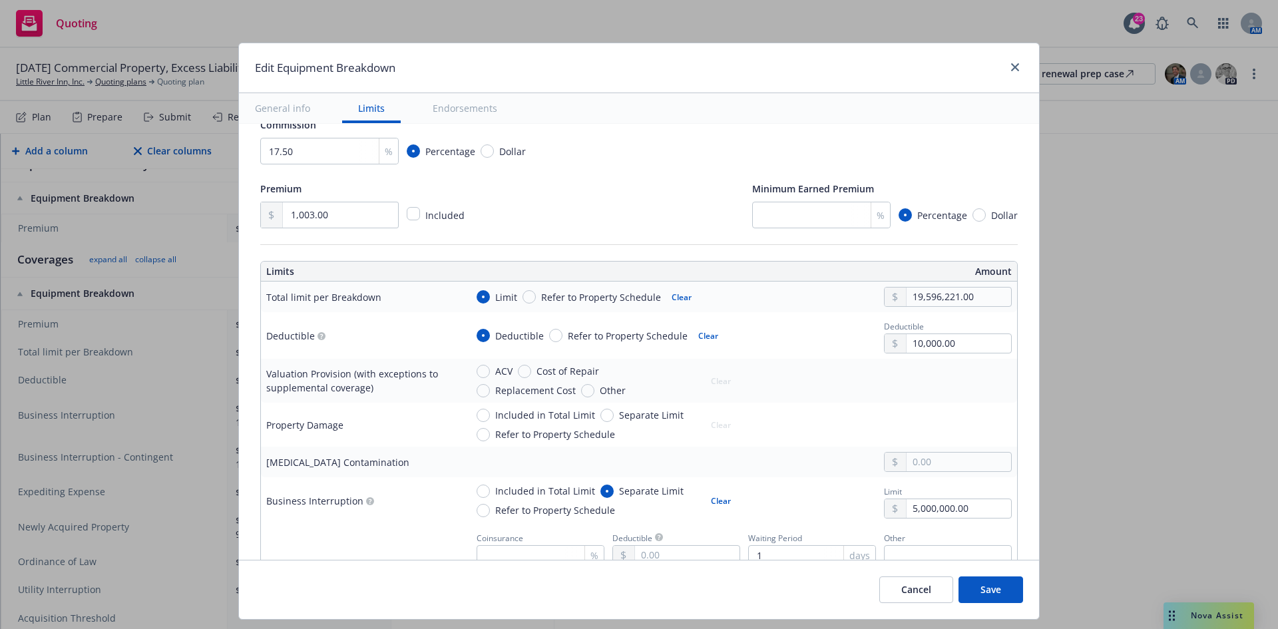
scroll to position [333, 0]
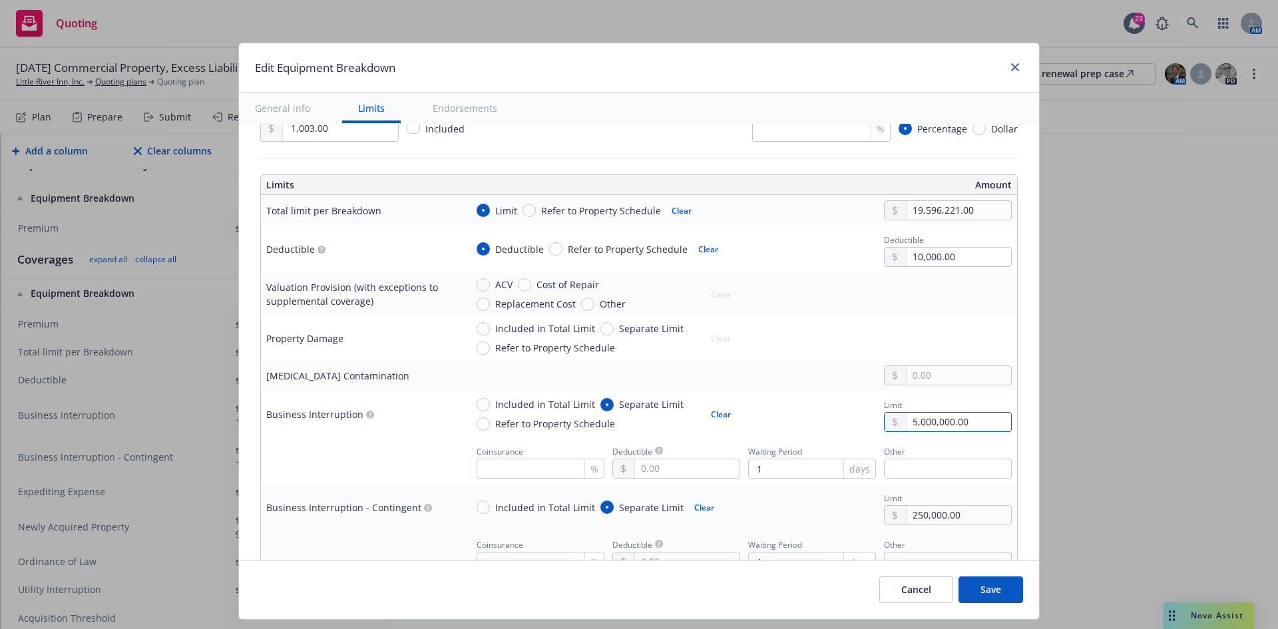
drag, startPoint x: 989, startPoint y: 423, endPoint x: 885, endPoint y: 423, distance: 103.9
click at [885, 423] on div "5,000,000.00" at bounding box center [948, 422] width 128 height 20
click at [844, 328] on div "Included in Total Limit Separate Limit Refer to Property Schedule Clear" at bounding box center [739, 338] width 546 height 33
drag, startPoint x: 974, startPoint y: 220, endPoint x: 894, endPoint y: 222, distance: 79.9
click at [894, 222] on td "Limit Refer to Property Schedule Clear 19,596,221.00" at bounding box center [739, 210] width 557 height 31
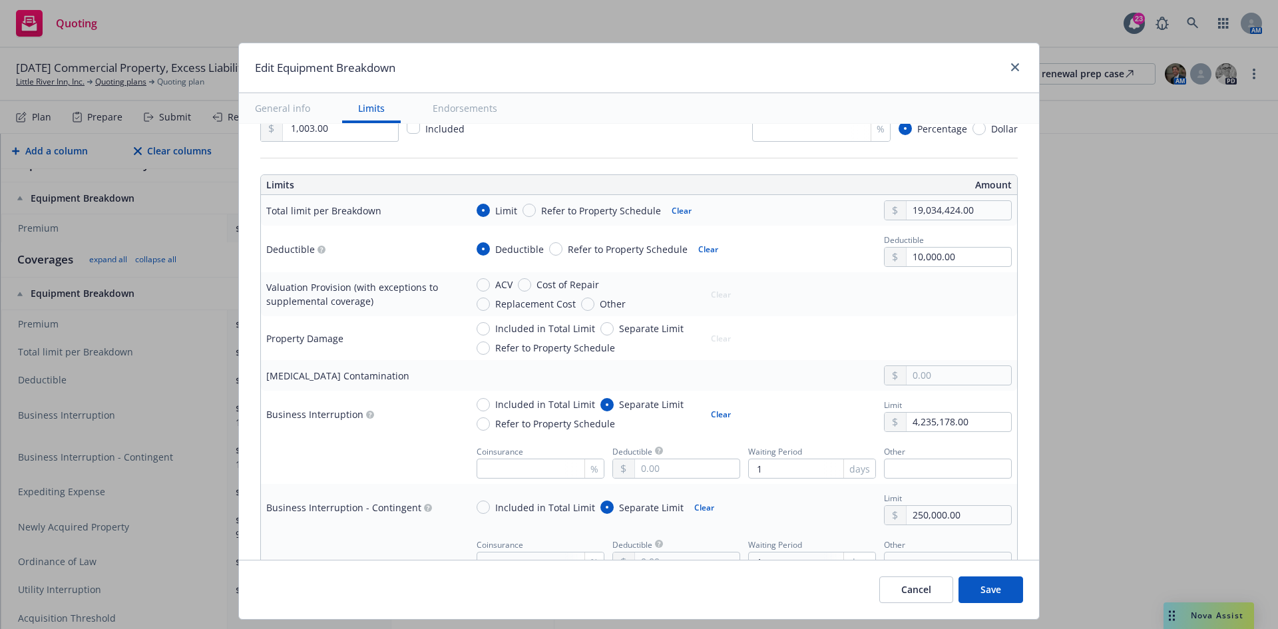
click at [836, 280] on div "ACV Cost of Repair Replacement Cost Other Clear" at bounding box center [739, 294] width 546 height 33
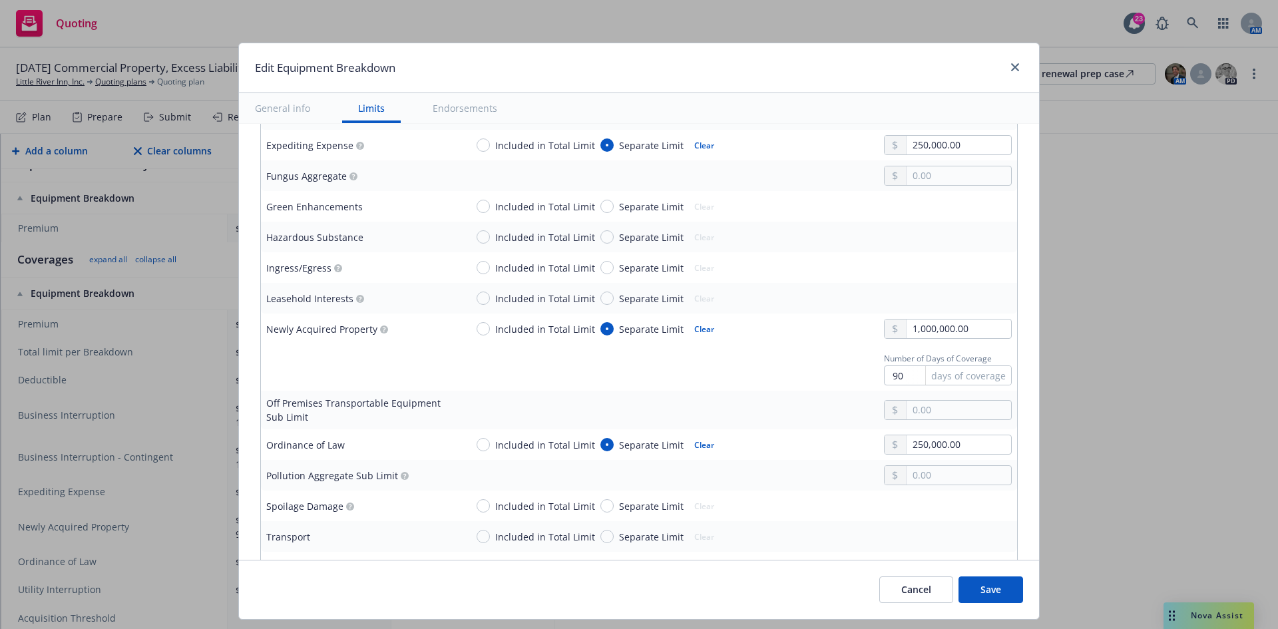
scroll to position [1132, 0]
click at [601, 505] on input "Separate Limit" at bounding box center [607, 507] width 13 height 13
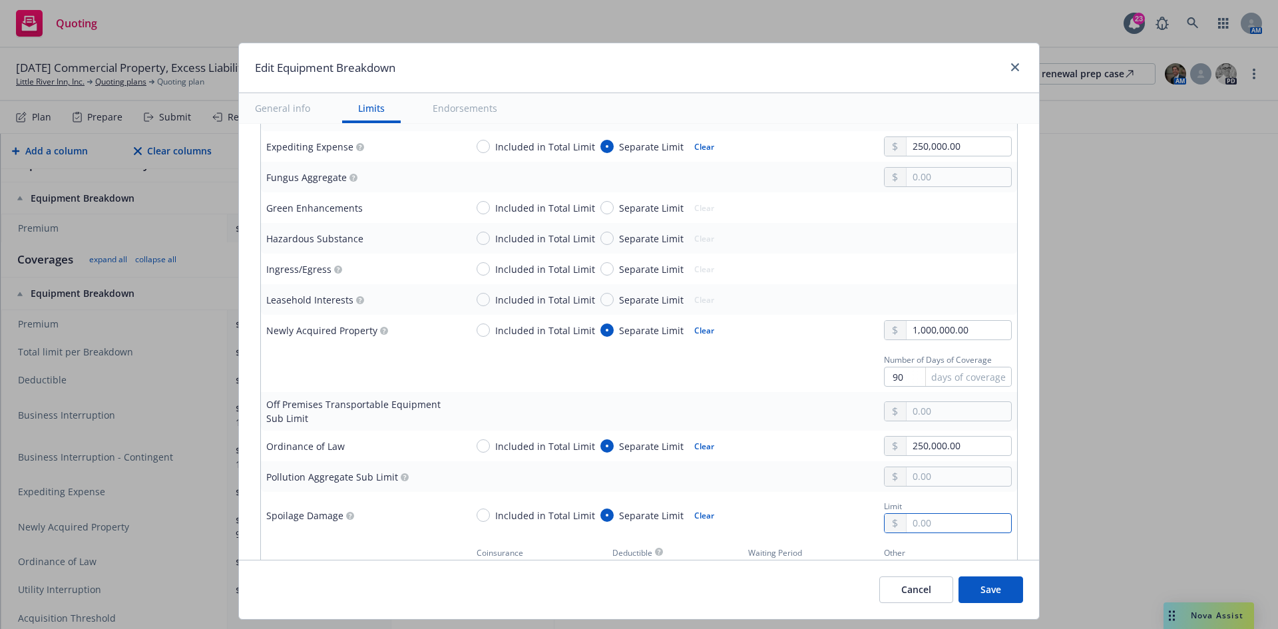
click at [918, 523] on input "text" at bounding box center [959, 523] width 105 height 19
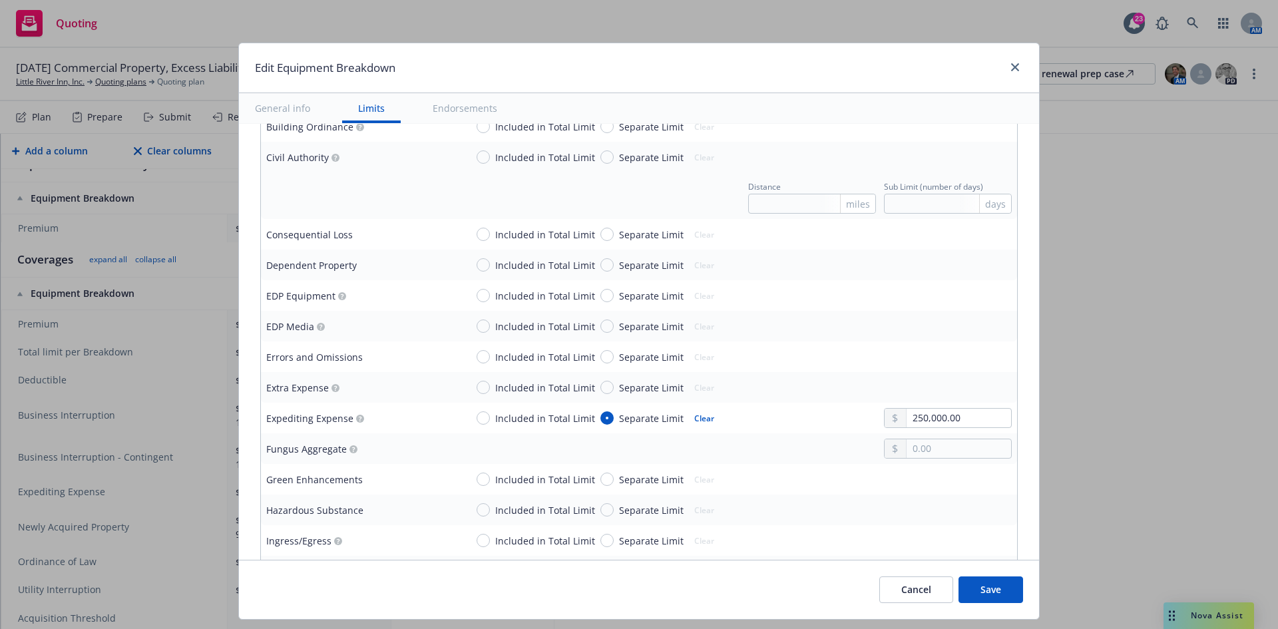
scroll to position [866, 0]
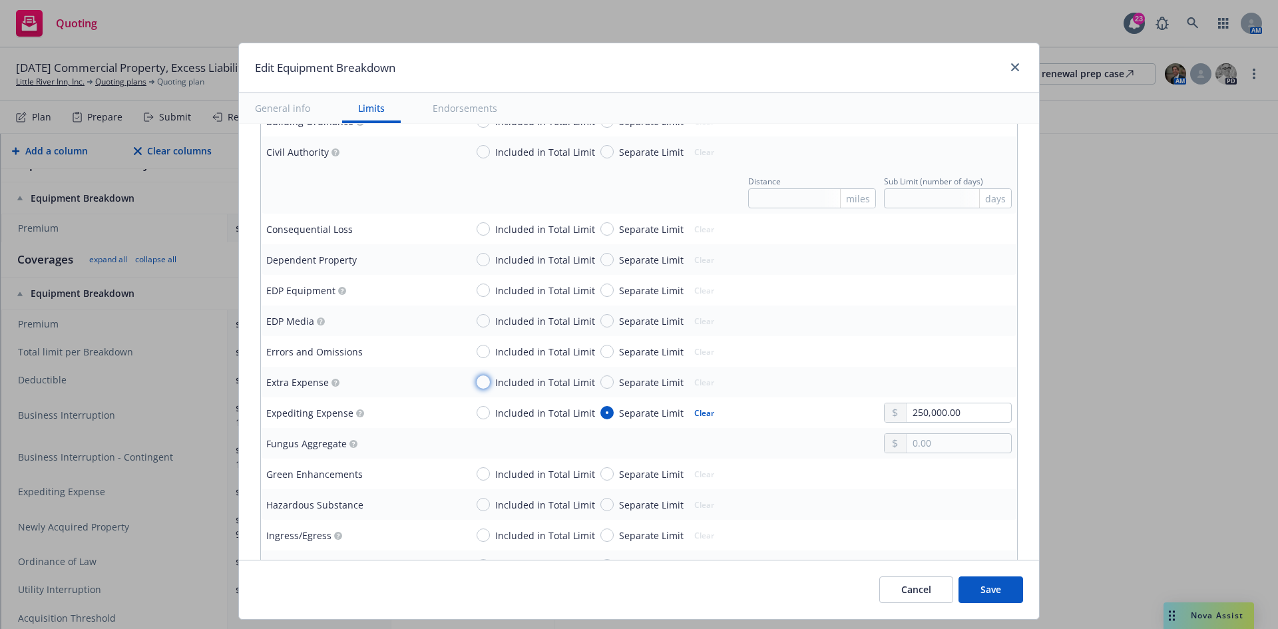
click at [477, 380] on input "Included in Total Limit" at bounding box center [483, 382] width 13 height 13
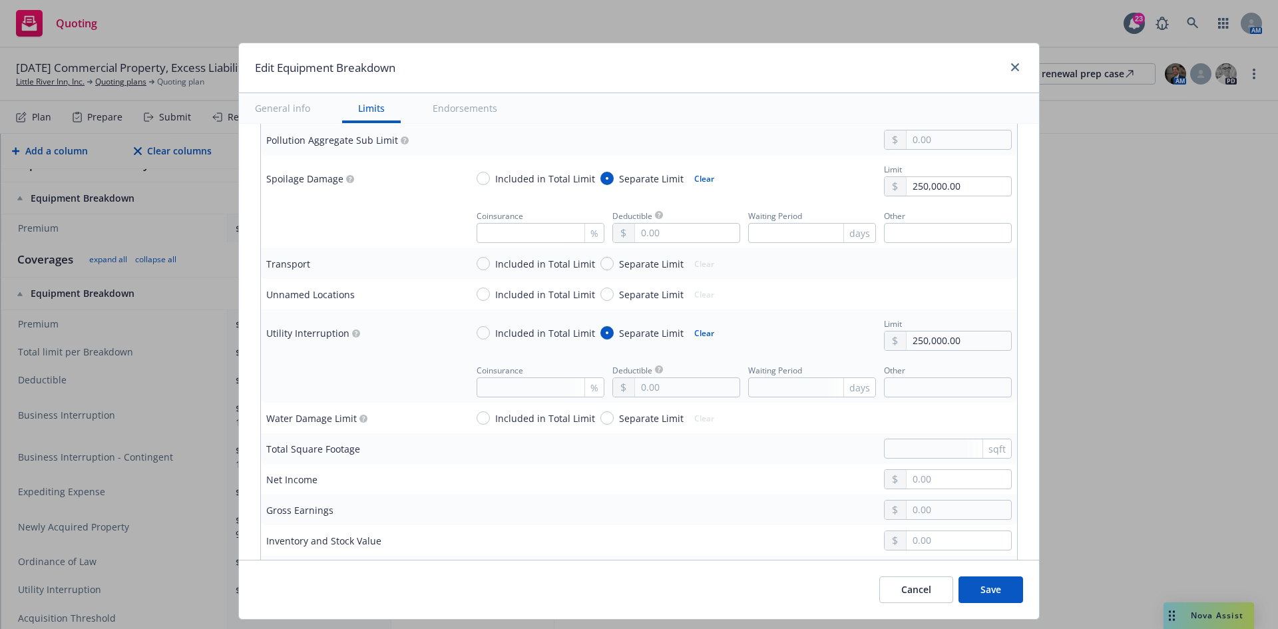
scroll to position [1531, 0]
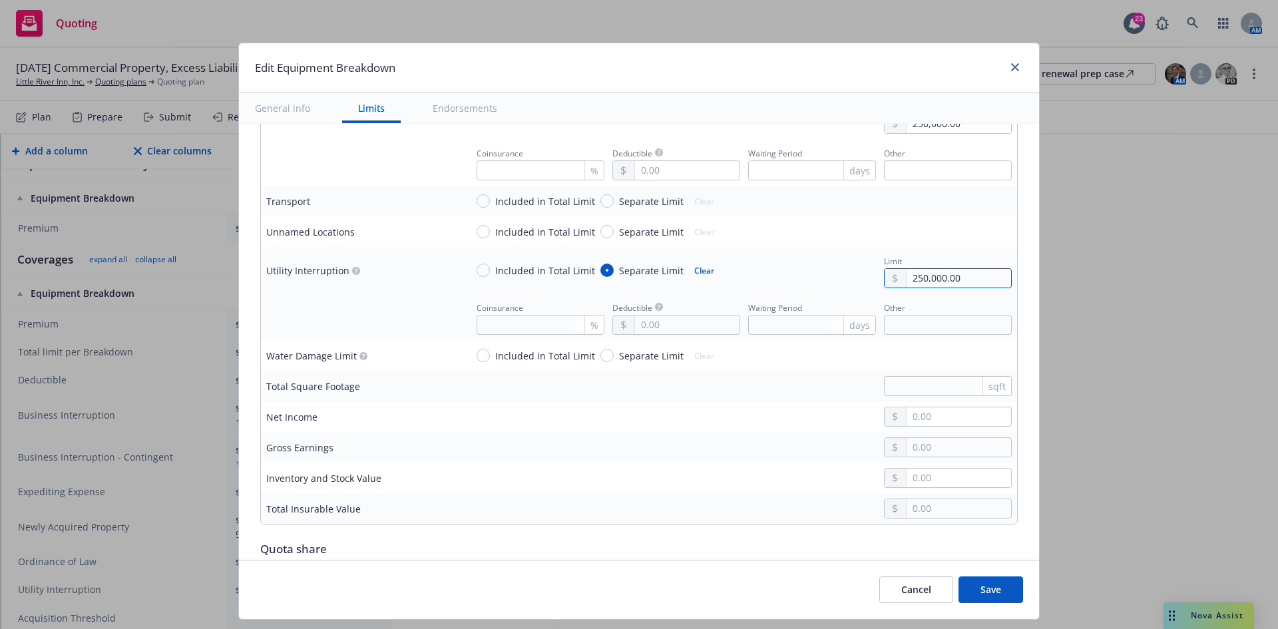
drag, startPoint x: 967, startPoint y: 279, endPoint x: 832, endPoint y: 292, distance: 135.1
click at [832, 292] on td "Included in Total Limit Separate Limit Clear Limit 250,000.00" at bounding box center [739, 270] width 557 height 47
click at [778, 325] on input "text" at bounding box center [812, 325] width 128 height 20
drag, startPoint x: 779, startPoint y: 319, endPoint x: 745, endPoint y: 326, distance: 34.6
click at [748, 326] on input "1" at bounding box center [812, 325] width 128 height 20
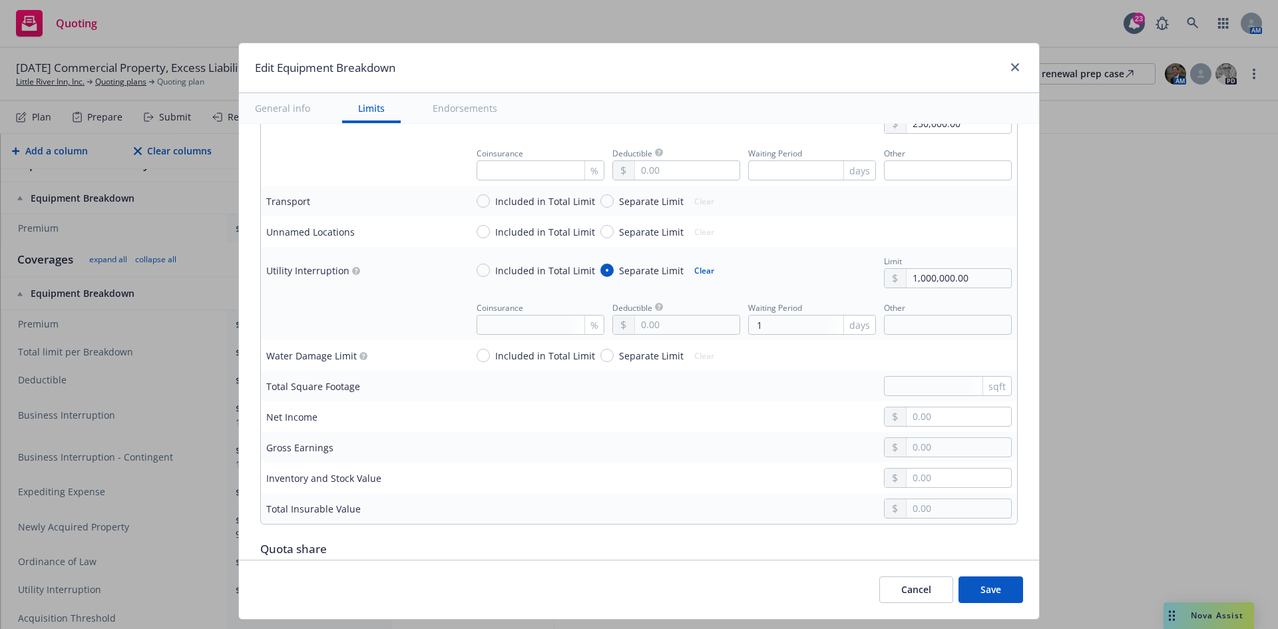
click at [764, 273] on div "Included in Total Limit Separate Limit Clear Limit 1,000,000.00" at bounding box center [739, 270] width 546 height 36
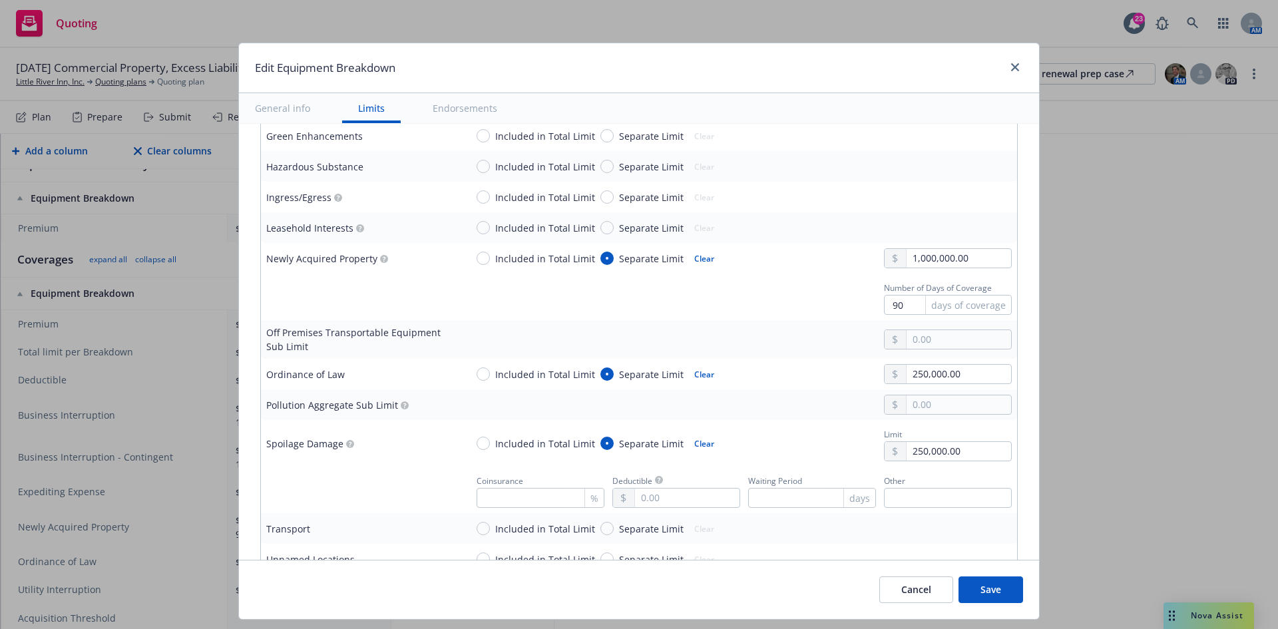
scroll to position [1132, 0]
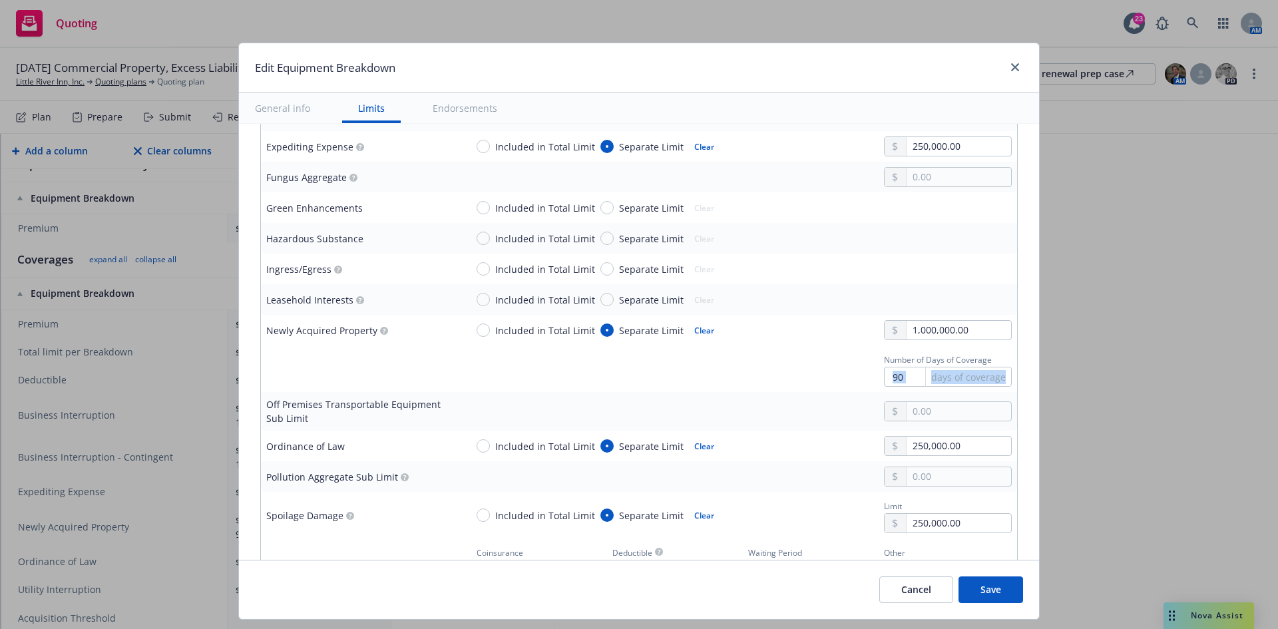
drag, startPoint x: 900, startPoint y: 376, endPoint x: 878, endPoint y: 376, distance: 22.6
click at [884, 376] on div "90 days of coverage" at bounding box center [948, 377] width 128 height 20
drag, startPoint x: 885, startPoint y: 378, endPoint x: 892, endPoint y: 379, distance: 7.4
click at [885, 379] on input "90" at bounding box center [948, 377] width 128 height 20
click at [894, 379] on input "90" at bounding box center [948, 377] width 128 height 20
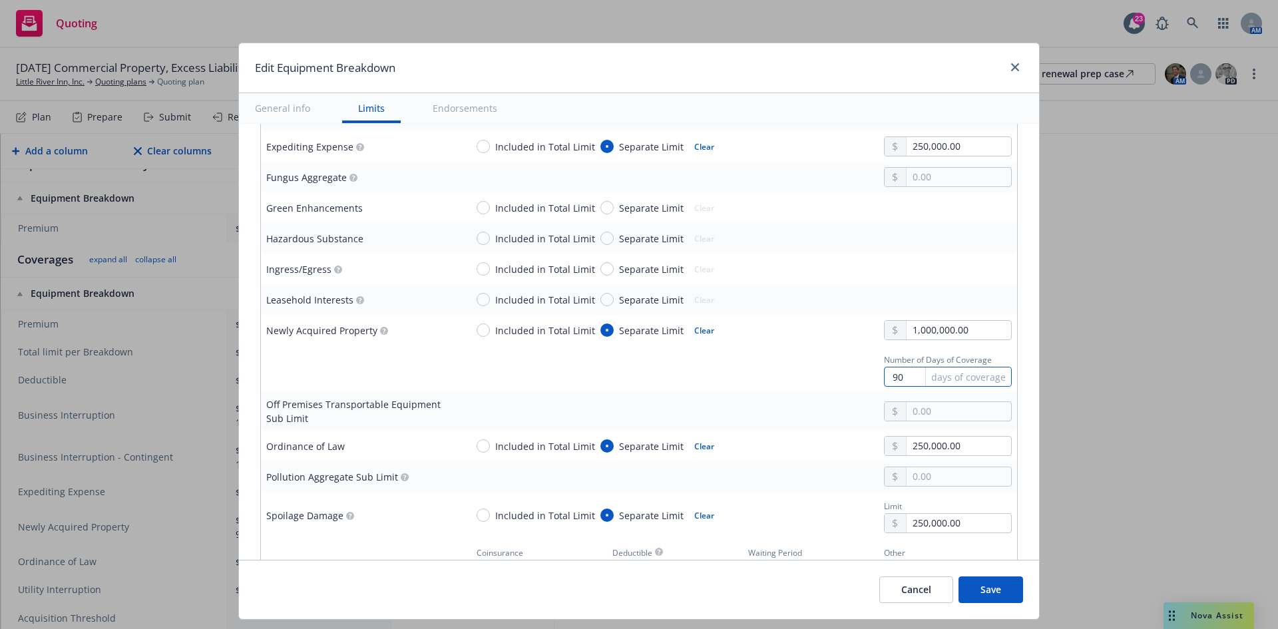
drag, startPoint x: 888, startPoint y: 379, endPoint x: 878, endPoint y: 380, distance: 10.0
click at [884, 380] on input "90" at bounding box center [948, 377] width 128 height 20
click at [690, 376] on div "Number of Days of Coverage 180 days of coverage" at bounding box center [739, 369] width 546 height 36
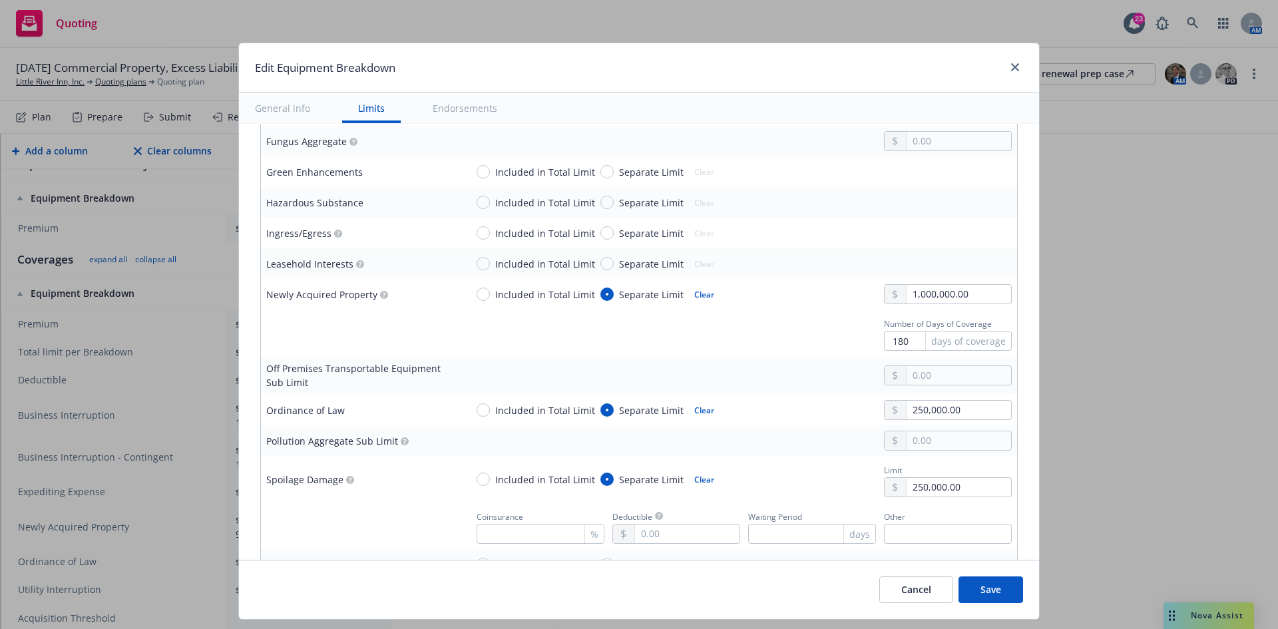
scroll to position [1198, 0]
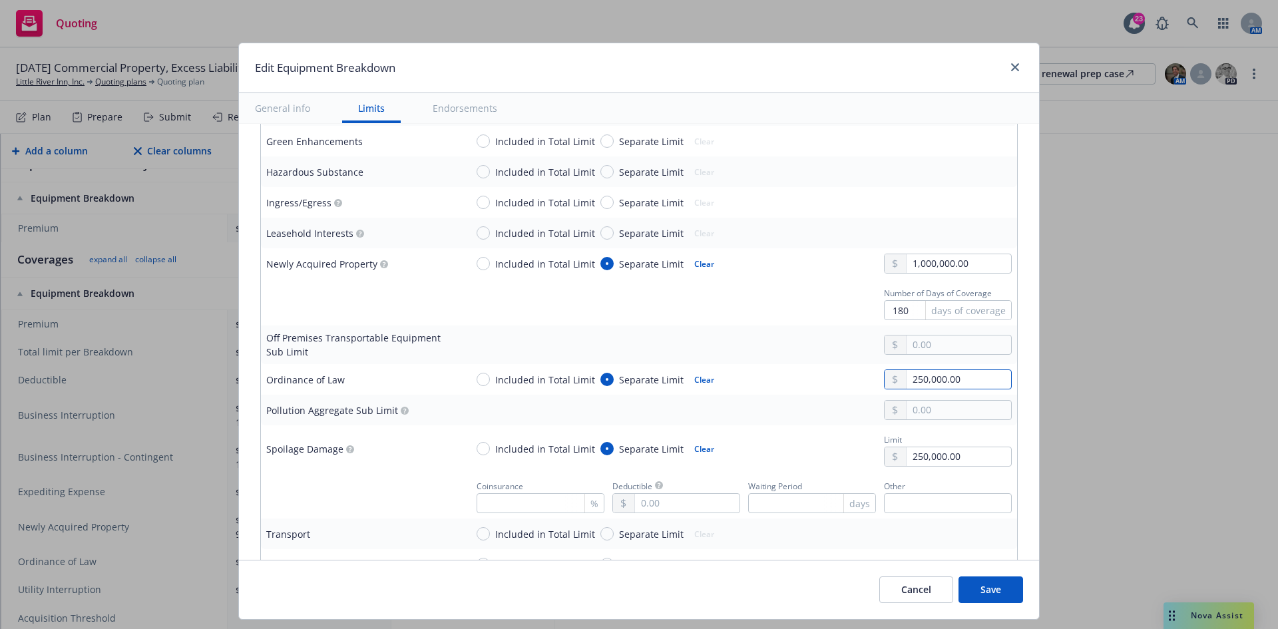
drag, startPoint x: 962, startPoint y: 382, endPoint x: 892, endPoint y: 384, distance: 69.9
click at [892, 384] on div "250,000.00" at bounding box center [948, 380] width 128 height 20
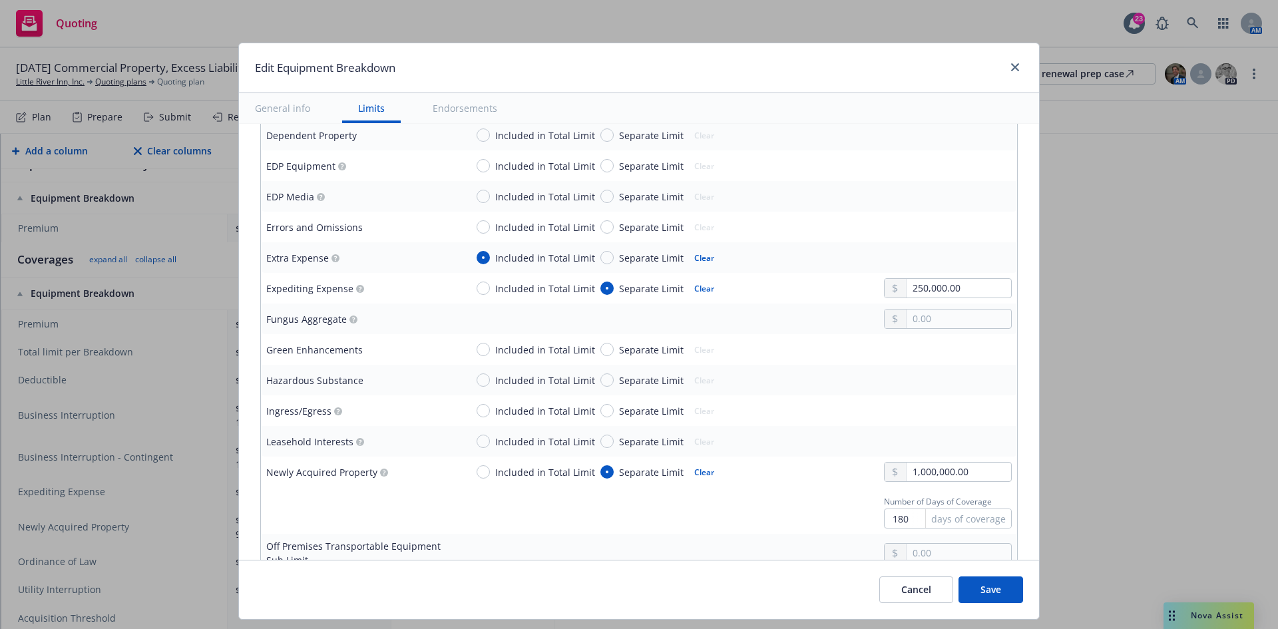
scroll to position [932, 0]
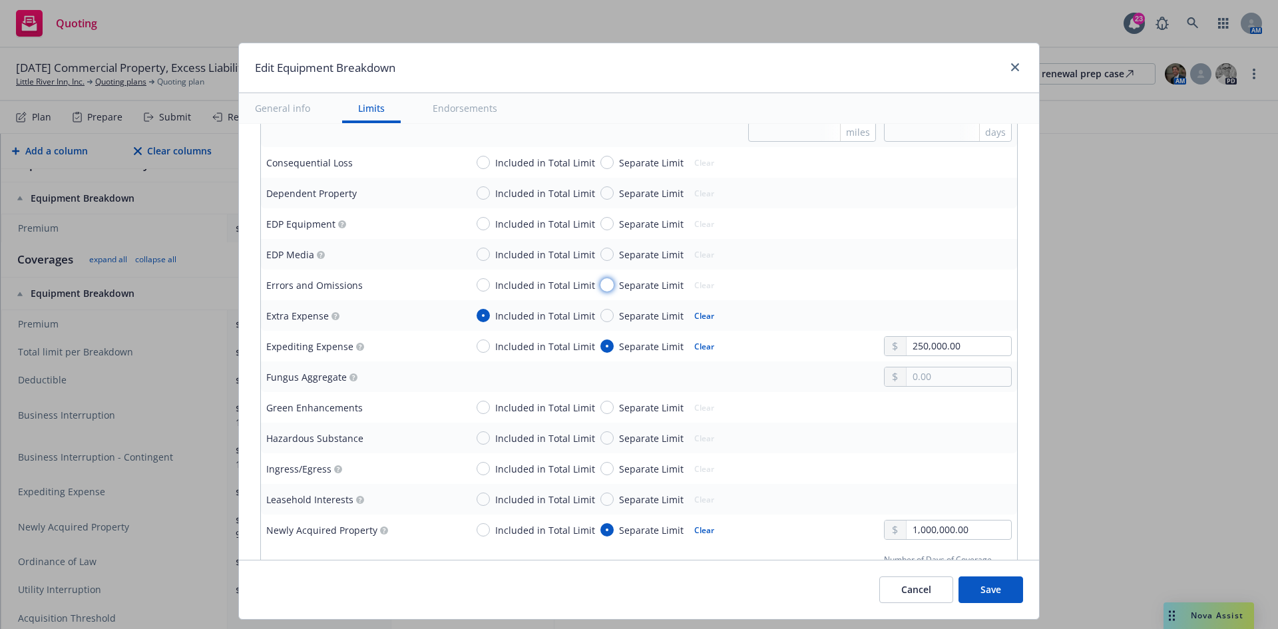
click at [601, 285] on input "Separate Limit" at bounding box center [607, 284] width 13 height 13
click at [957, 288] on input "text" at bounding box center [959, 285] width 105 height 19
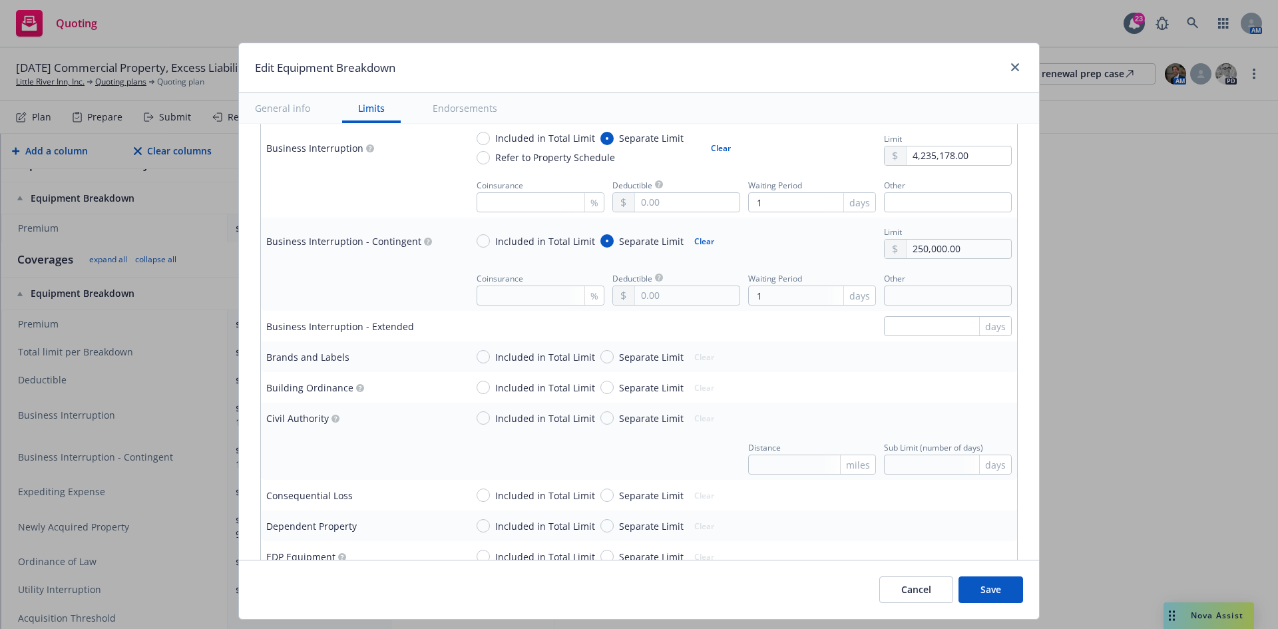
scroll to position [533, 0]
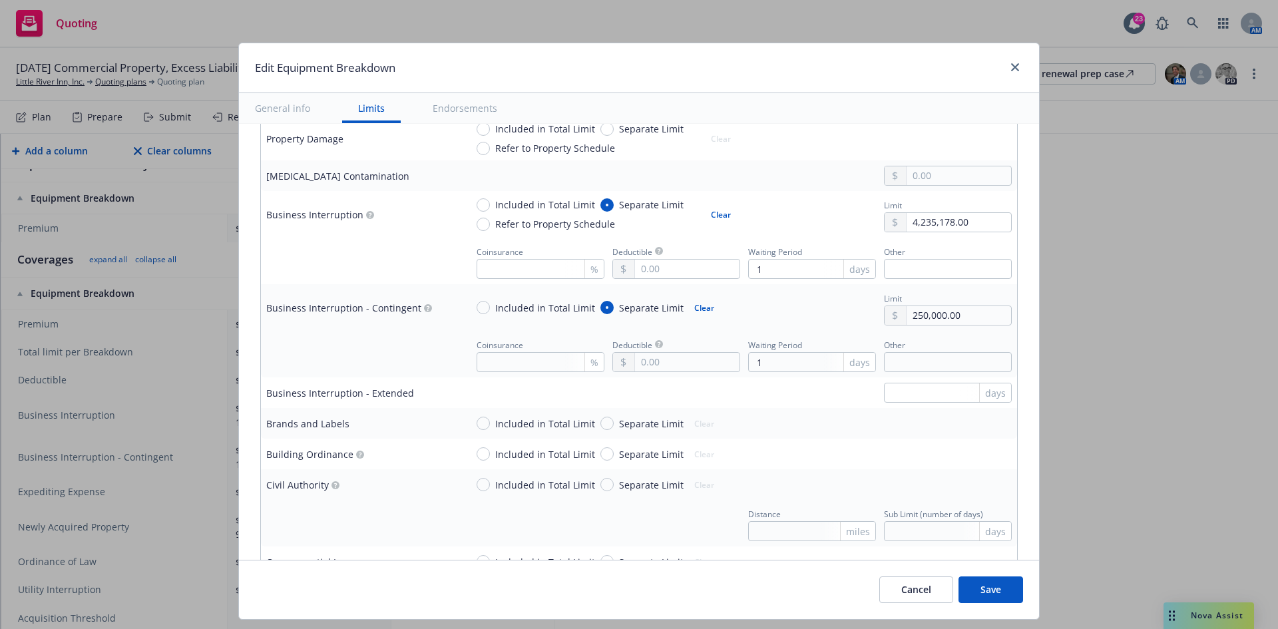
click at [701, 303] on button "Clear" at bounding box center [704, 307] width 36 height 19
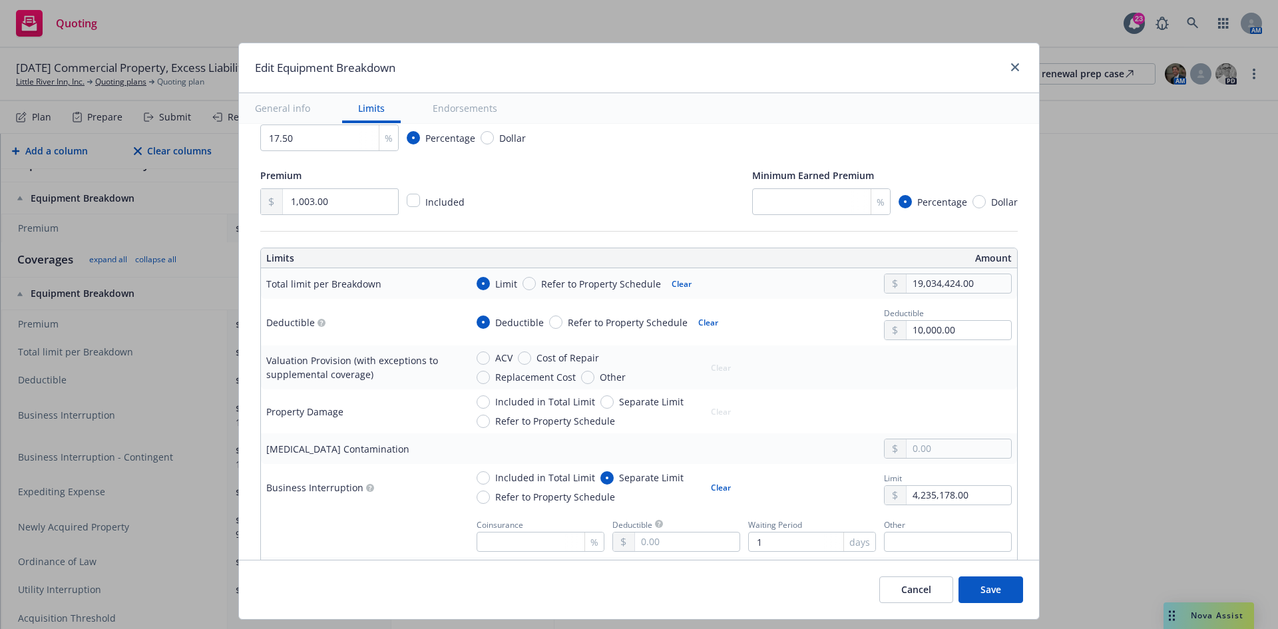
scroll to position [333, 0]
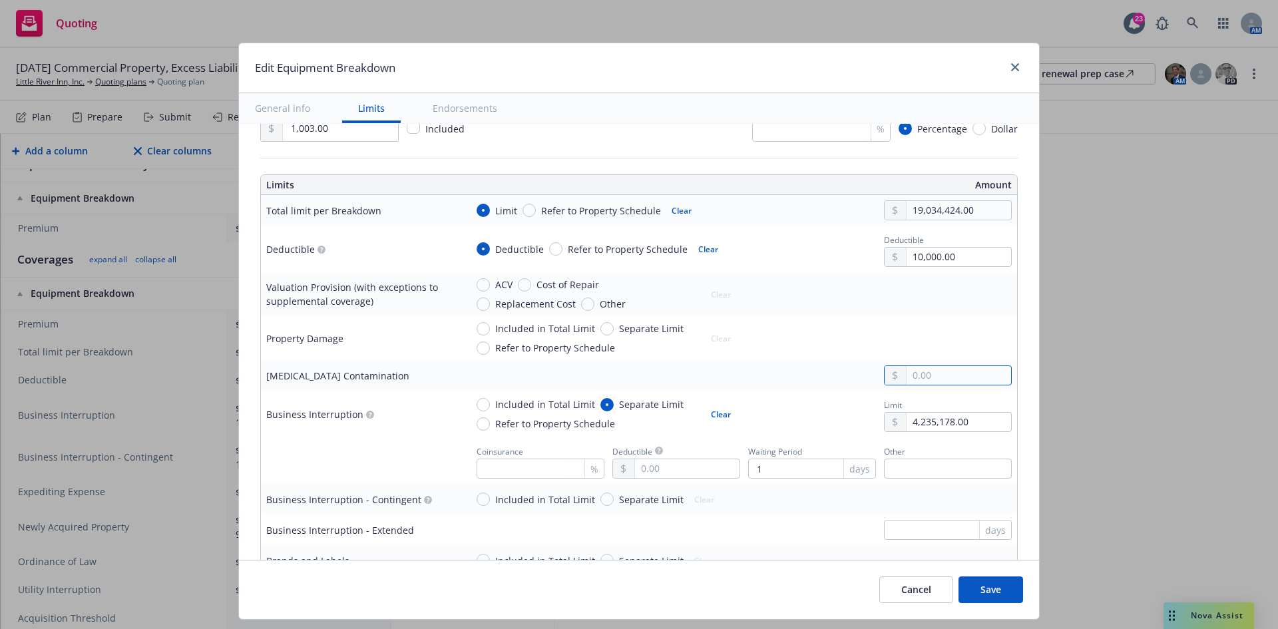
click at [939, 378] on input "text" at bounding box center [959, 375] width 105 height 19
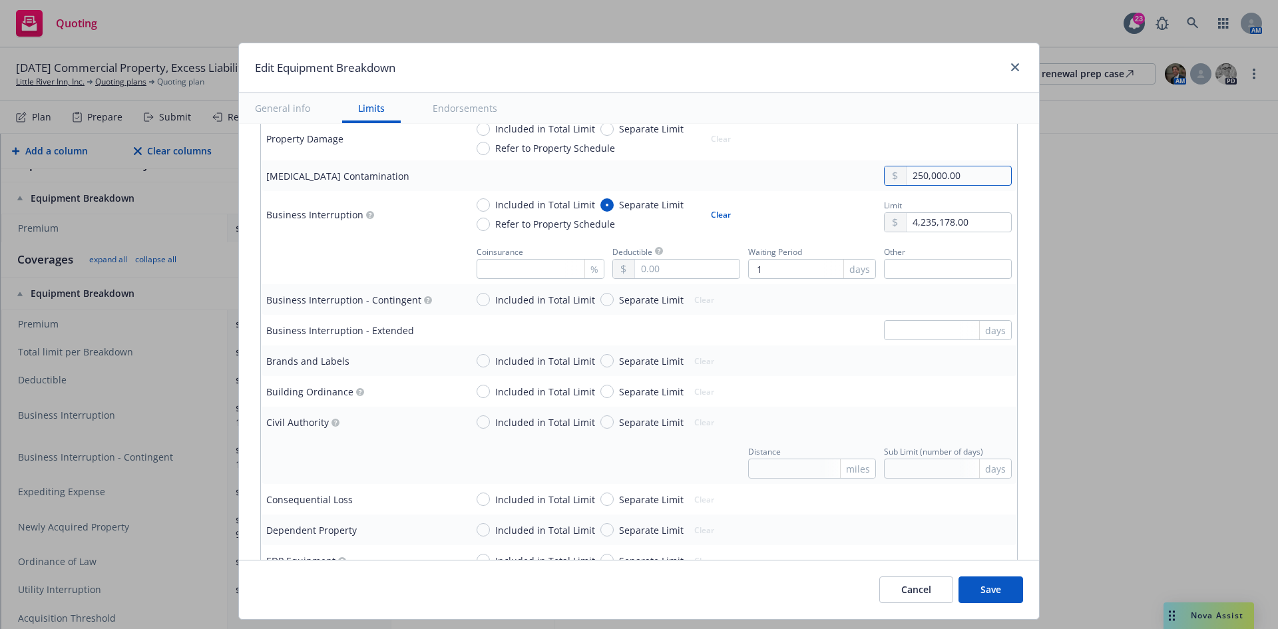
scroll to position [599, 0]
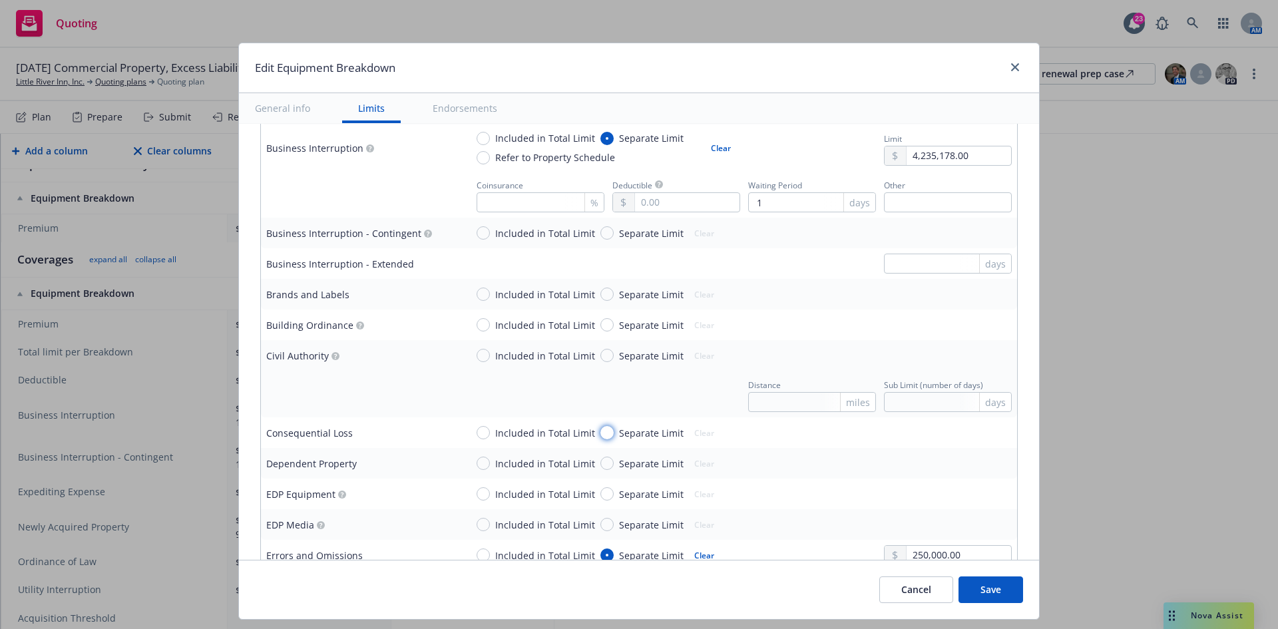
click at [601, 433] on input "Separate Limit" at bounding box center [607, 432] width 13 height 13
click at [955, 431] on input "text" at bounding box center [959, 432] width 105 height 19
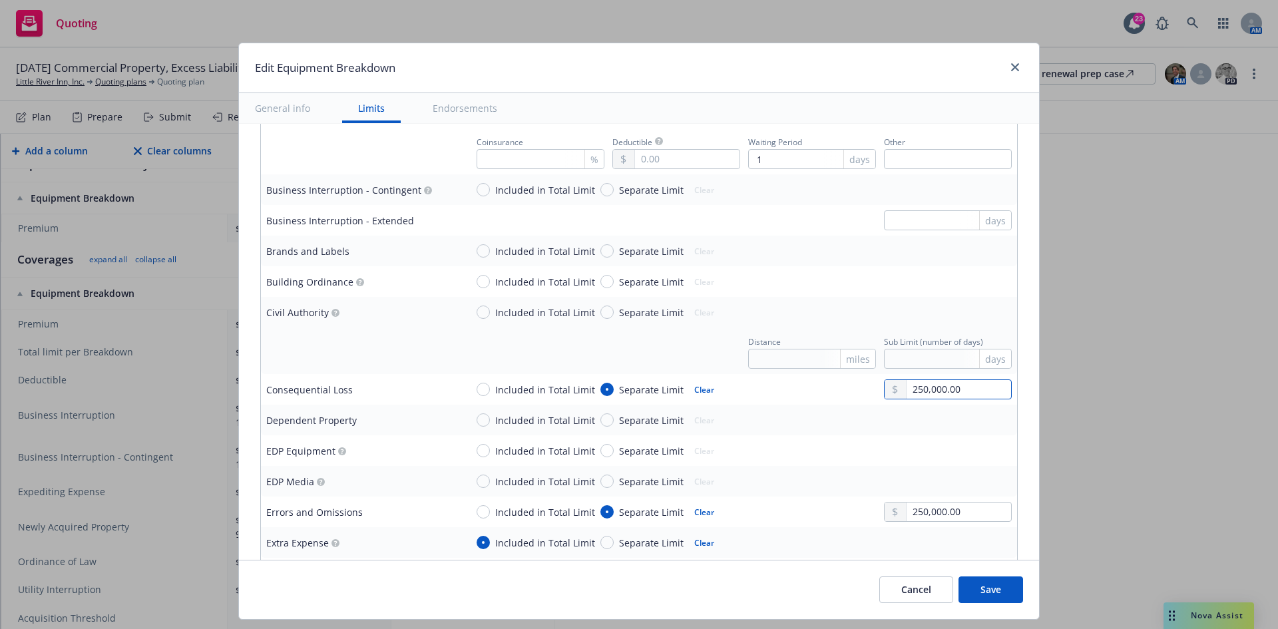
scroll to position [666, 0]
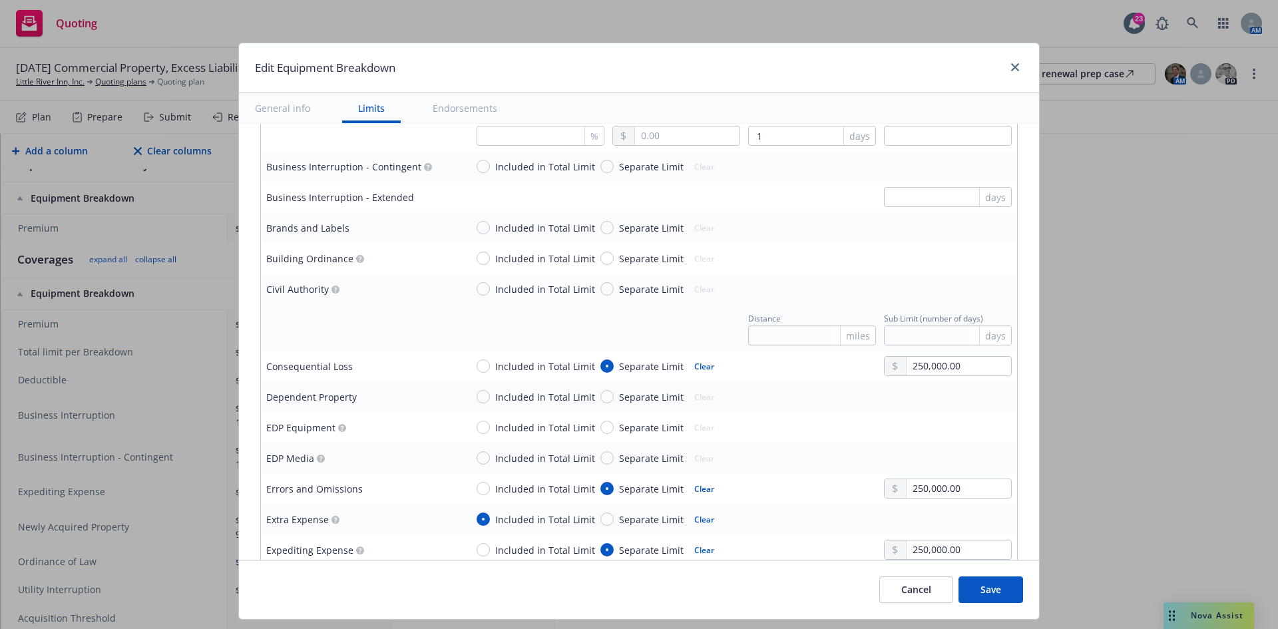
click at [409, 386] on td "Dependent Property" at bounding box center [361, 397] width 200 height 31
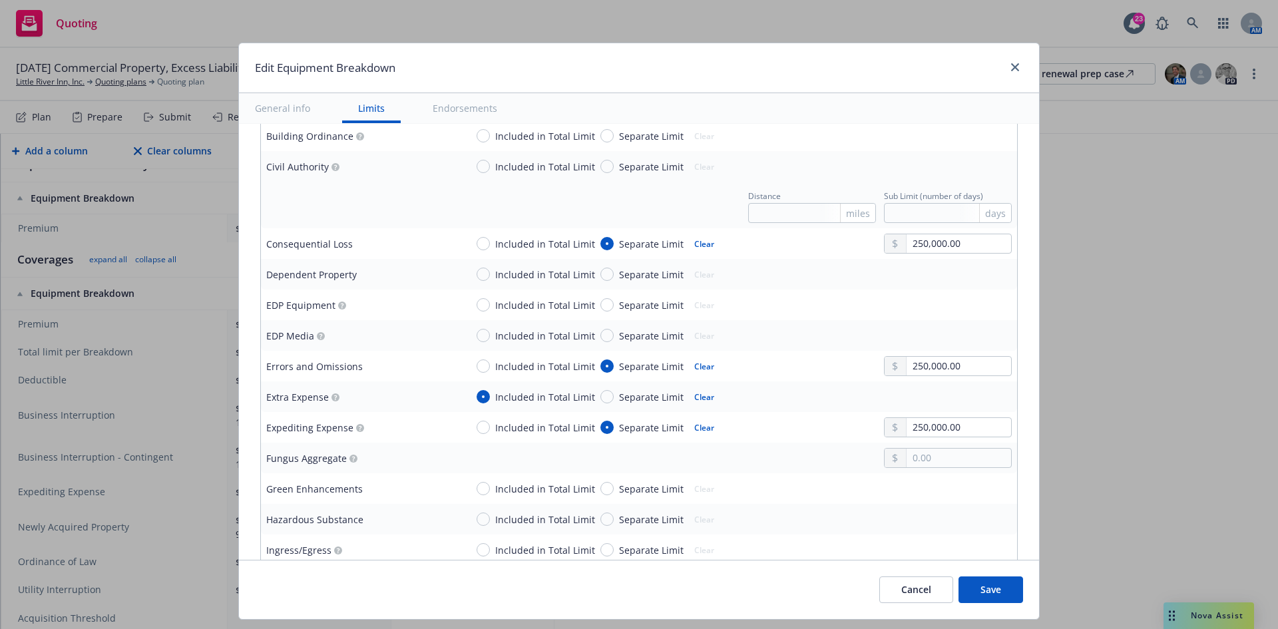
scroll to position [799, 0]
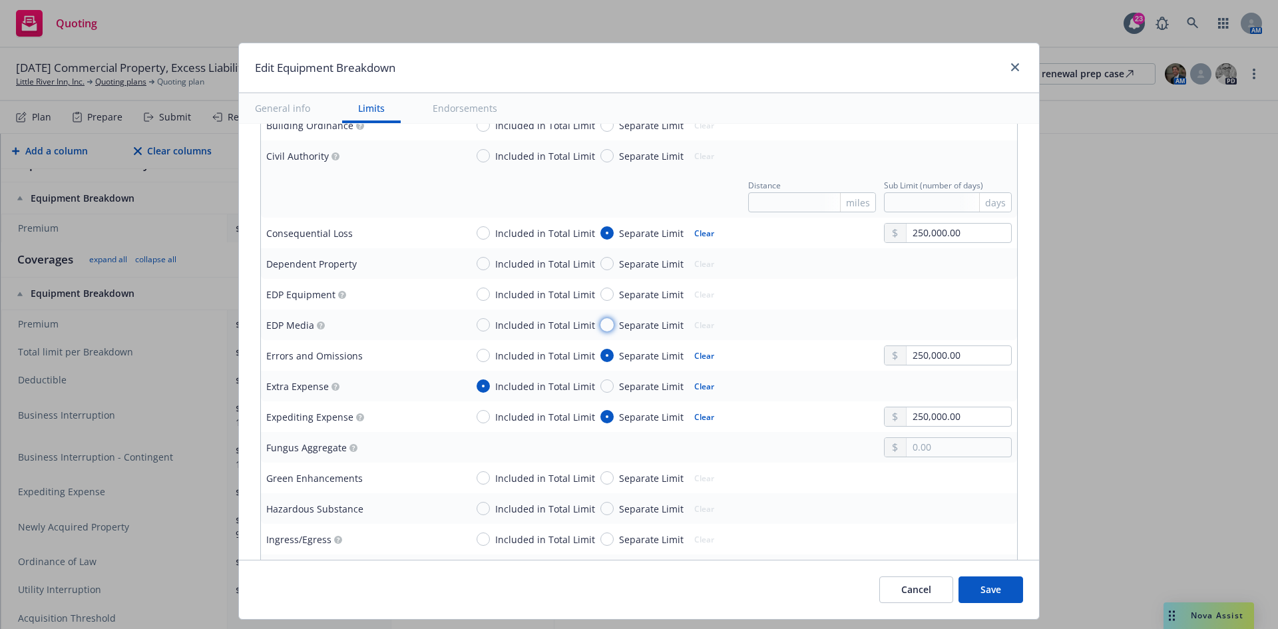
click at [601, 322] on input "Separate Limit" at bounding box center [607, 324] width 13 height 13
click at [929, 322] on input "text" at bounding box center [959, 325] width 105 height 19
click at [601, 505] on input "Separate Limit" at bounding box center [607, 508] width 13 height 13
click at [910, 508] on input "text" at bounding box center [959, 508] width 105 height 19
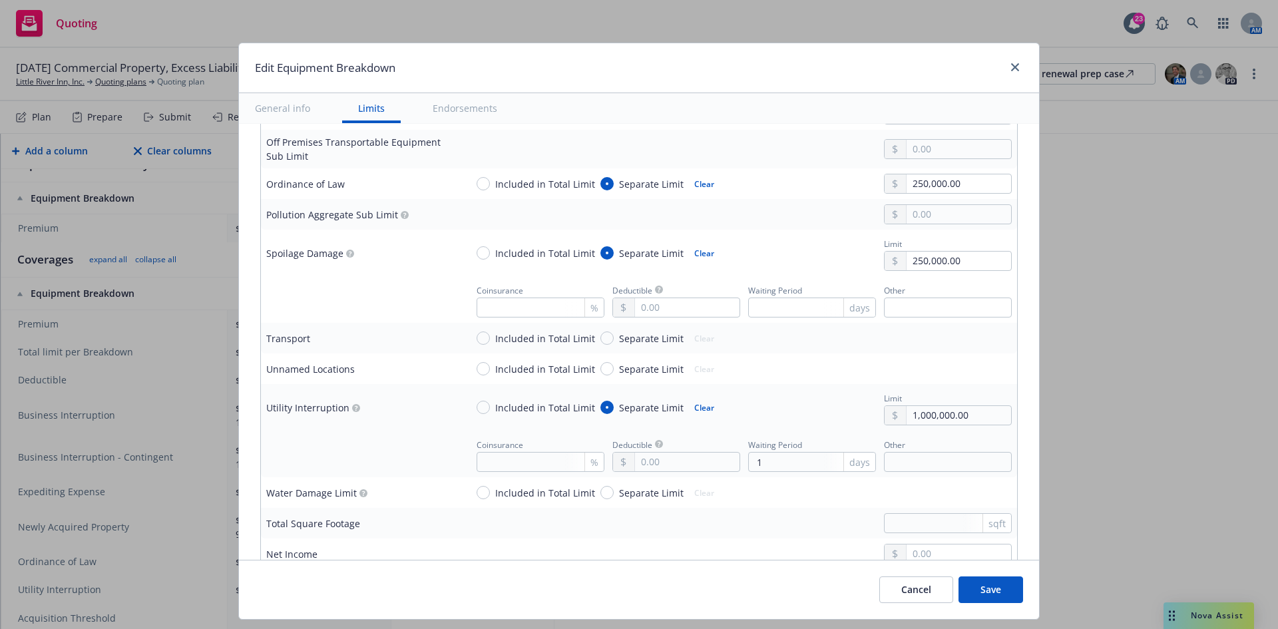
scroll to position [1465, 0]
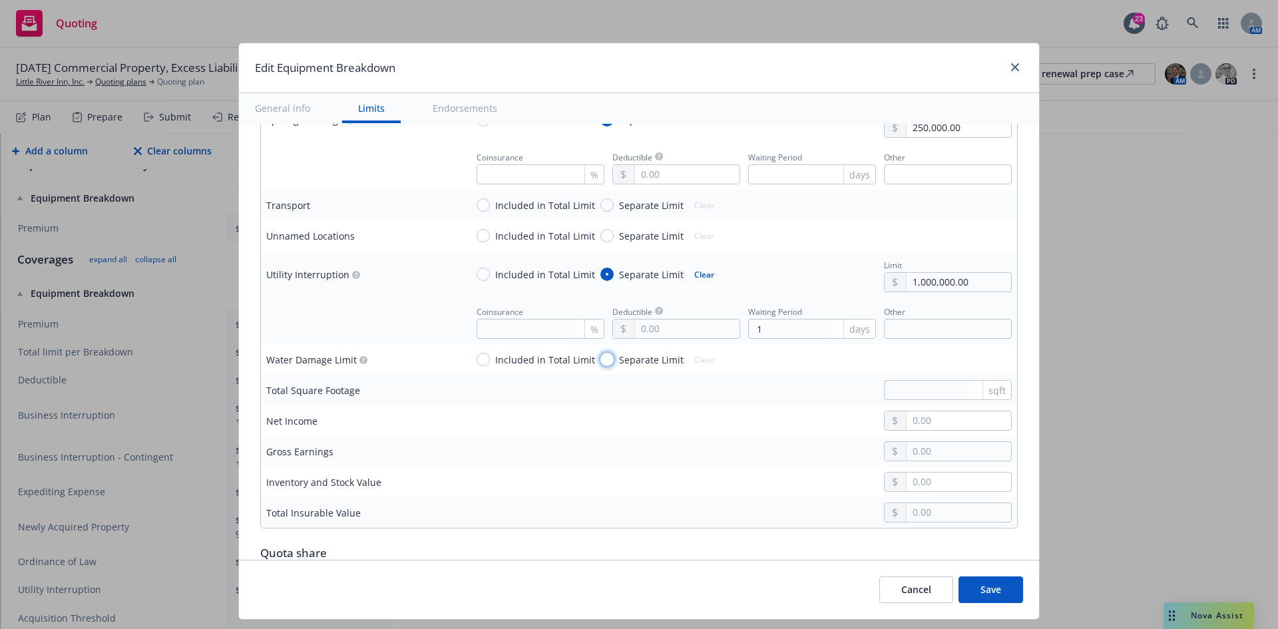
click at [601, 360] on input "Separate Limit" at bounding box center [607, 359] width 13 height 13
click at [933, 358] on input "text" at bounding box center [959, 359] width 105 height 19
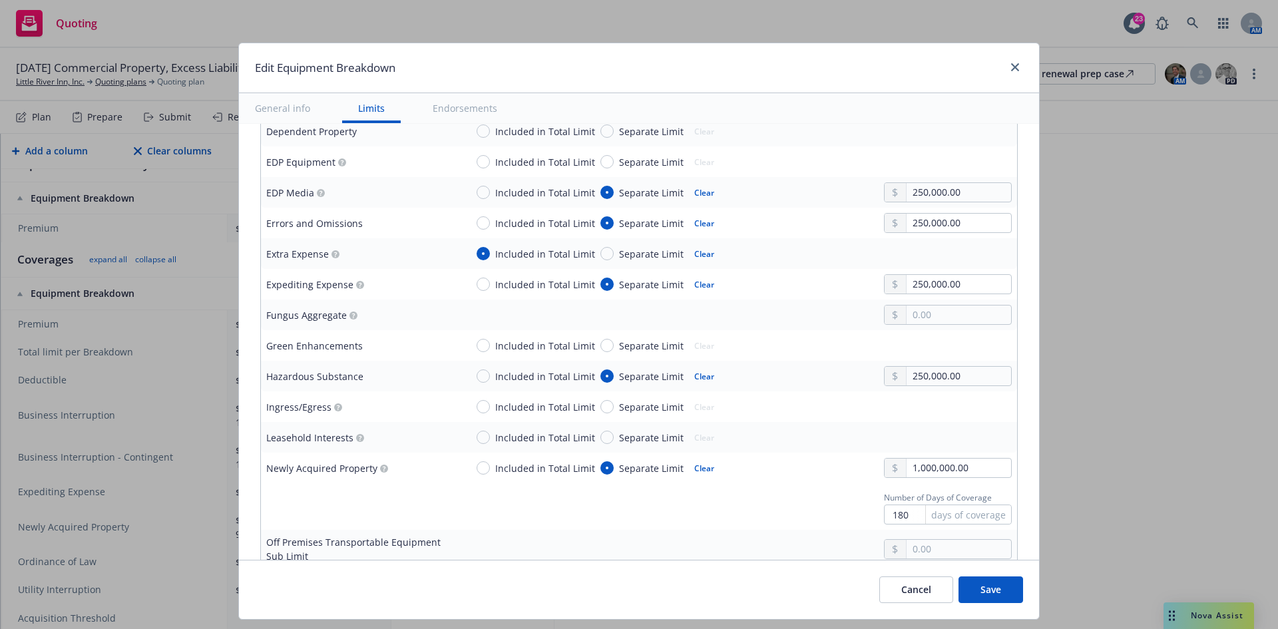
scroll to position [932, 0]
click at [954, 318] on input "text" at bounding box center [959, 314] width 105 height 19
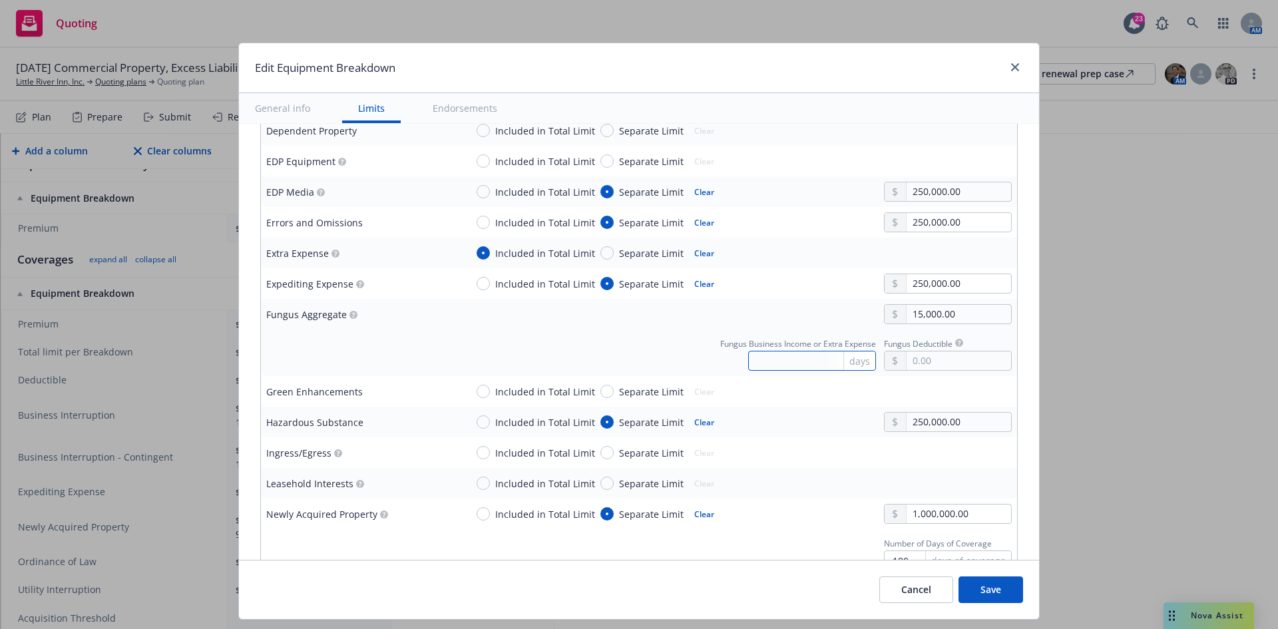
click at [812, 363] on input "text" at bounding box center [812, 361] width 128 height 20
click at [601, 390] on input "Separate Limit" at bounding box center [607, 391] width 13 height 13
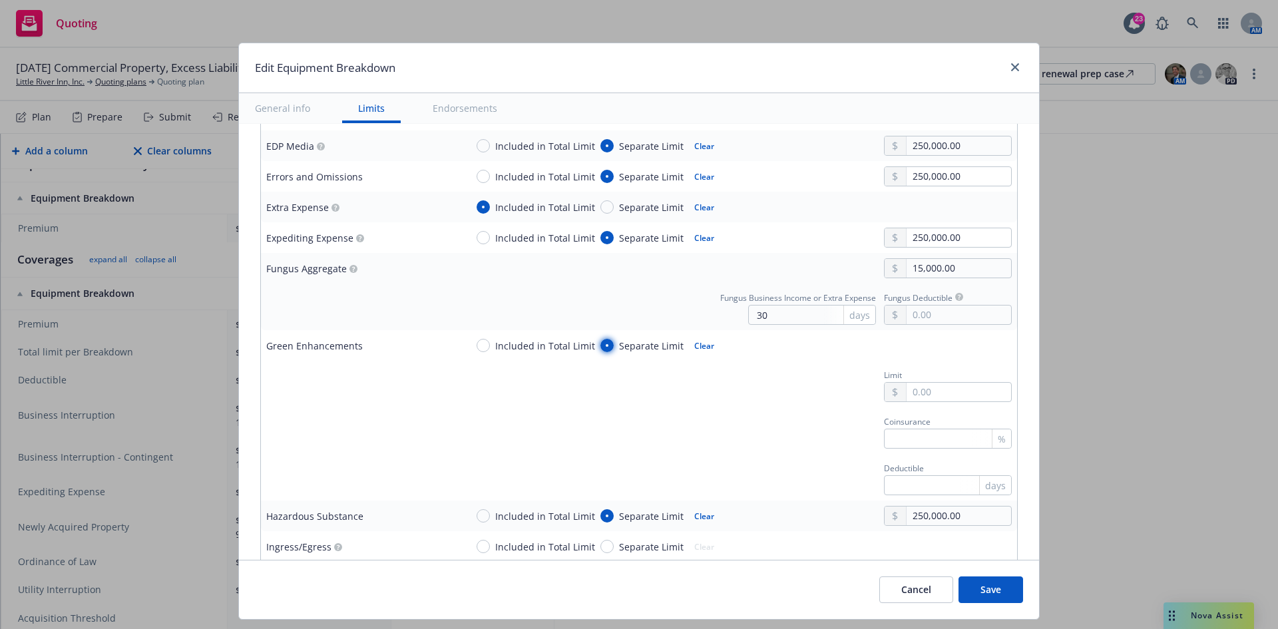
scroll to position [999, 0]
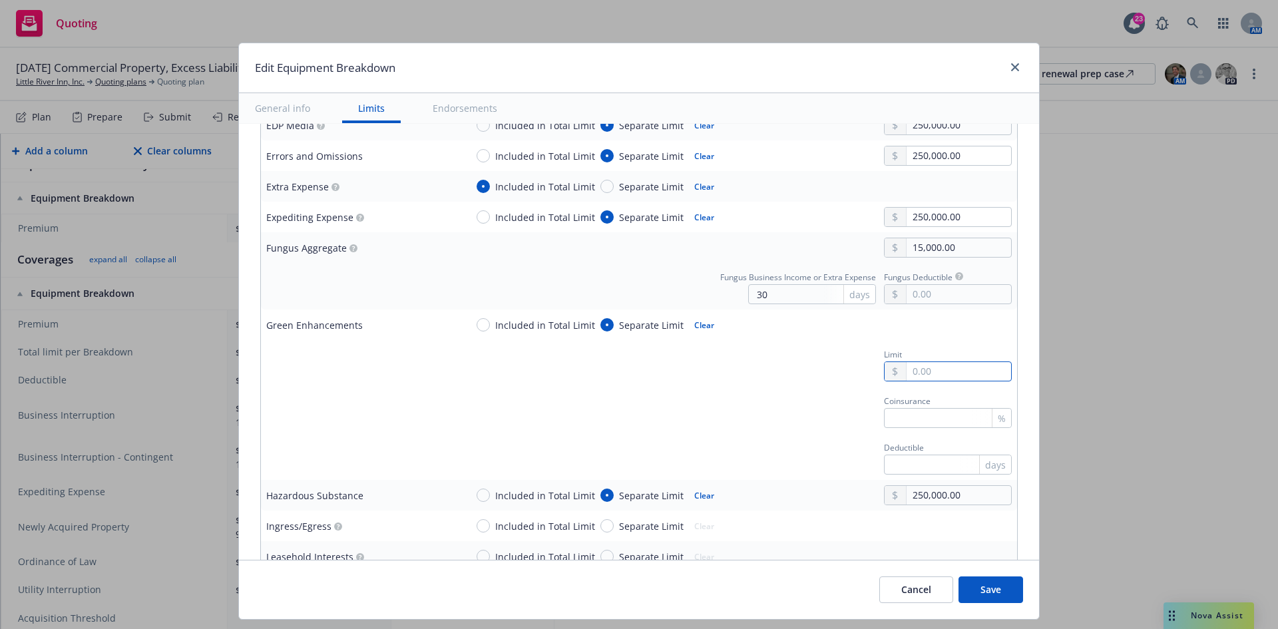
click at [925, 372] on input "text" at bounding box center [959, 371] width 105 height 19
click at [900, 461] on input "text" at bounding box center [948, 465] width 128 height 20
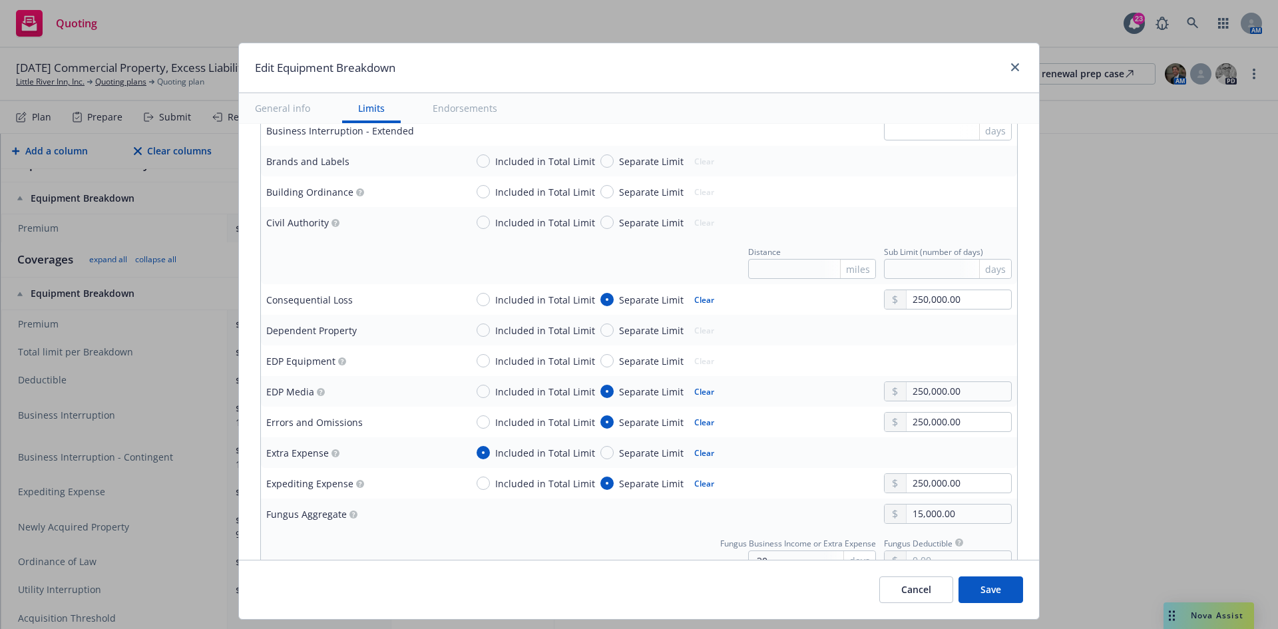
scroll to position [666, 0]
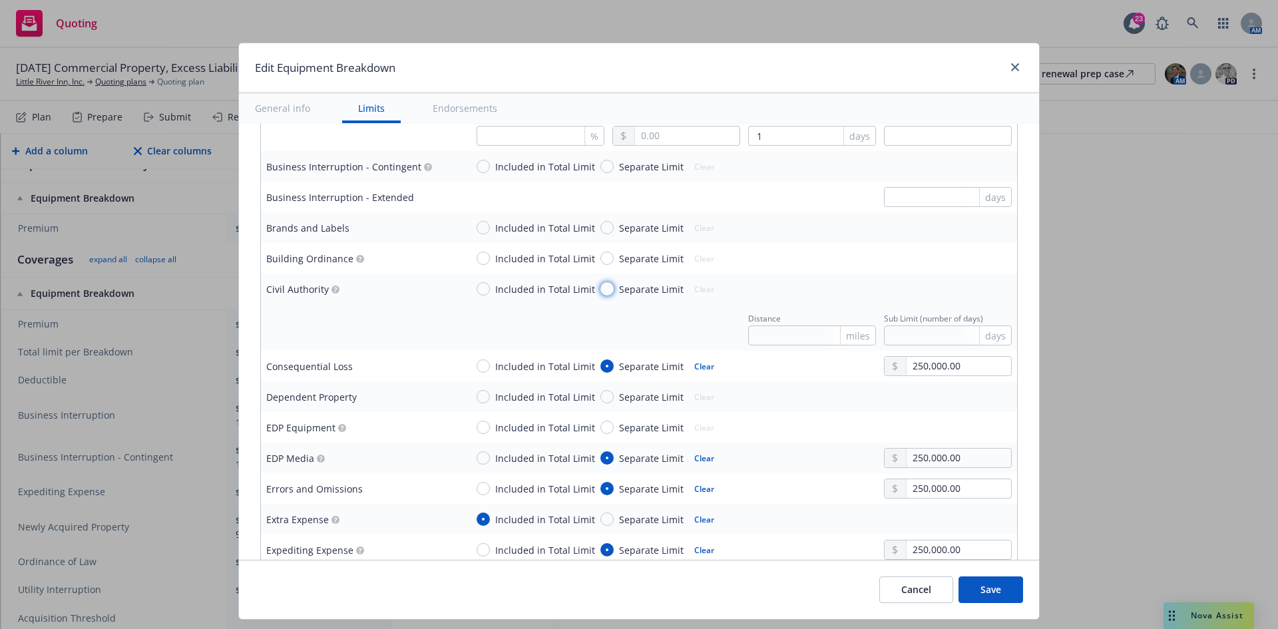
click at [601, 294] on input "Separate Limit" at bounding box center [607, 288] width 13 height 13
click at [798, 333] on input "text" at bounding box center [812, 336] width 128 height 20
click at [910, 326] on input "text" at bounding box center [948, 336] width 128 height 20
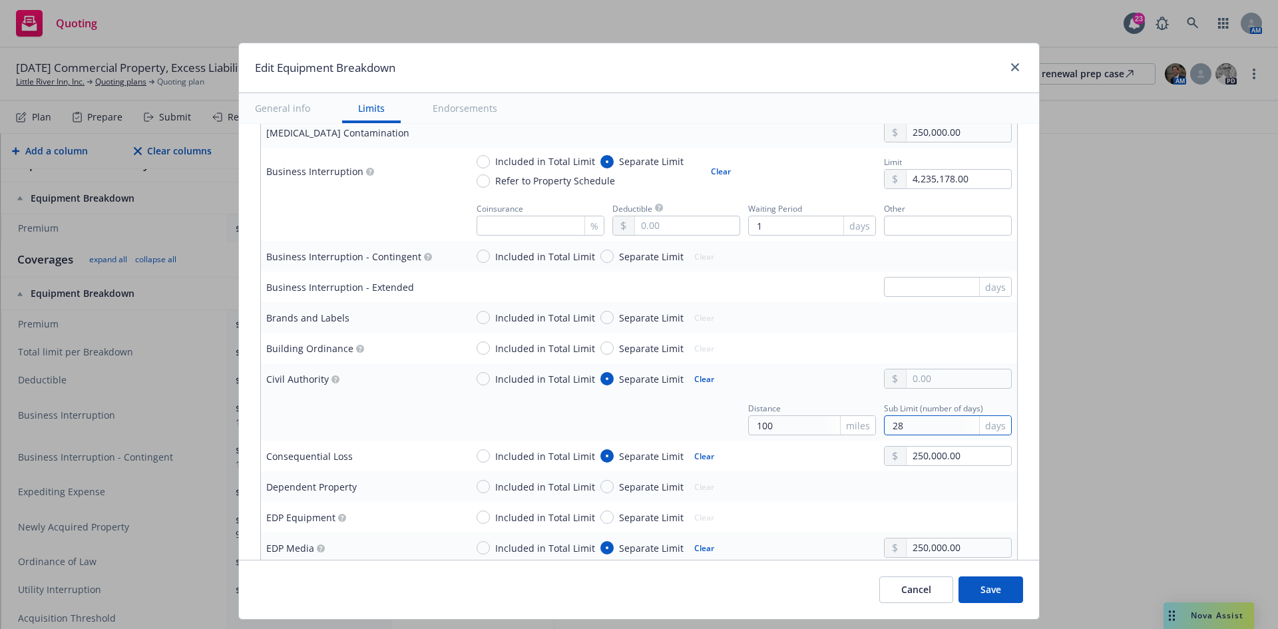
scroll to position [599, 0]
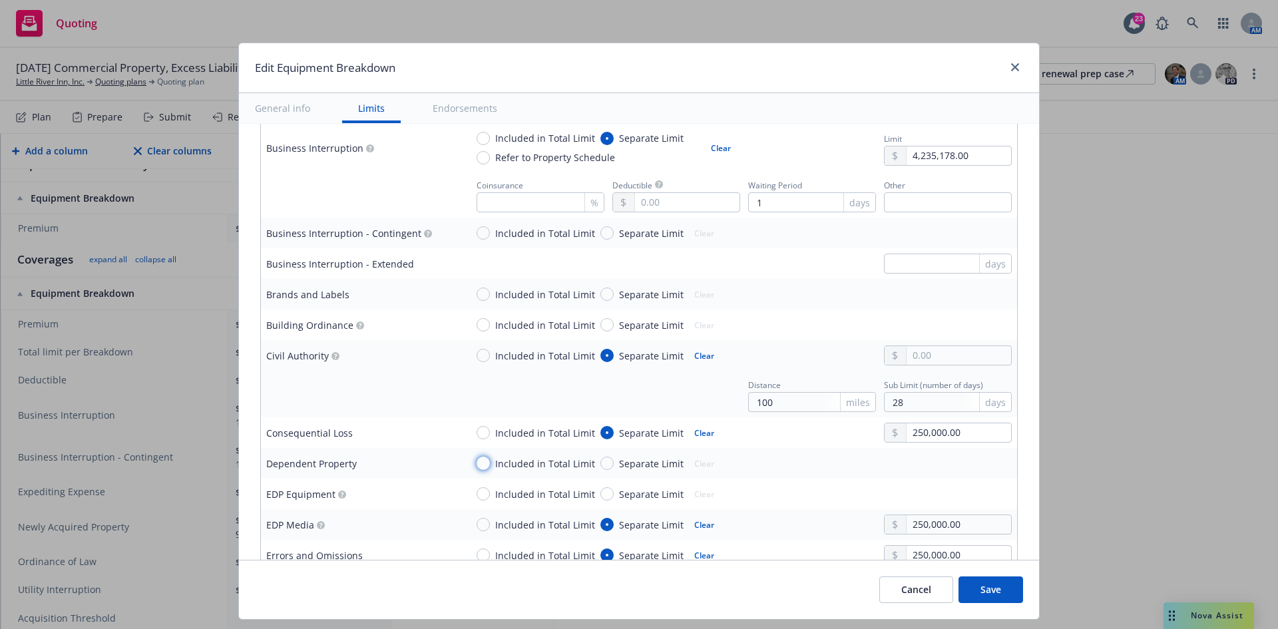
click at [477, 460] on input "Included in Total Limit" at bounding box center [483, 463] width 13 height 13
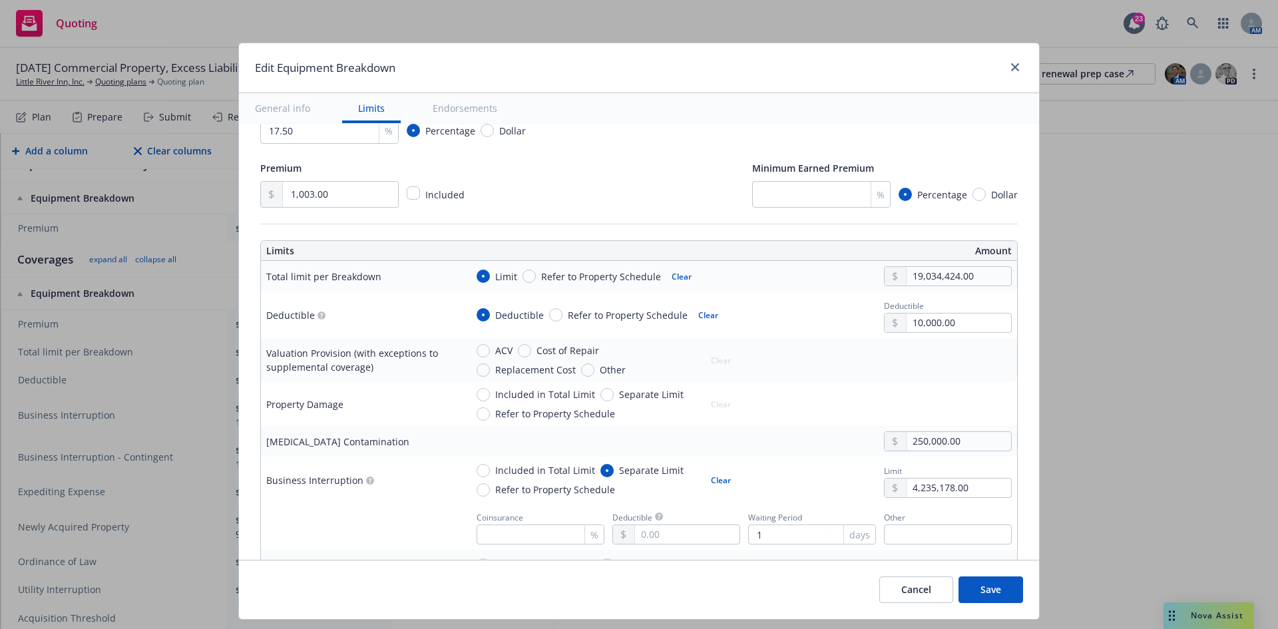
scroll to position [266, 0]
drag, startPoint x: 964, startPoint y: 318, endPoint x: 867, endPoint y: 322, distance: 97.3
click at [867, 322] on div "Deductible Refer to Property Schedule Clear Deductible 10,000.00" at bounding box center [739, 316] width 546 height 36
click at [490, 364] on input "Replacement Cost" at bounding box center [483, 370] width 13 height 13
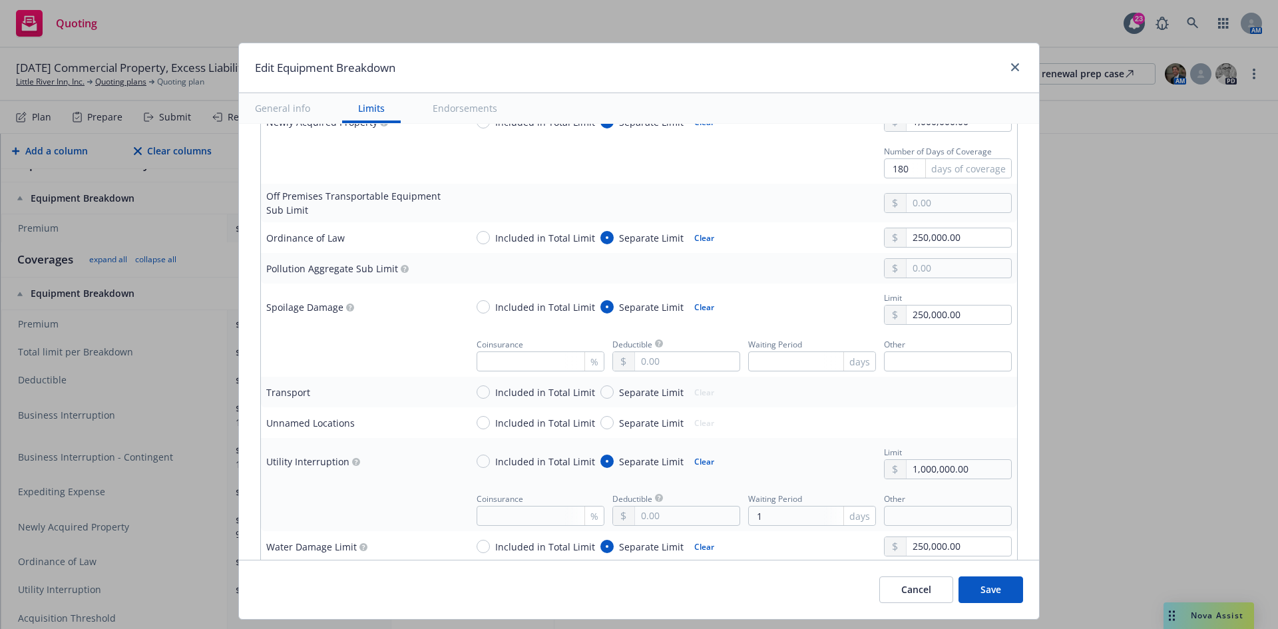
scroll to position [1465, 0]
drag, startPoint x: 977, startPoint y: 573, endPoint x: 983, endPoint y: 582, distance: 10.5
click at [979, 578] on div "Cancel Save" at bounding box center [639, 589] width 800 height 59
click at [986, 585] on button "Save" at bounding box center [991, 590] width 65 height 27
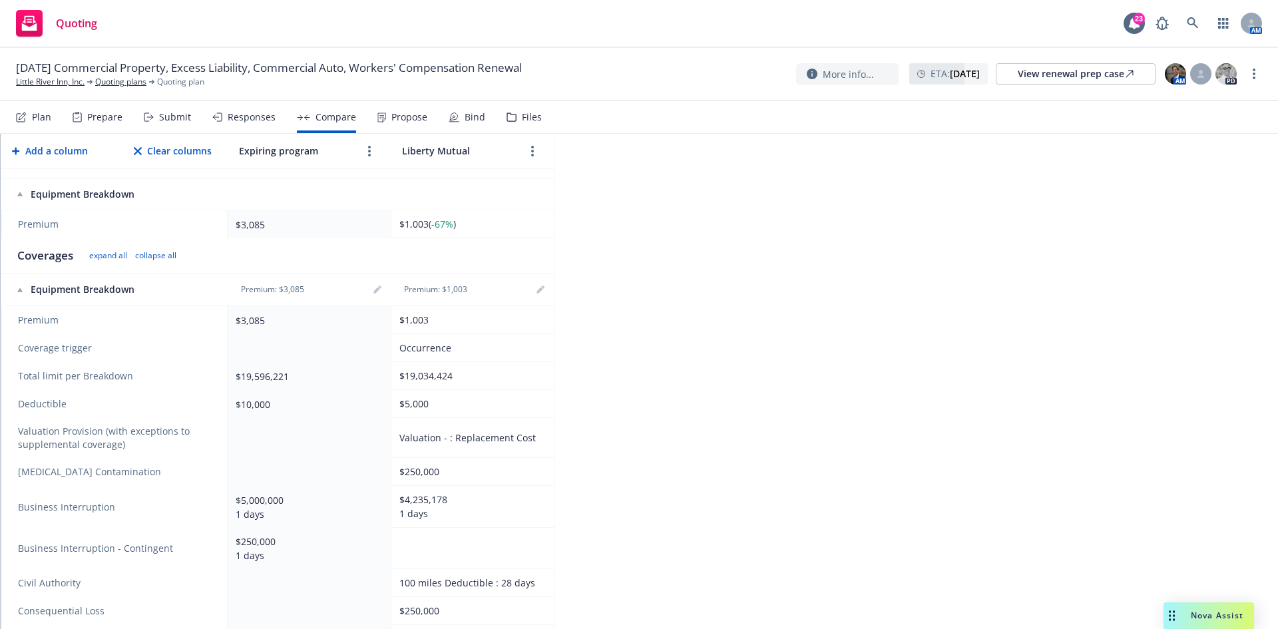
scroll to position [0, 0]
